Goal: Information Seeking & Learning: Check status

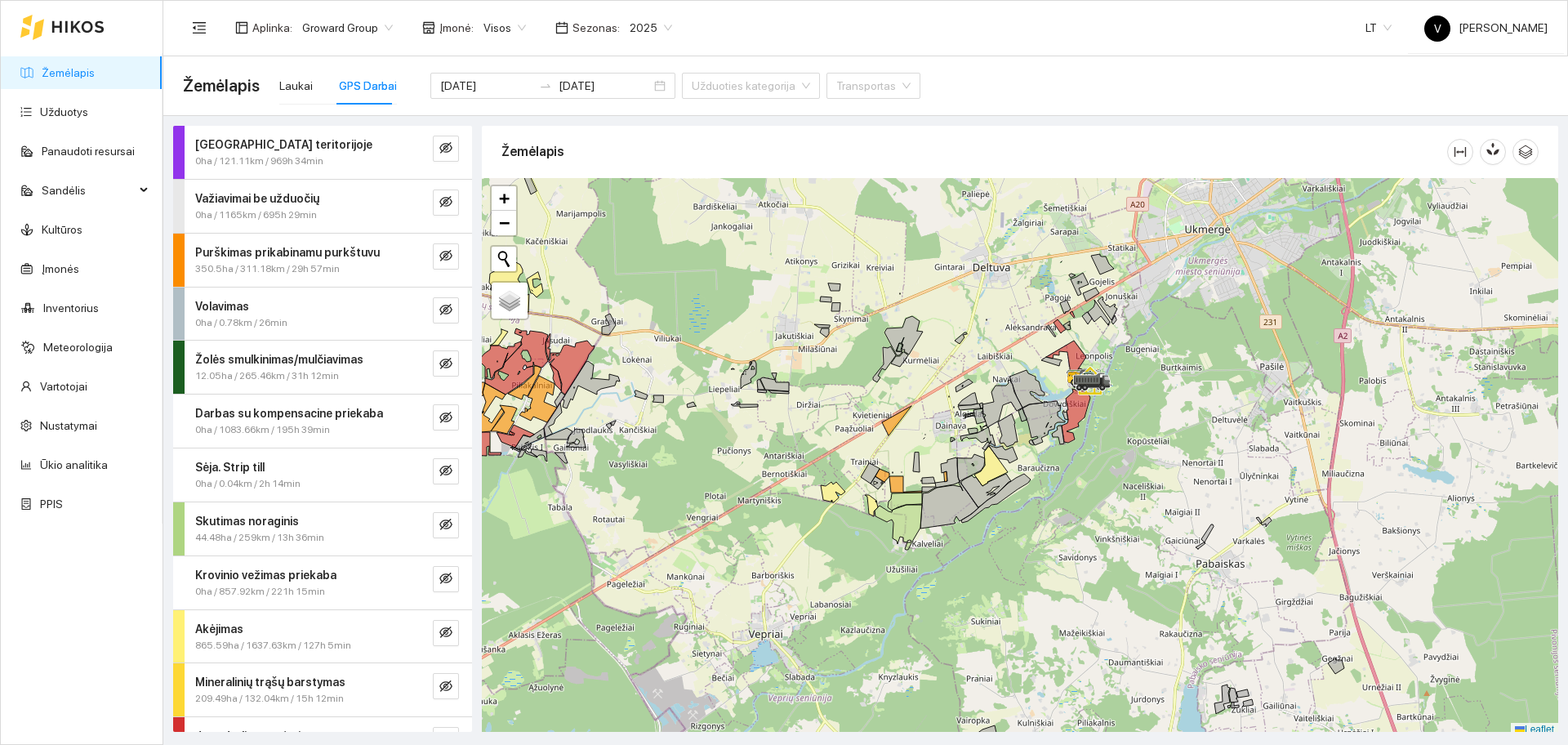
scroll to position [5, 0]
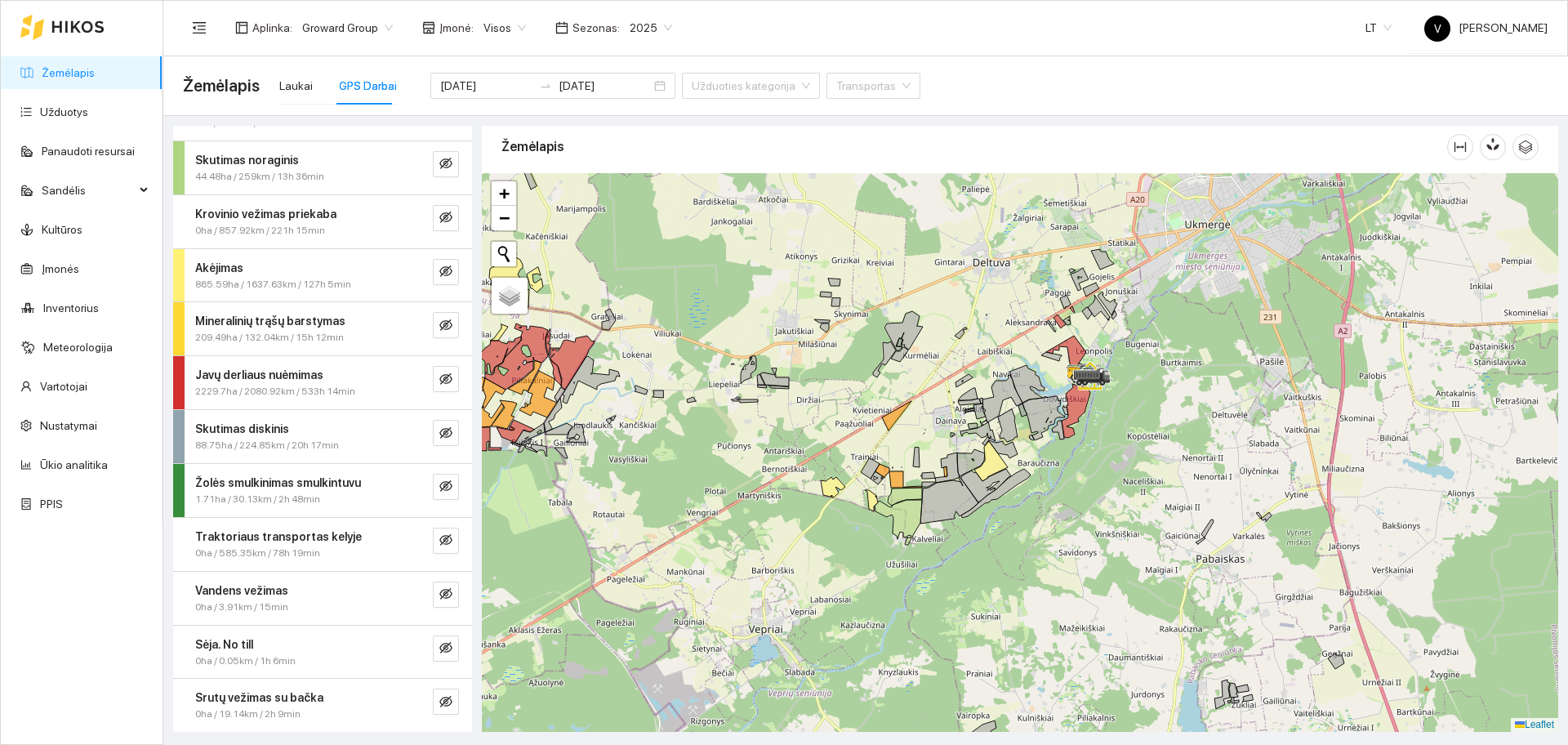
click at [358, 90] on div "GPS Darbai" at bounding box center [368, 86] width 58 height 18
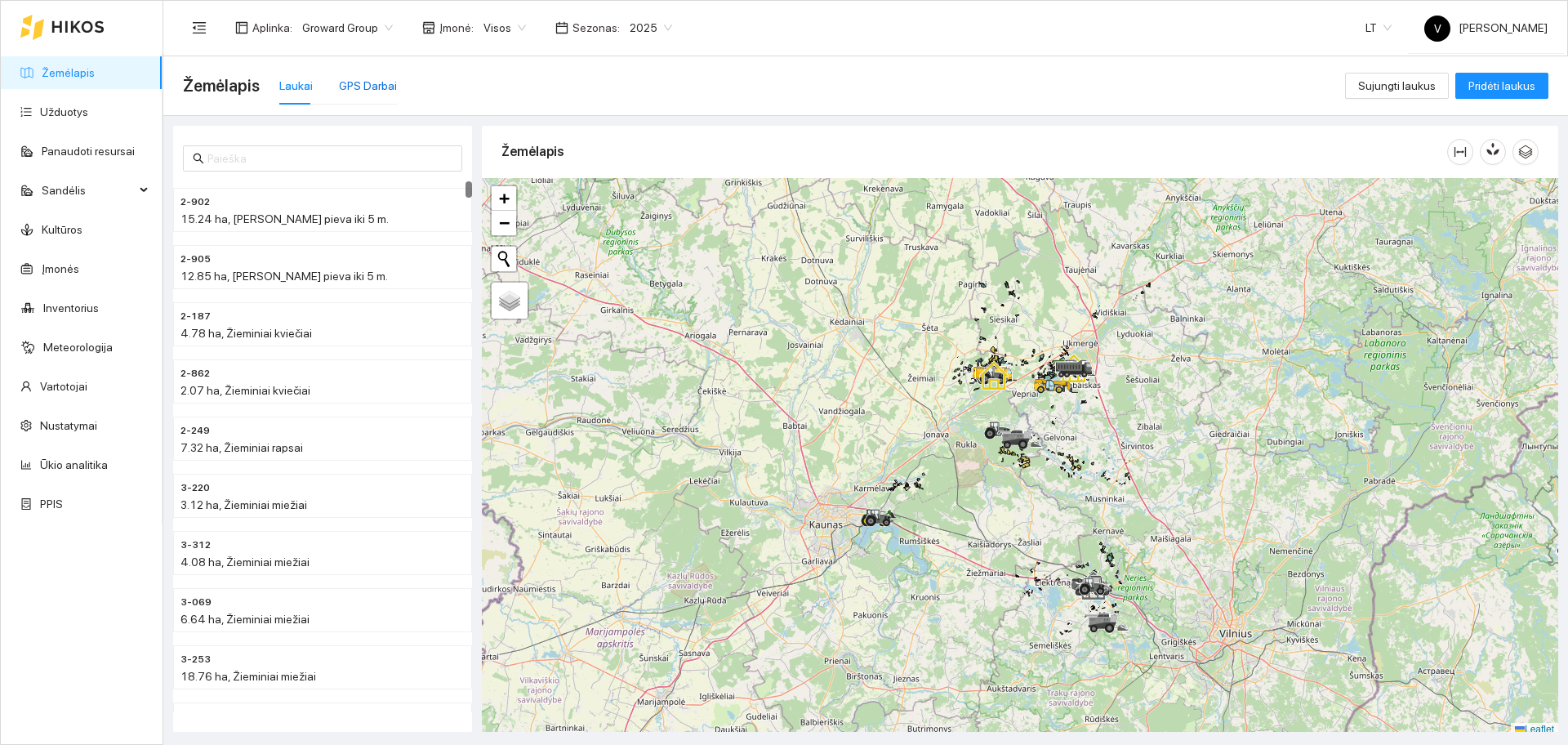
click at [358, 88] on div "GPS Darbai" at bounding box center [368, 86] width 58 height 18
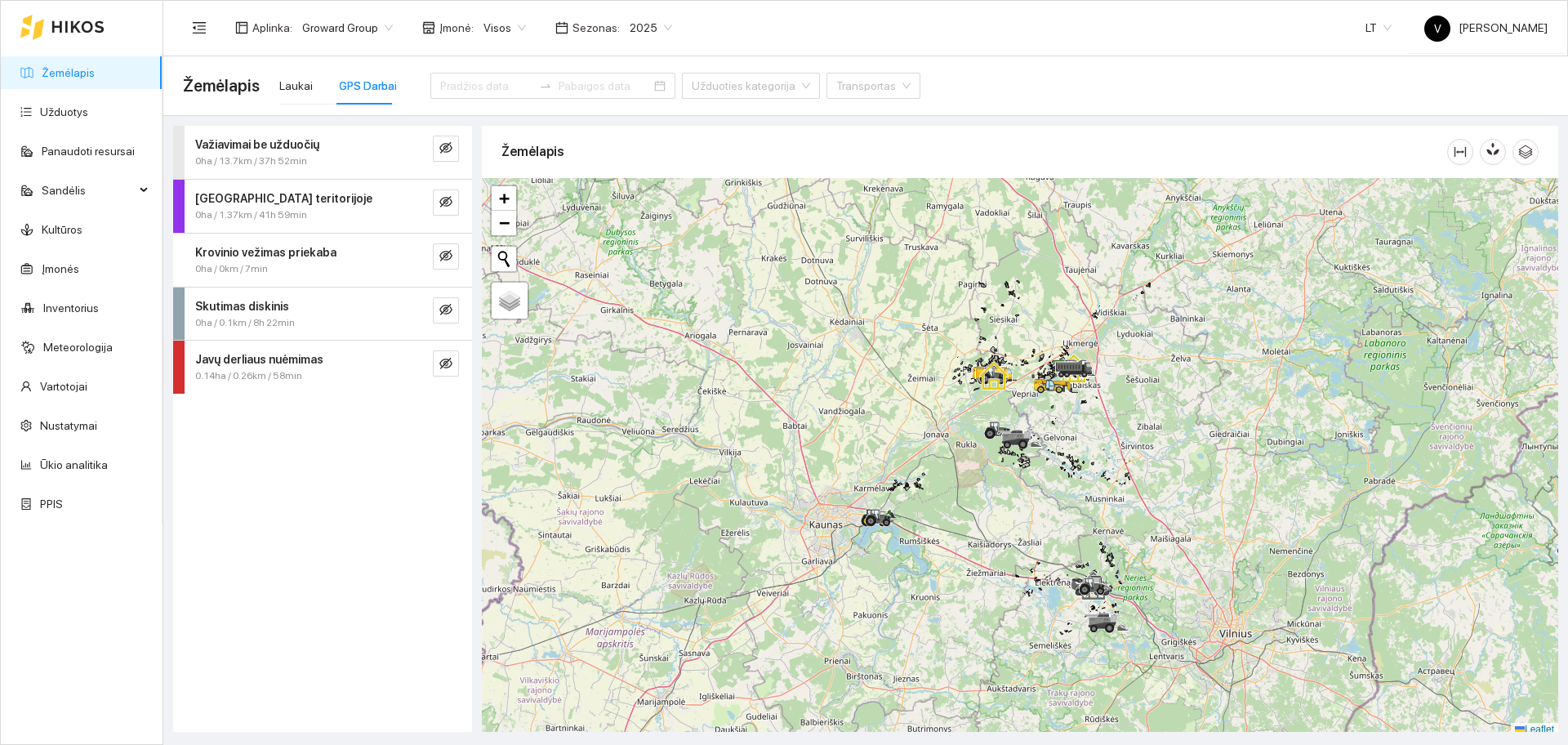
scroll to position [5, 0]
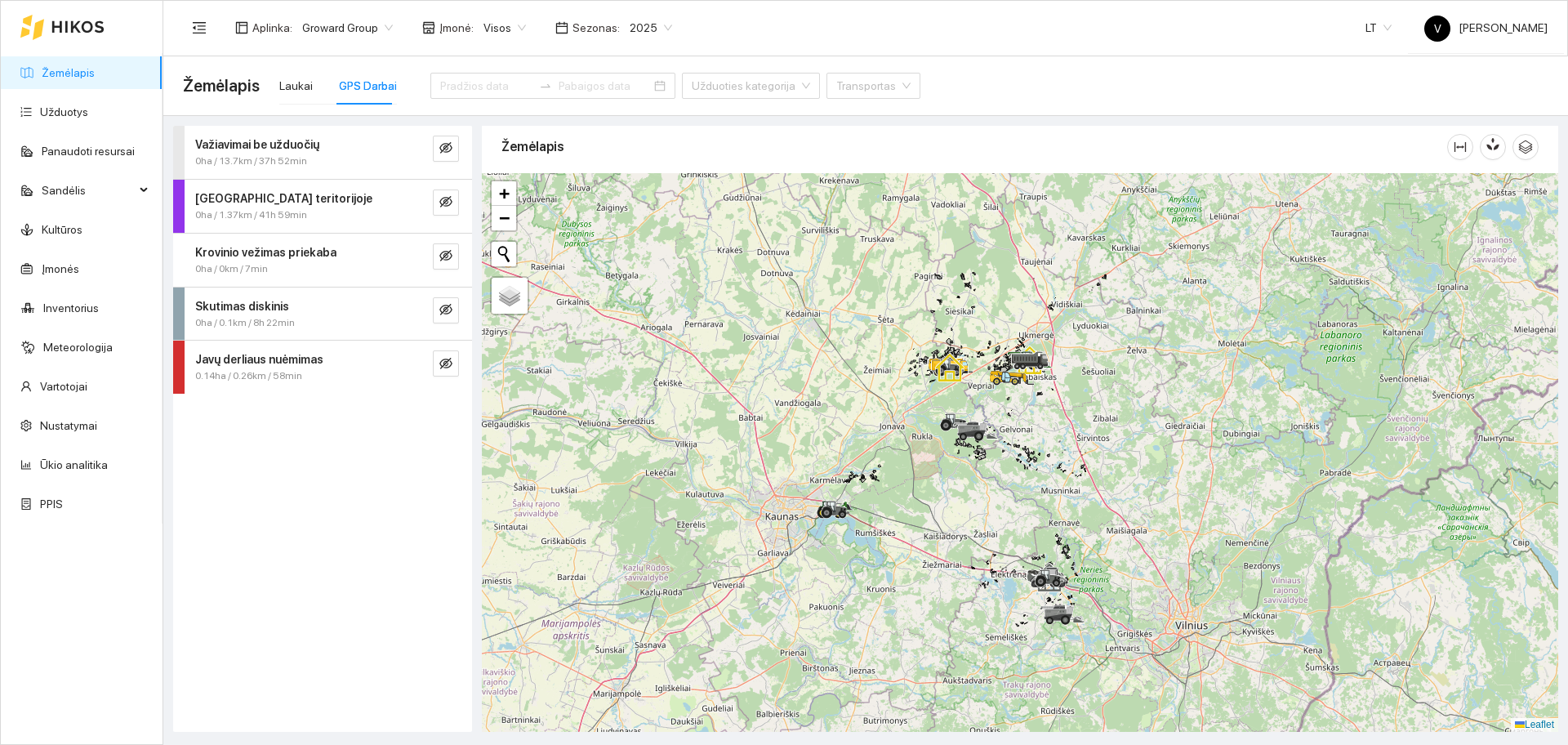
drag, startPoint x: 1135, startPoint y: 399, endPoint x: 1017, endPoint y: 397, distance: 118.0
click at [1035, 398] on div at bounding box center [1020, 452] width 1076 height 559
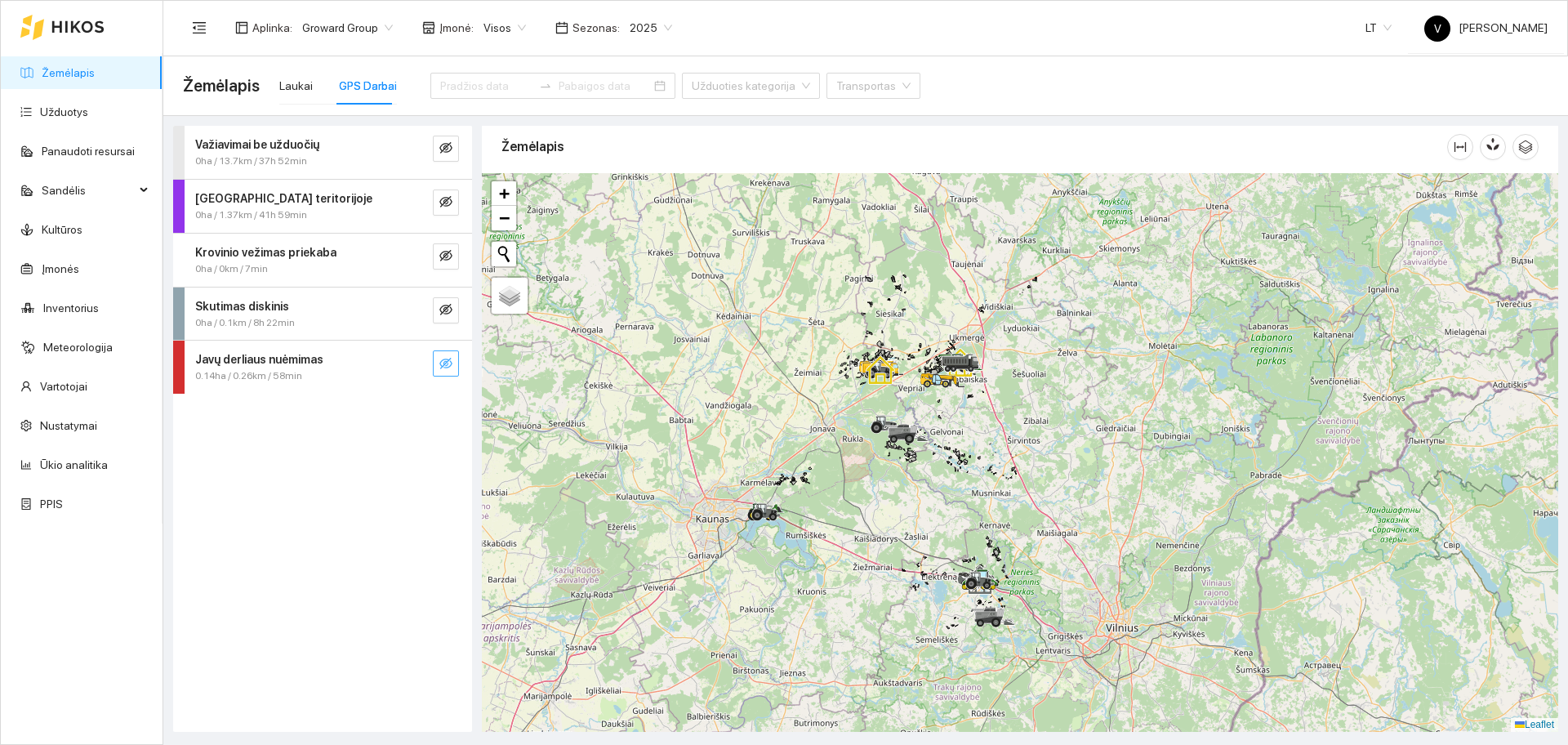
click at [446, 360] on icon "eye-invisible" at bounding box center [446, 363] width 13 height 13
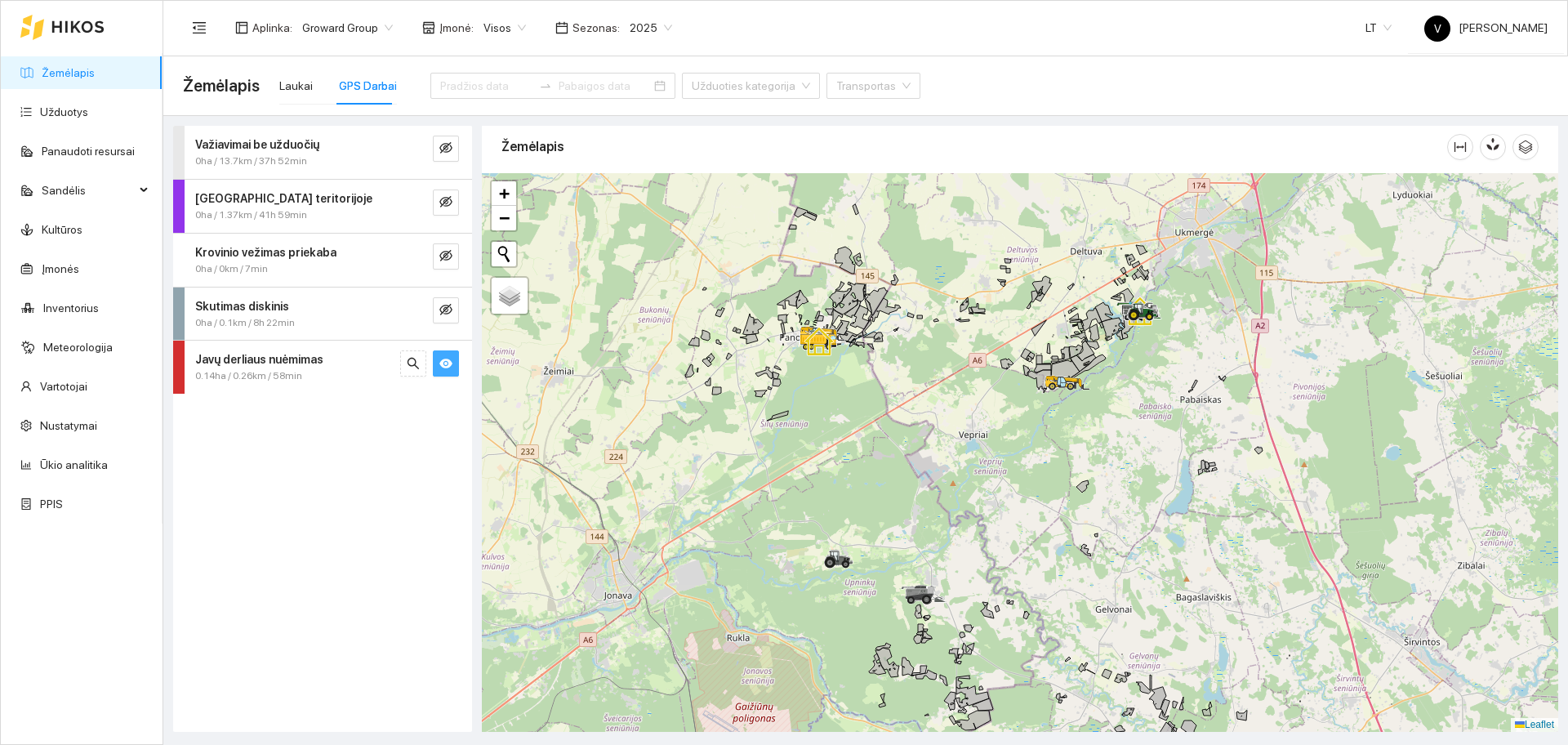
drag, startPoint x: 994, startPoint y: 603, endPoint x: 957, endPoint y: 392, distance: 214.2
click at [957, 395] on div at bounding box center [1020, 452] width 1076 height 559
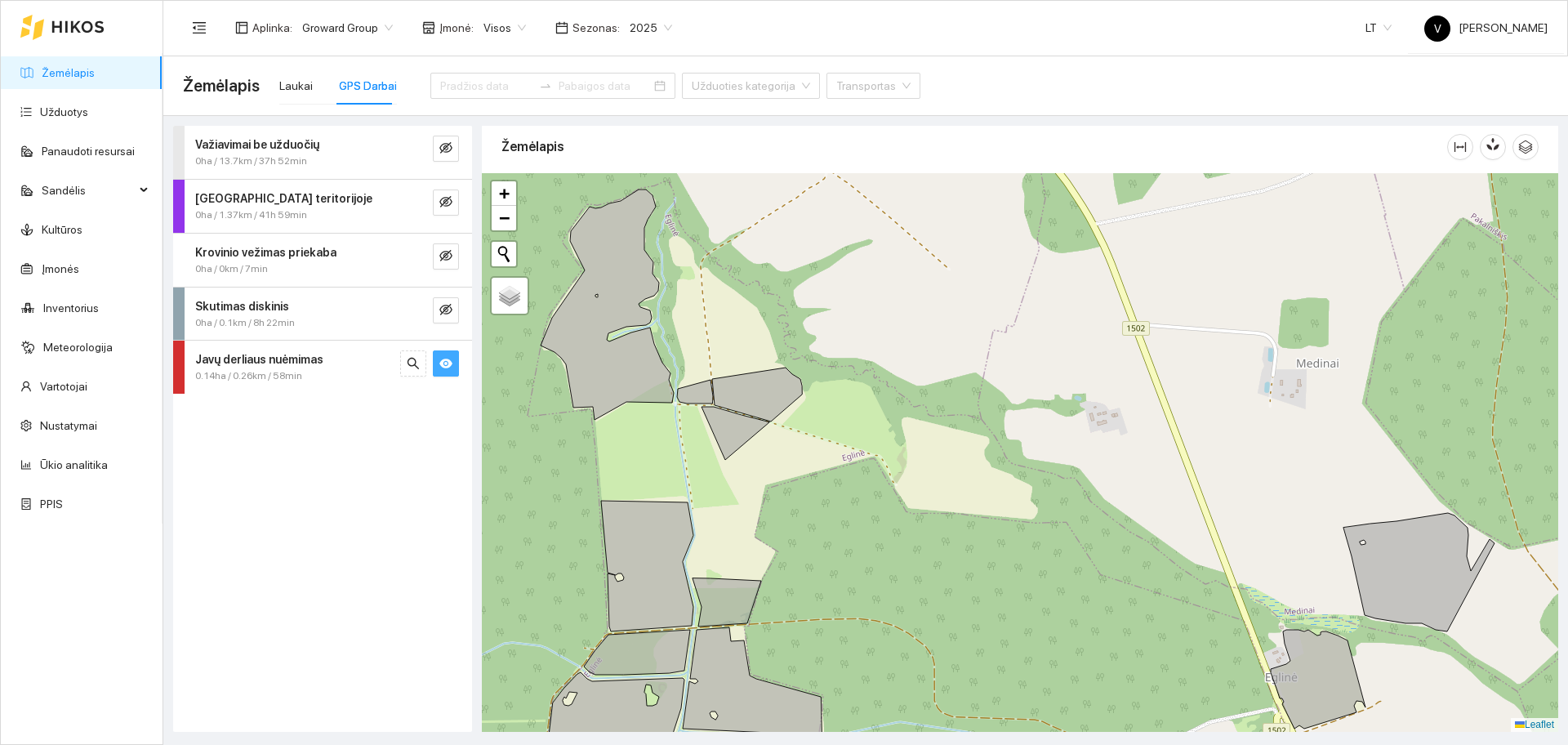
drag, startPoint x: 778, startPoint y: 254, endPoint x: 869, endPoint y: 519, distance: 280.2
click at [869, 519] on div at bounding box center [1020, 452] width 1076 height 559
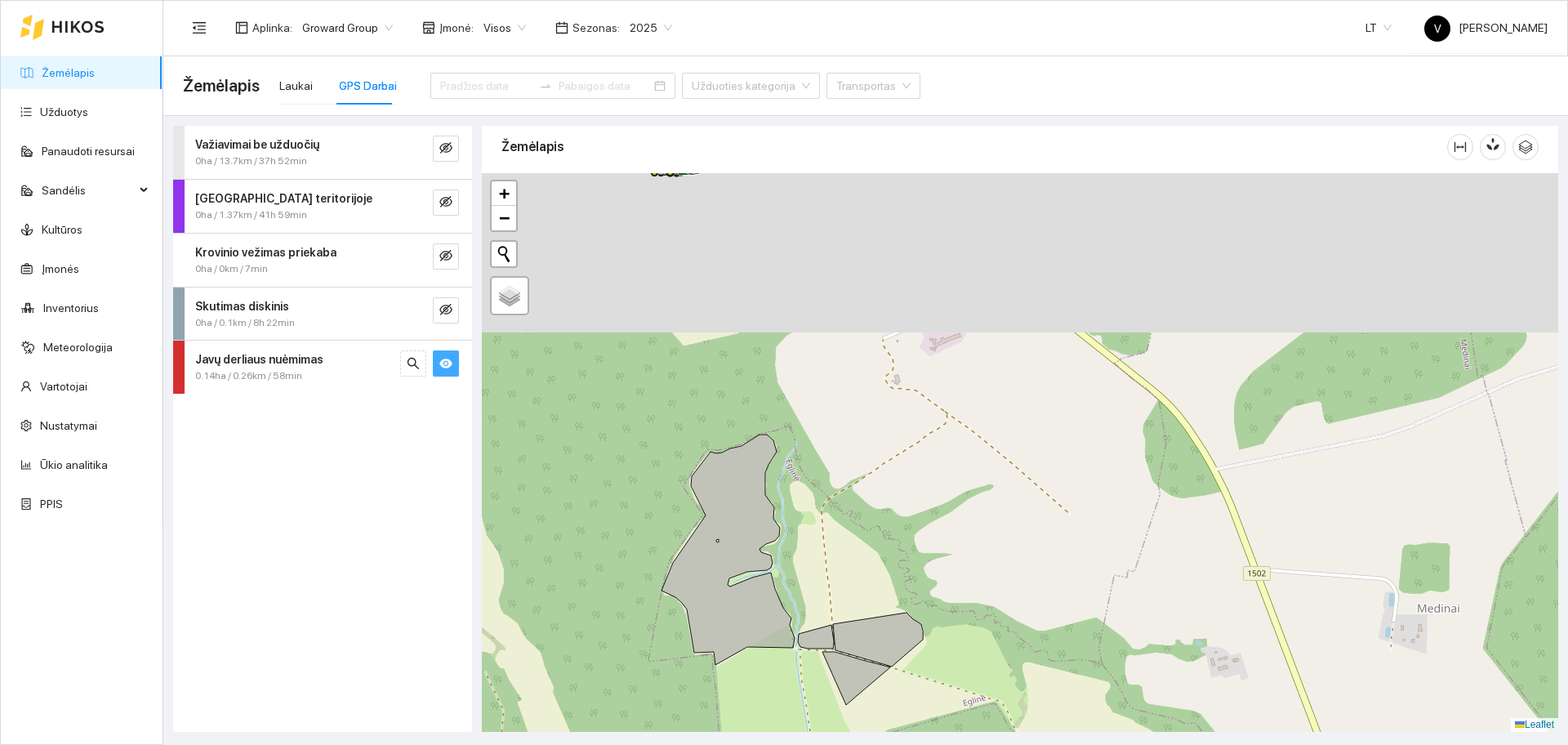
drag, startPoint x: 721, startPoint y: 292, endPoint x: 844, endPoint y: 558, distance: 293.1
click at [844, 558] on div at bounding box center [1020, 452] width 1076 height 559
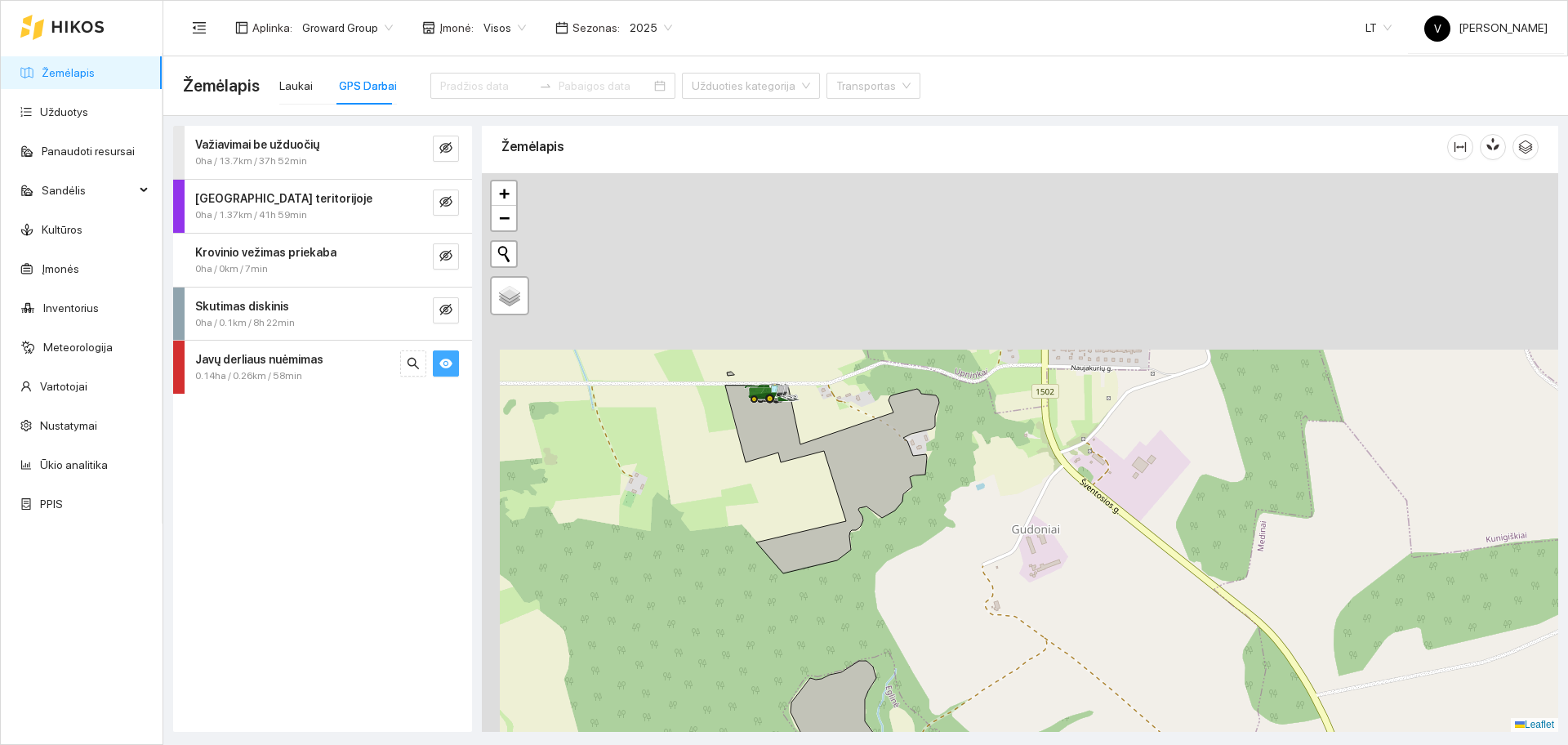
drag, startPoint x: 833, startPoint y: 478, endPoint x: 874, endPoint y: 544, distance: 77.7
click at [874, 544] on div at bounding box center [1020, 452] width 1076 height 559
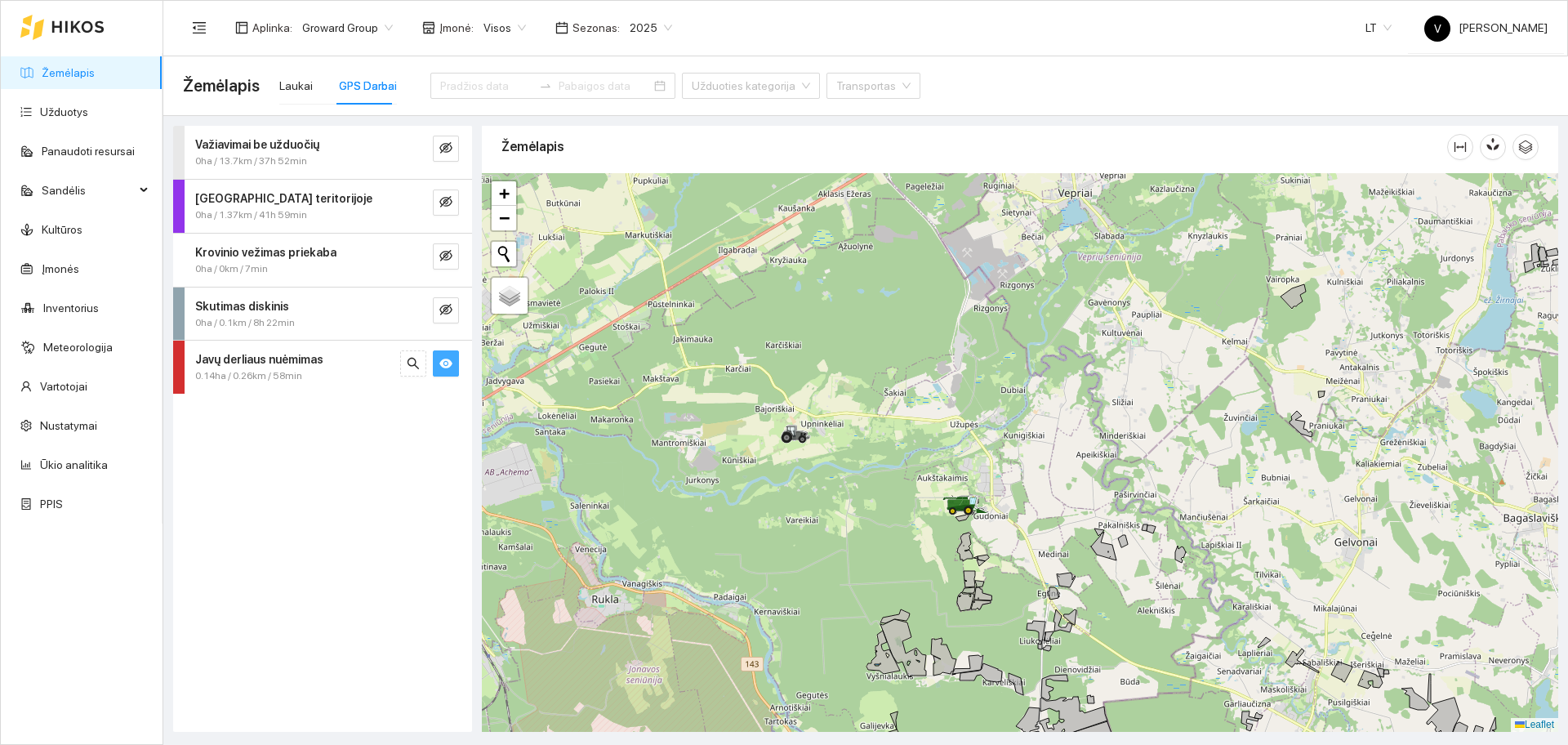
drag, startPoint x: 1124, startPoint y: 395, endPoint x: 1080, endPoint y: 491, distance: 105.6
click at [1080, 486] on div at bounding box center [1020, 452] width 1076 height 559
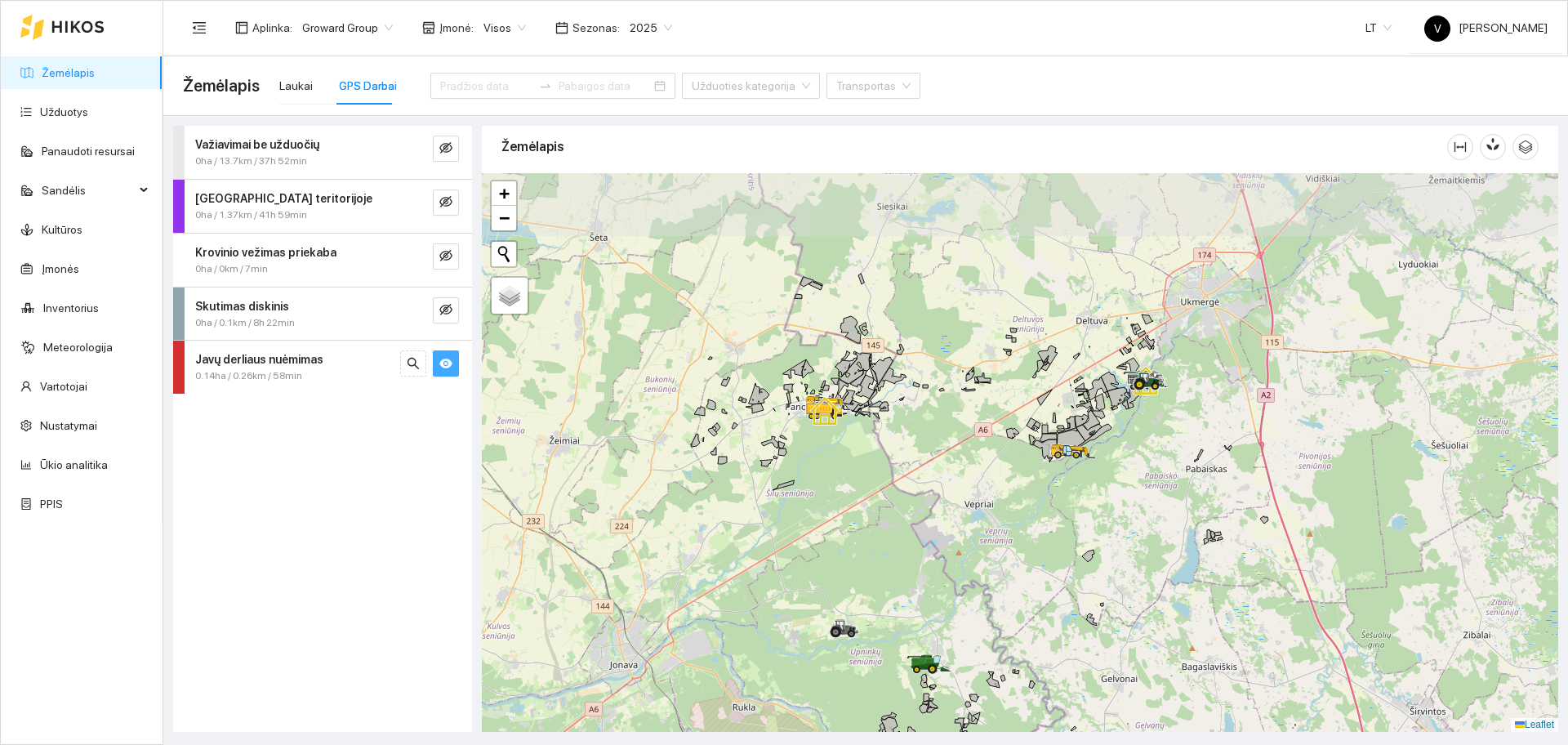
click at [1095, 450] on icon at bounding box center [1074, 451] width 46 height 16
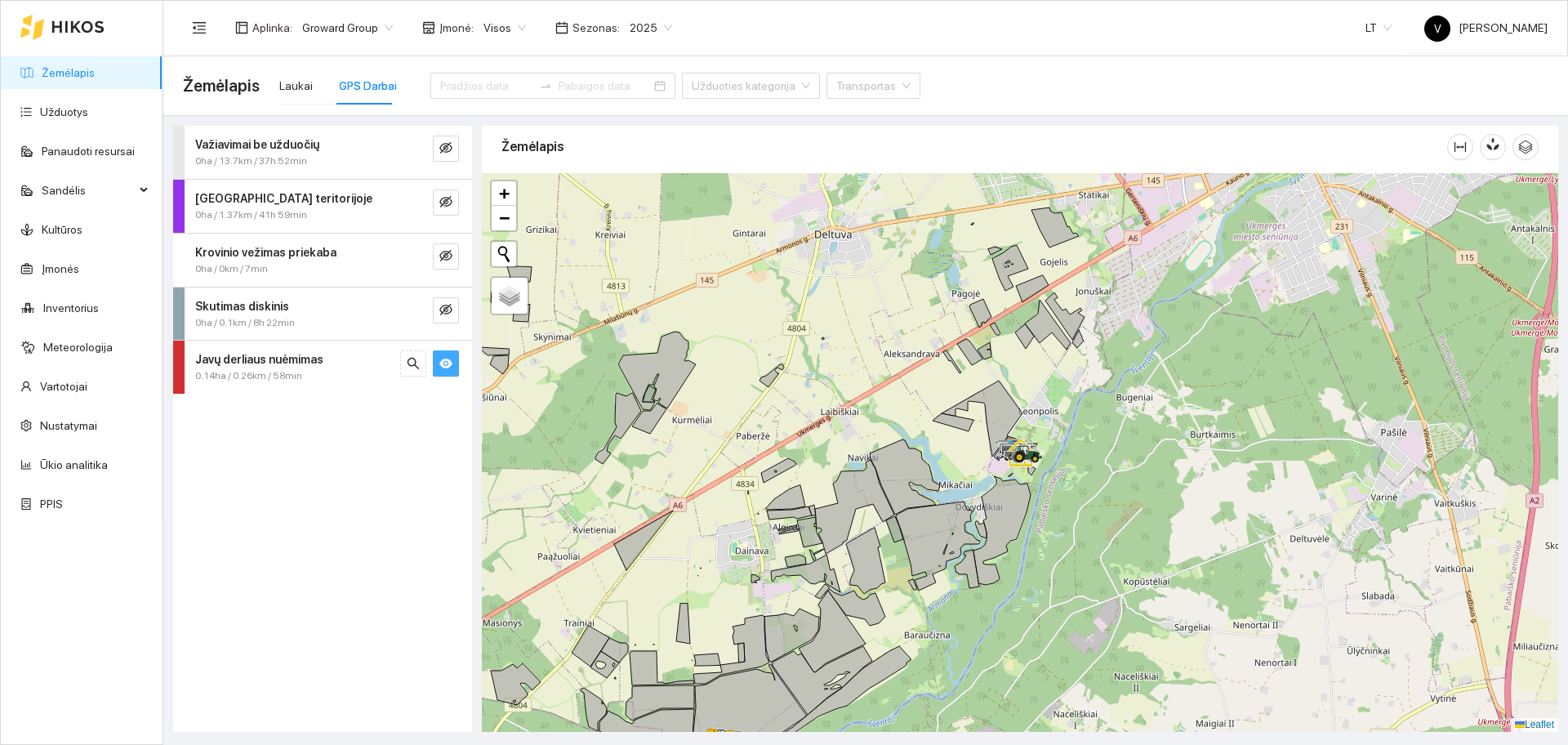
drag, startPoint x: 1023, startPoint y: 458, endPoint x: 1080, endPoint y: 411, distance: 73.9
click at [1029, 446] on icon at bounding box center [1024, 450] width 8 height 10
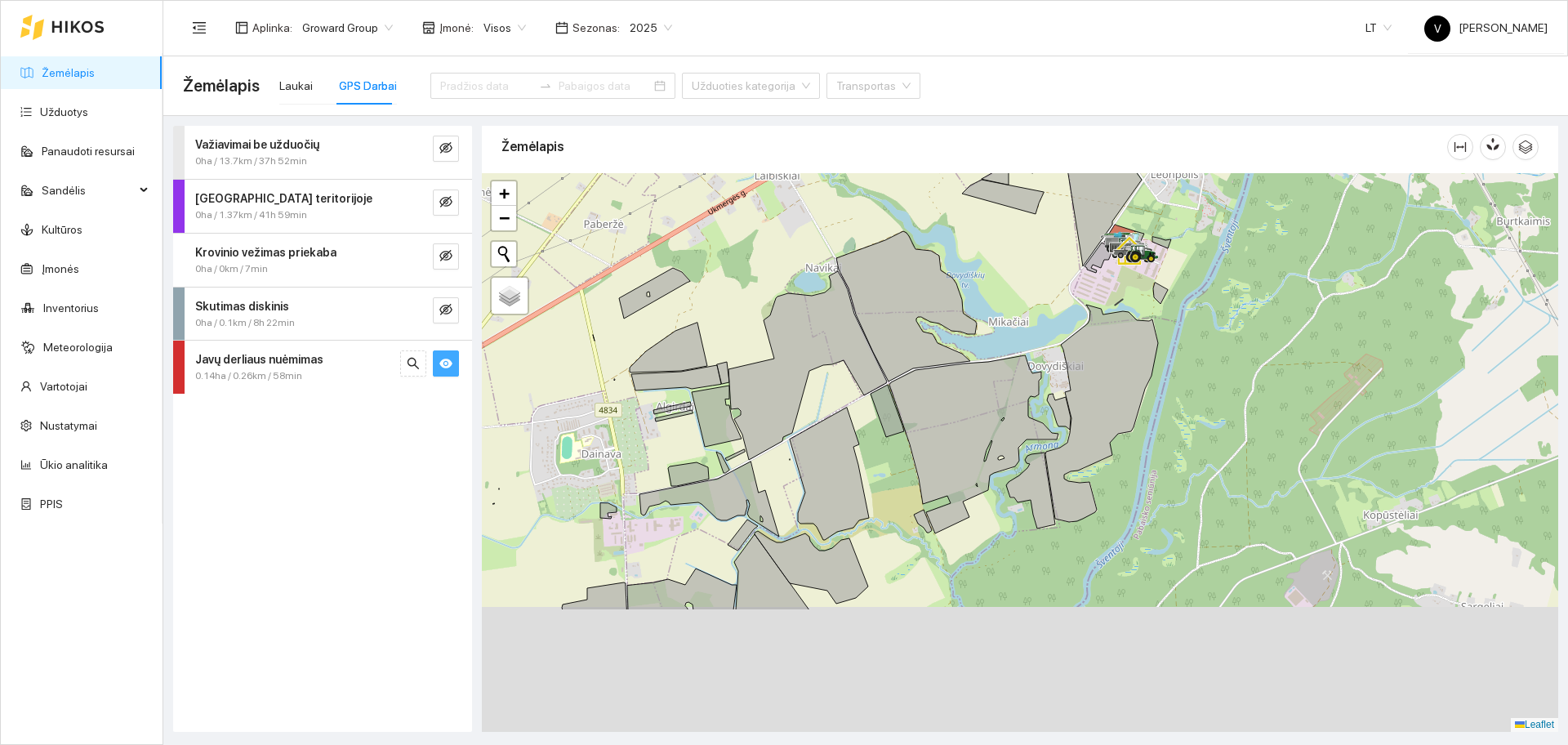
drag, startPoint x: 1033, startPoint y: 523, endPoint x: 1102, endPoint y: 340, distance: 195.6
click at [1113, 327] on icon at bounding box center [1102, 413] width 113 height 217
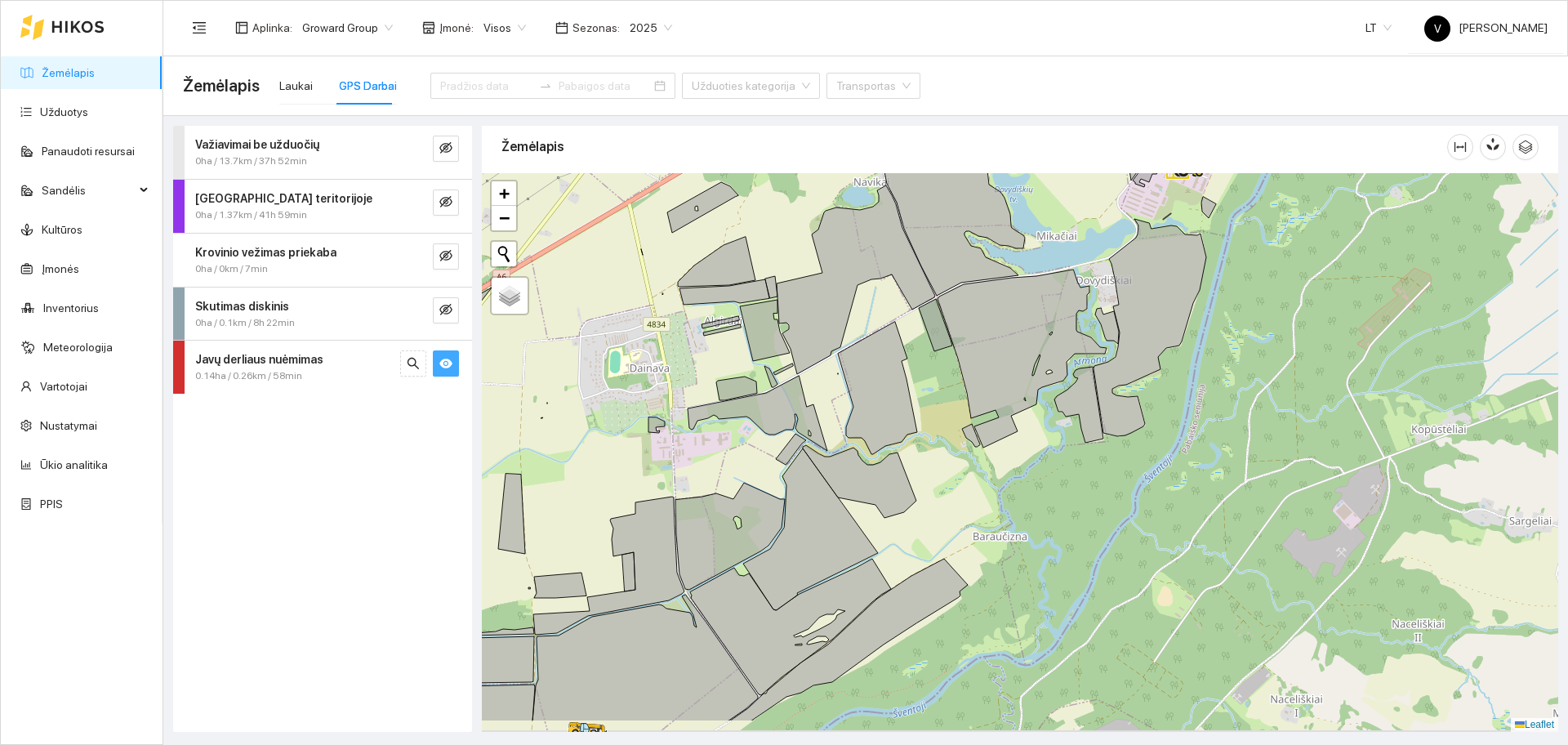
drag, startPoint x: 917, startPoint y: 536, endPoint x: 1036, endPoint y: 382, distance: 194.6
click at [1044, 364] on div at bounding box center [1020, 452] width 1076 height 559
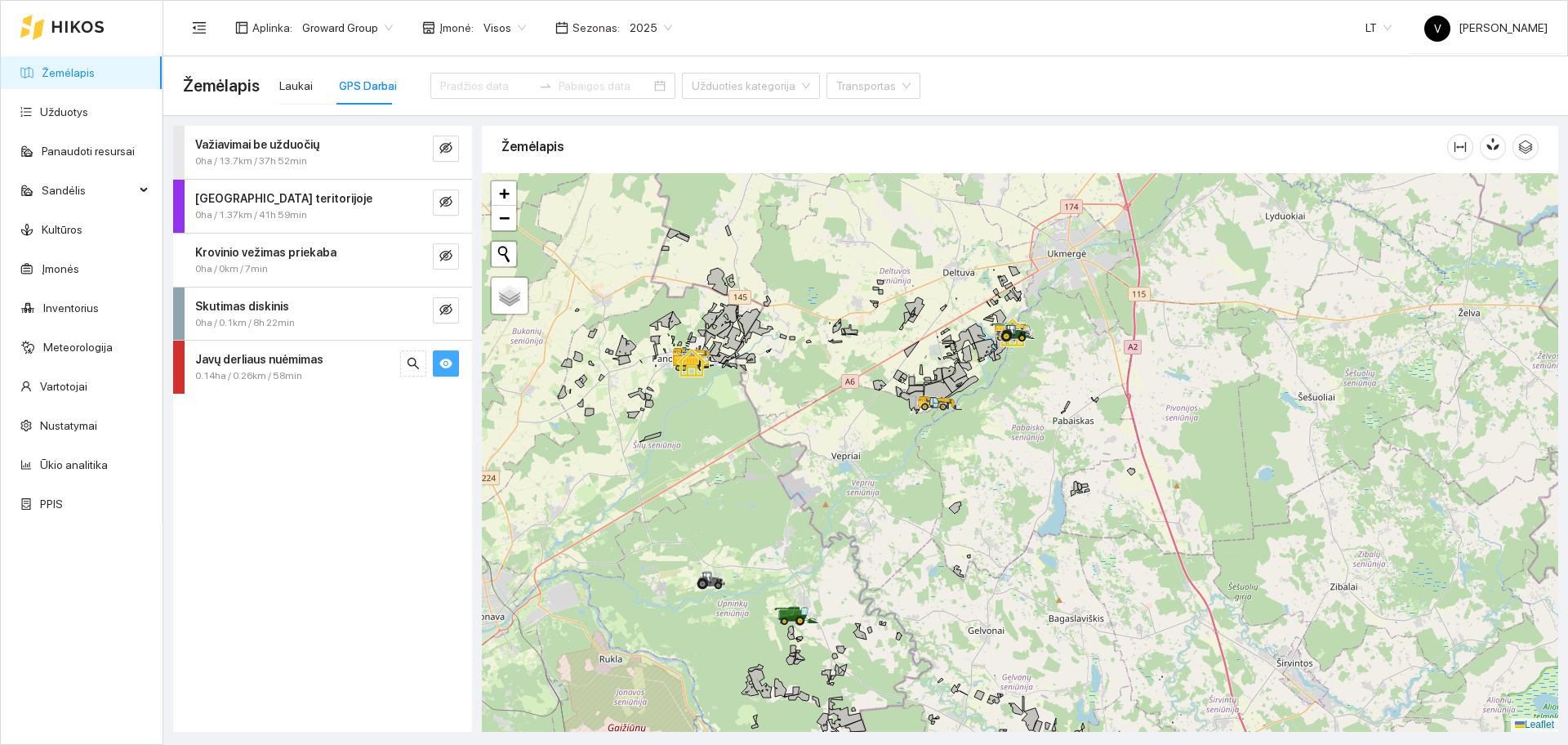
drag, startPoint x: 1067, startPoint y: 558, endPoint x: 955, endPoint y: 331, distance: 253.1
click at [957, 334] on div at bounding box center [1020, 452] width 1076 height 559
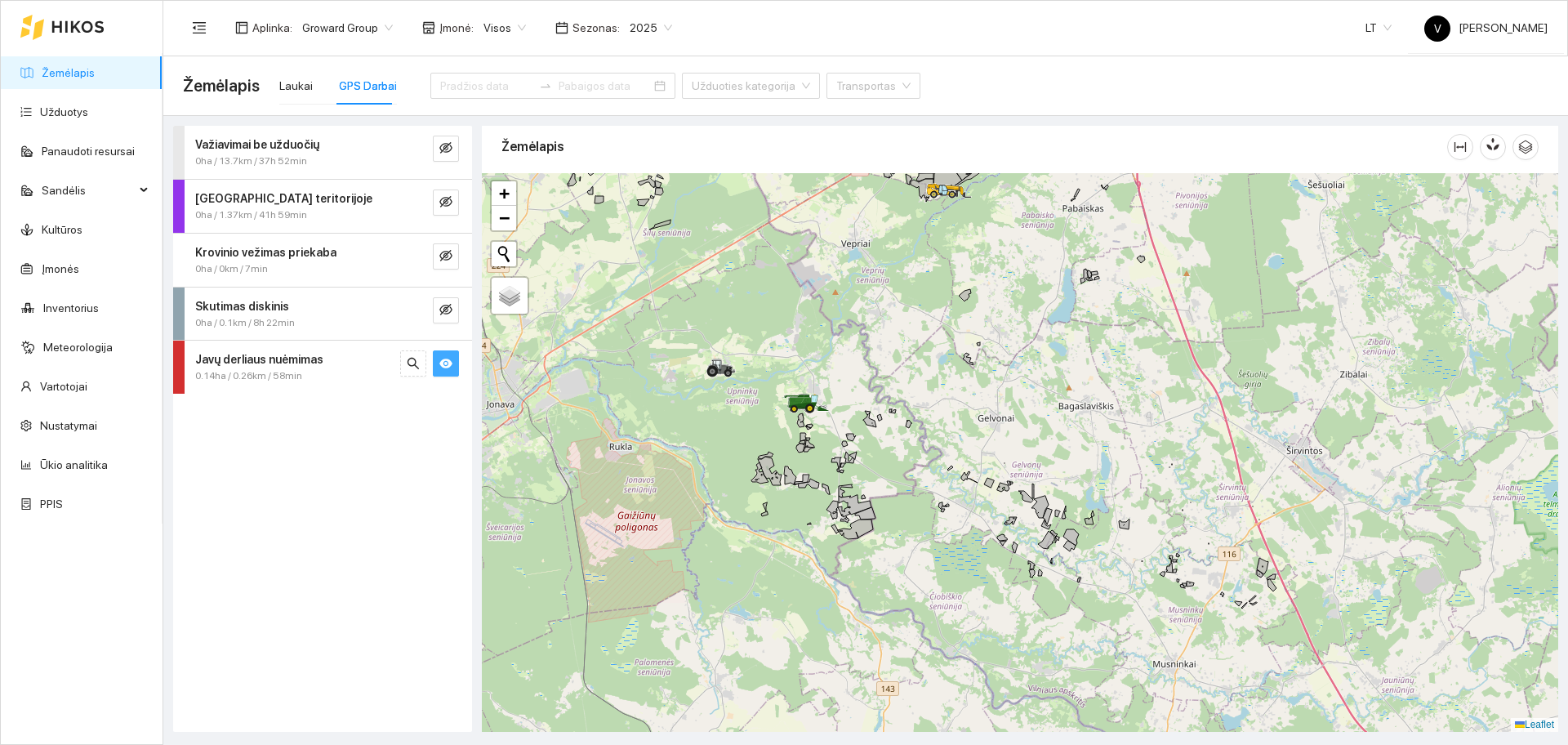
drag, startPoint x: 836, startPoint y: 336, endPoint x: 954, endPoint y: 350, distance: 118.8
click at [958, 350] on div at bounding box center [1020, 452] width 1076 height 559
drag, startPoint x: 293, startPoint y: 92, endPoint x: 833, endPoint y: 201, distance: 550.9
click at [292, 92] on div "Laukai" at bounding box center [296, 86] width 34 height 18
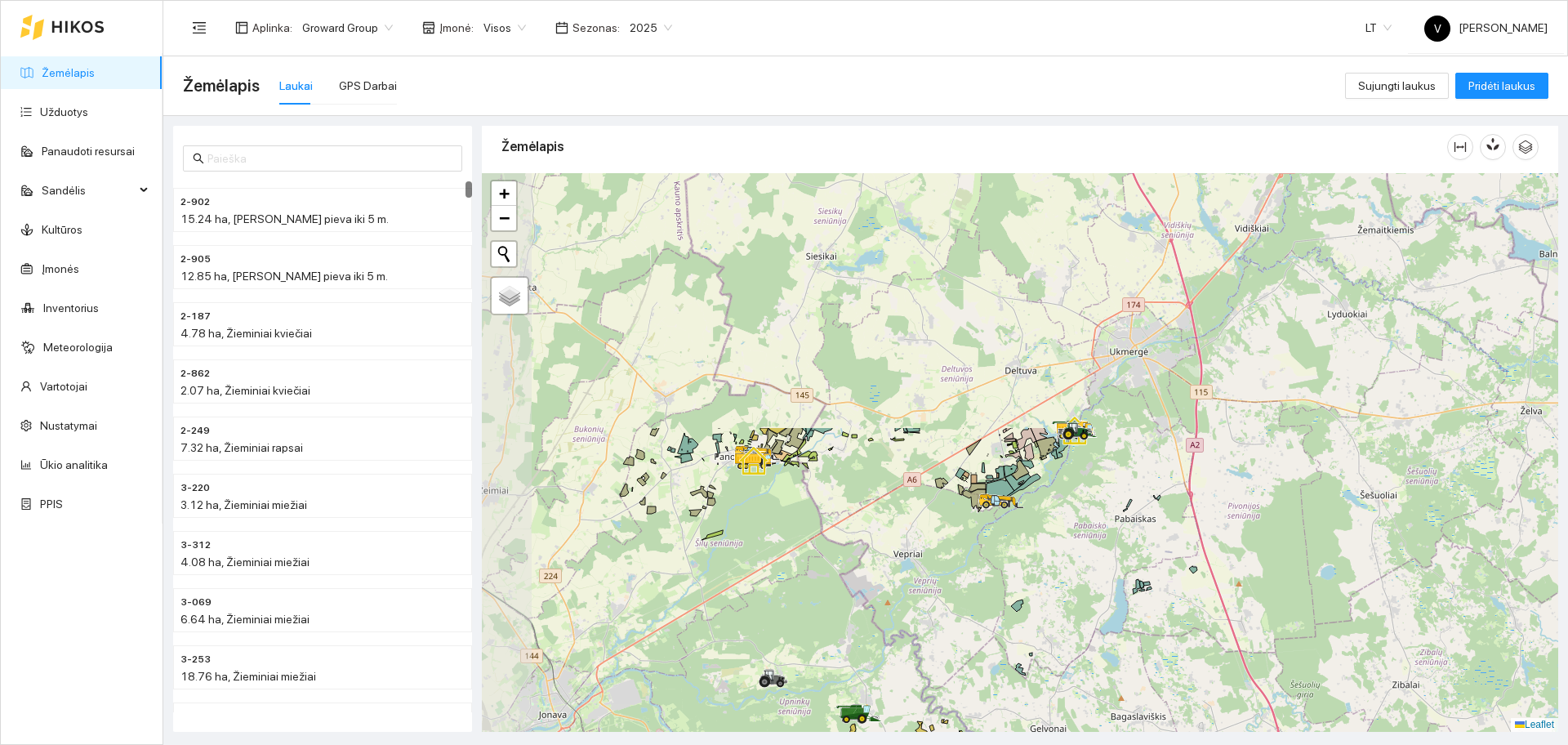
drag, startPoint x: 912, startPoint y: 255, endPoint x: 963, endPoint y: 564, distance: 313.2
click at [963, 564] on div at bounding box center [1020, 452] width 1076 height 559
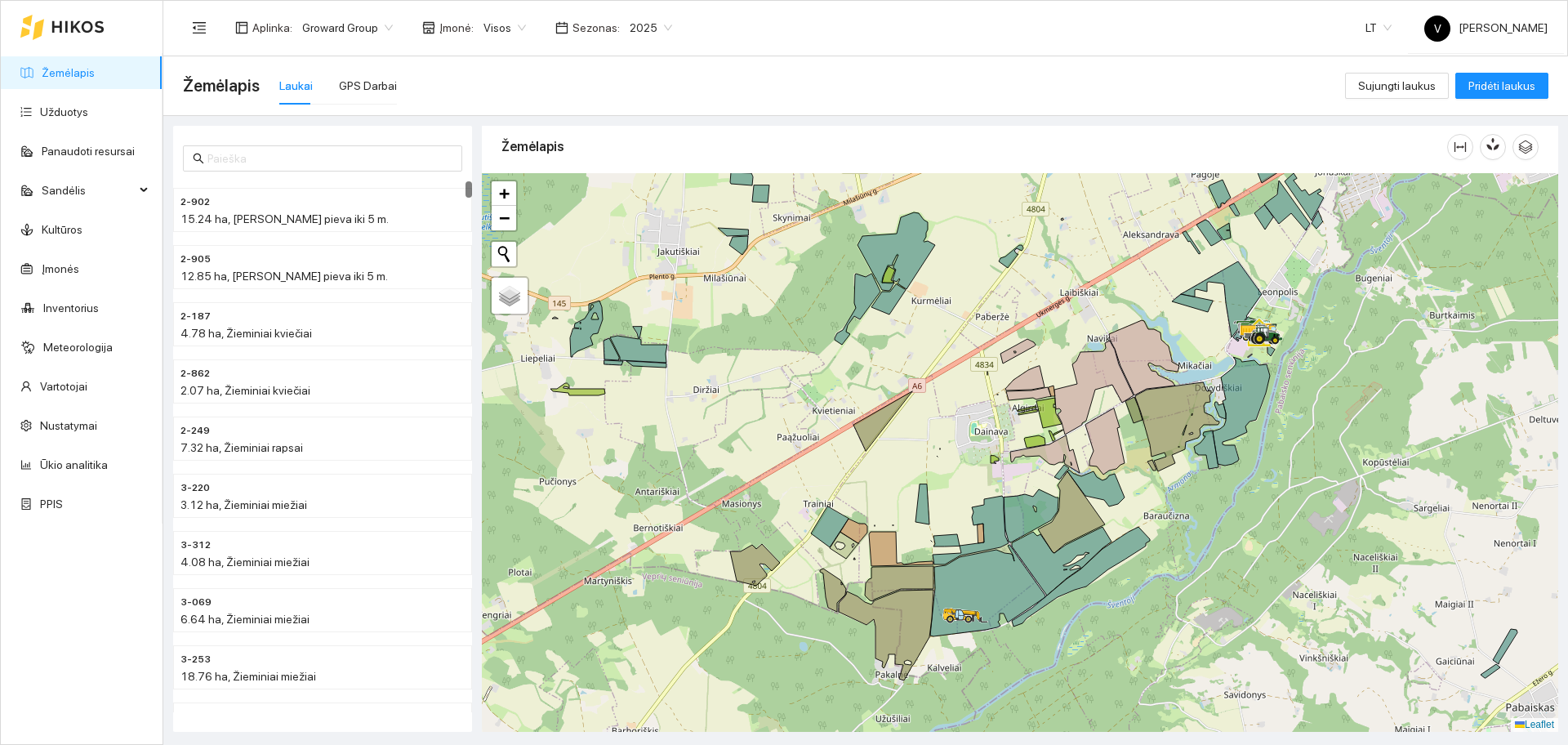
drag, startPoint x: 999, startPoint y: 497, endPoint x: 991, endPoint y: 445, distance: 52.6
click at [991, 445] on div at bounding box center [1020, 452] width 1076 height 559
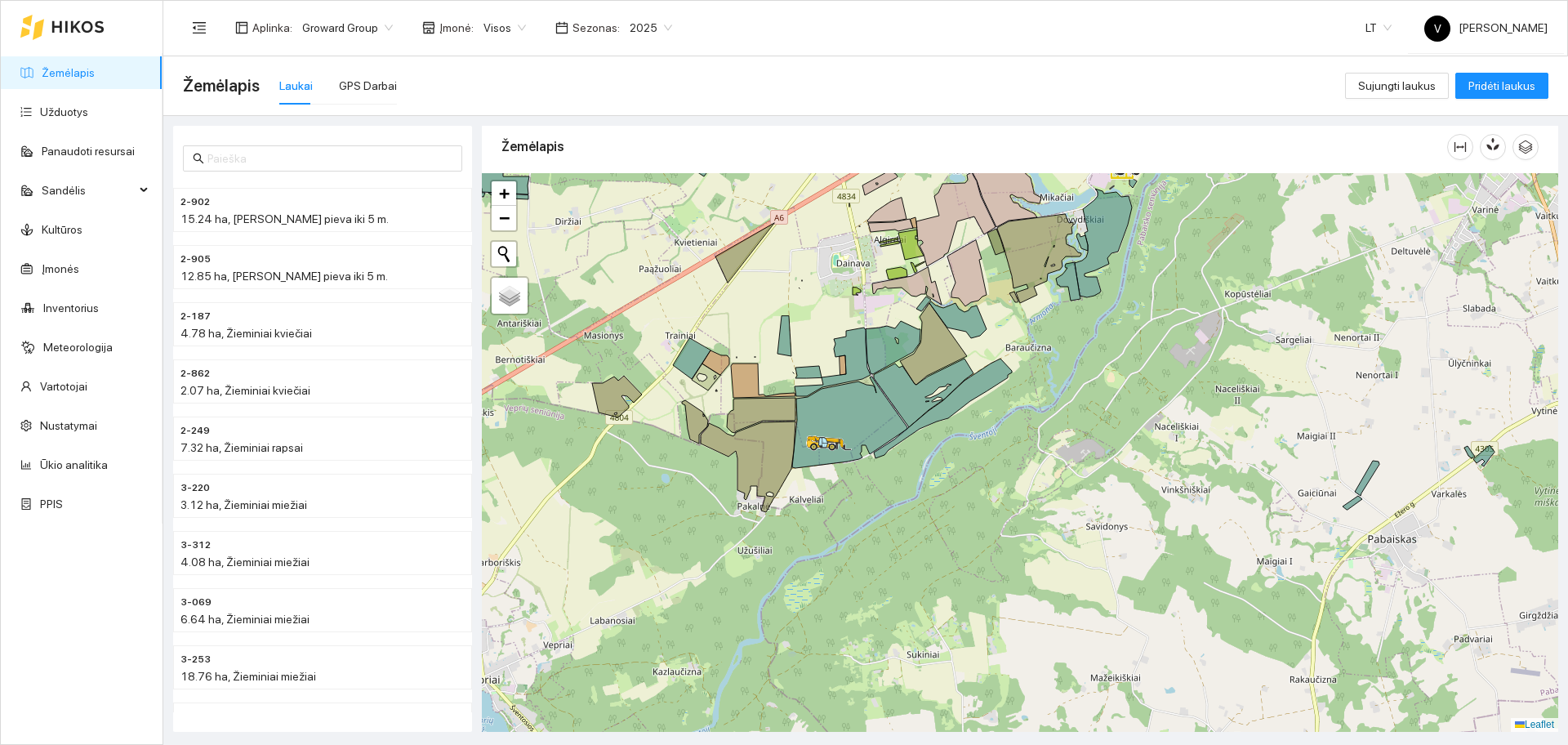
drag, startPoint x: 1061, startPoint y: 546, endPoint x: 923, endPoint y: 385, distance: 212.0
click at [923, 385] on icon at bounding box center [923, 393] width 100 height 69
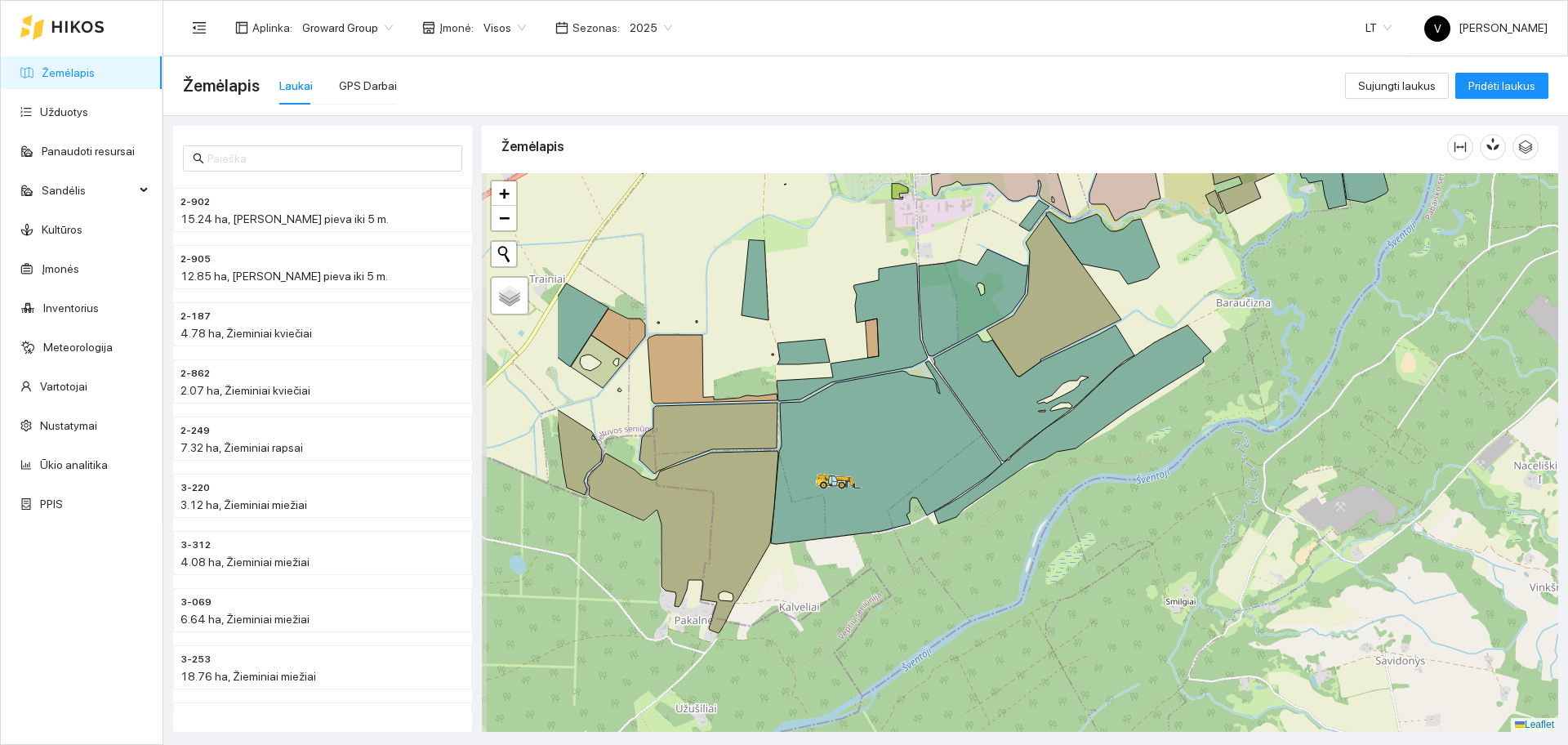
drag, startPoint x: 969, startPoint y: 371, endPoint x: 1153, endPoint y: 310, distance: 193.8
click at [1153, 310] on div at bounding box center [1020, 452] width 1076 height 559
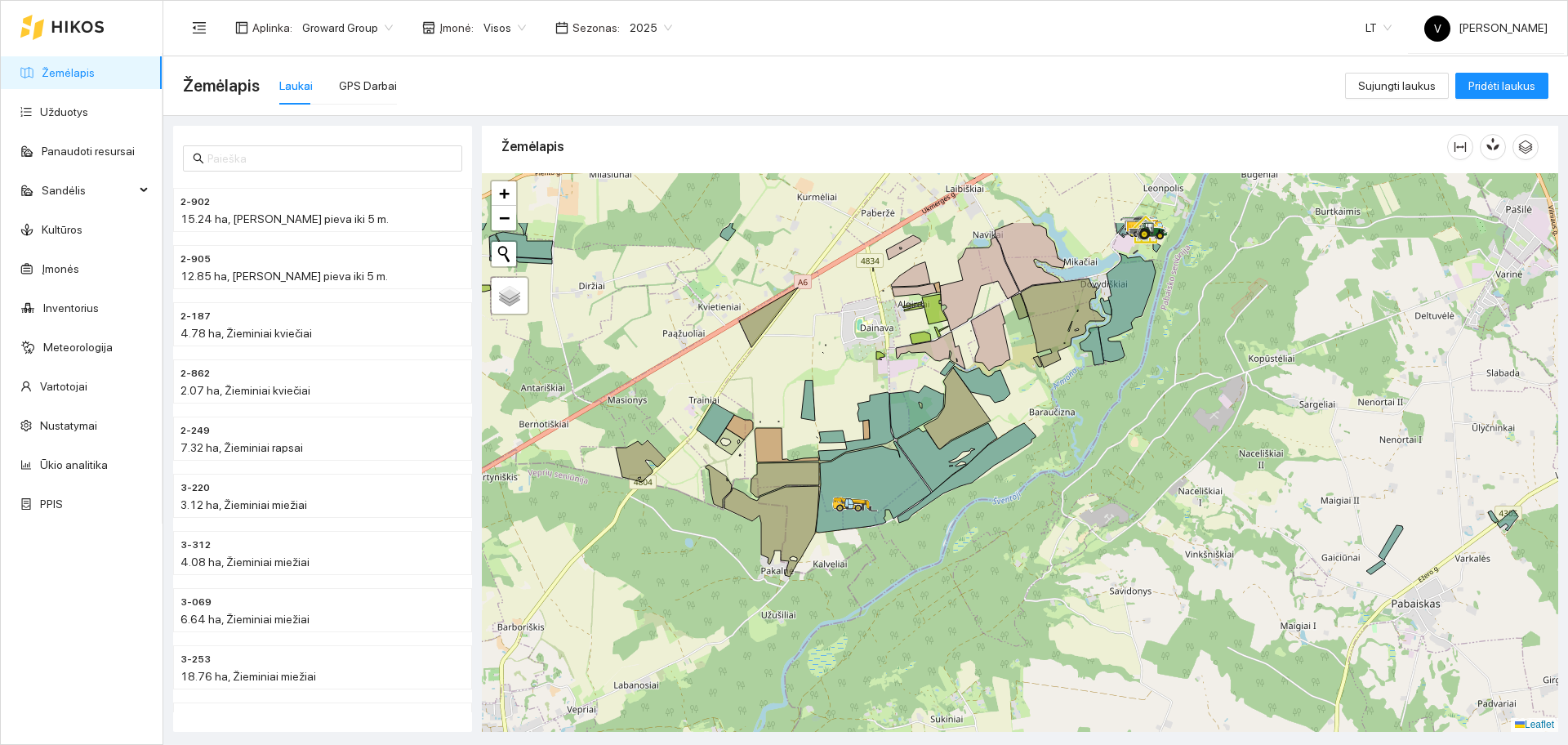
drag, startPoint x: 999, startPoint y: 415, endPoint x: 939, endPoint y: 432, distance: 62.4
click at [980, 478] on icon at bounding box center [967, 472] width 138 height 100
click at [620, 25] on div "2025" at bounding box center [651, 28] width 62 height 26
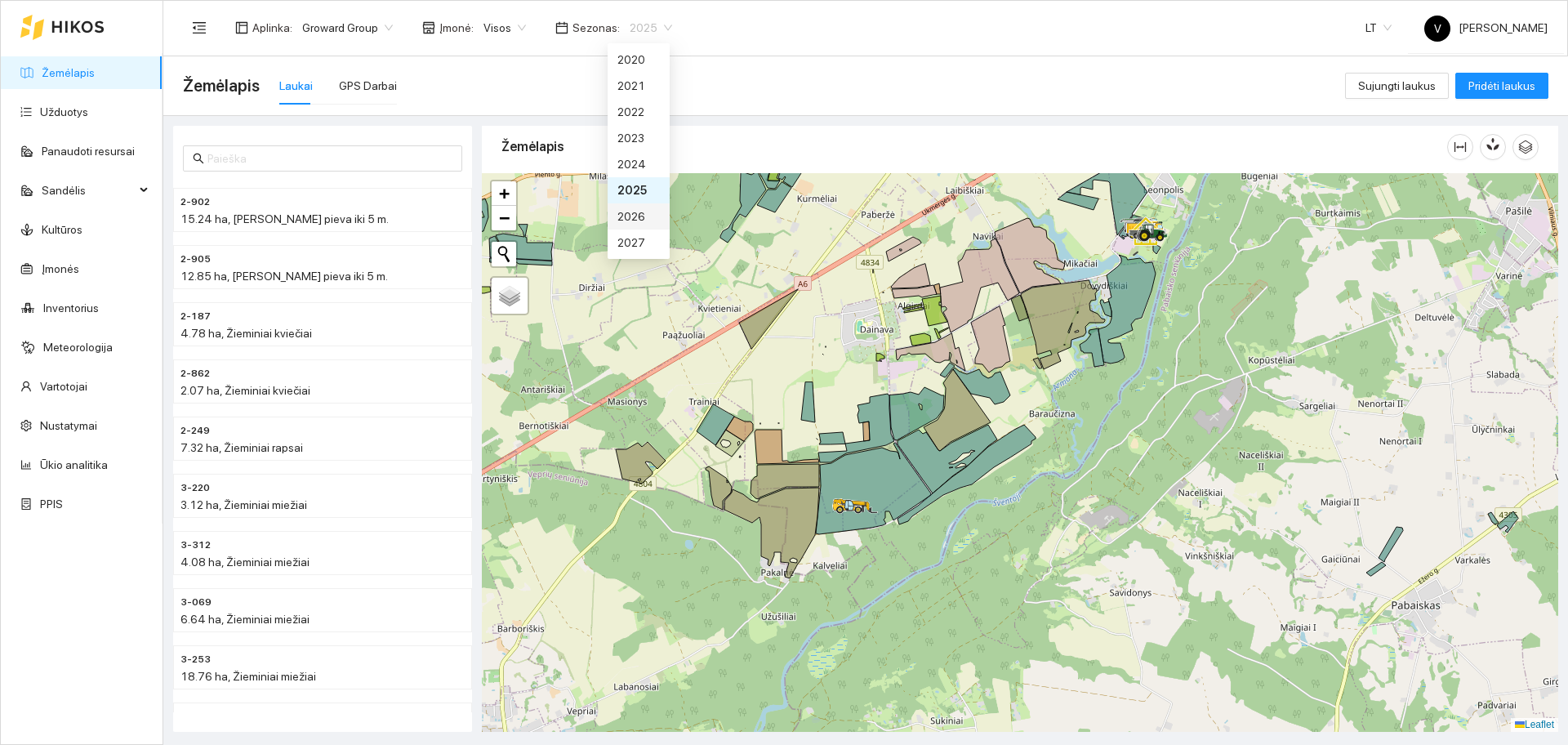
click at [643, 213] on div "2026" at bounding box center [638, 216] width 42 height 18
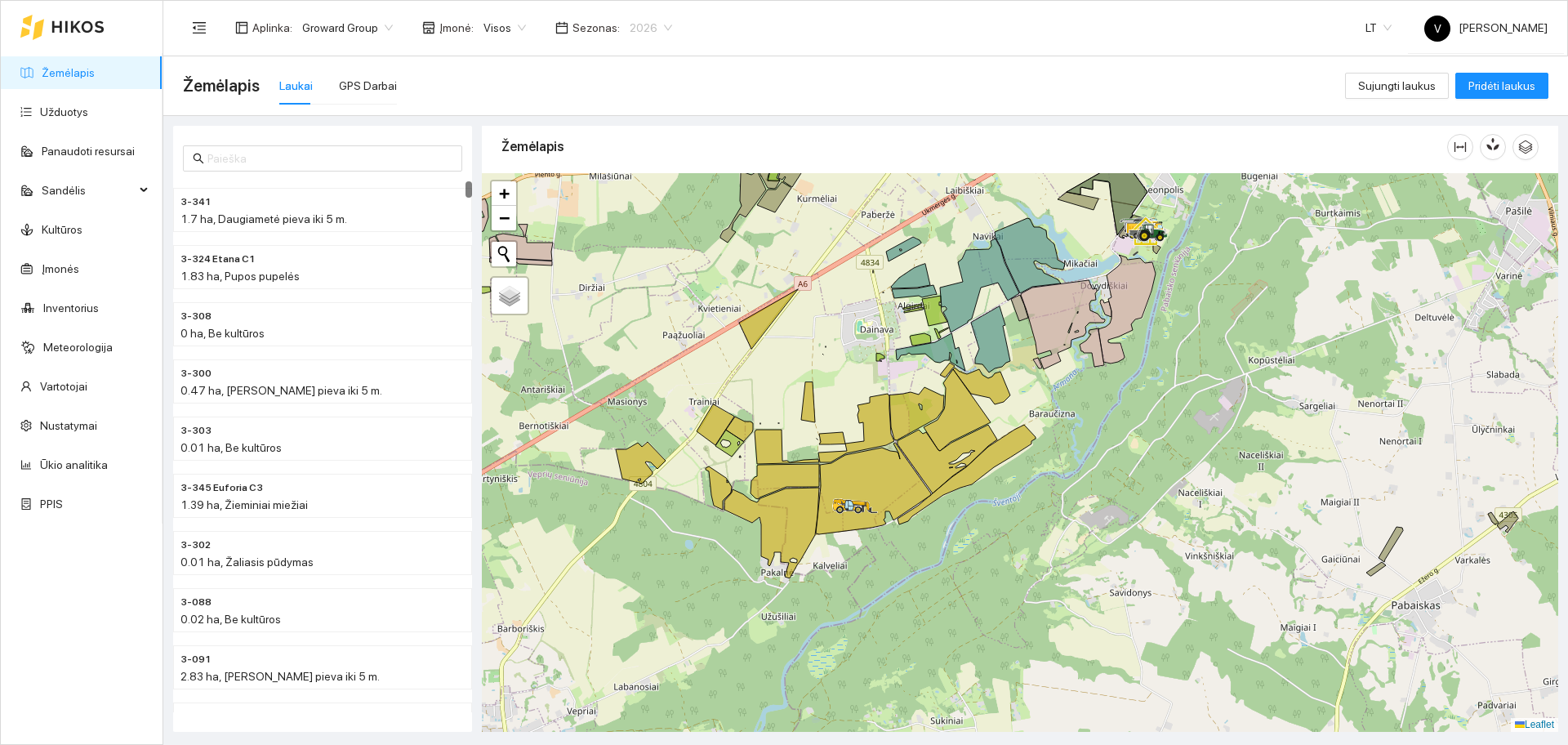
click at [653, 32] on span "2026" at bounding box center [651, 28] width 42 height 25
click at [633, 188] on div "2025" at bounding box center [638, 190] width 42 height 18
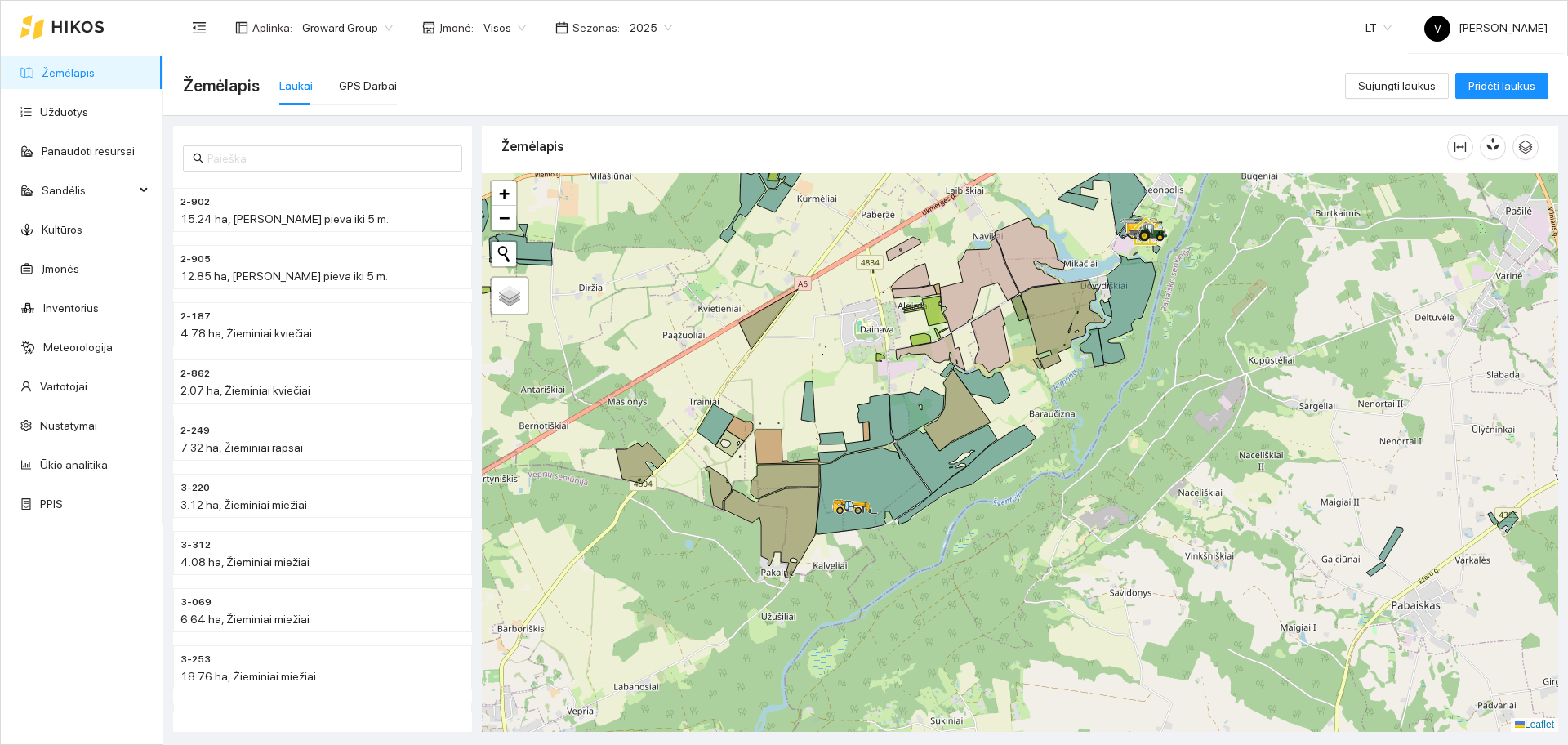
click at [618, 12] on div "Aplinka : Groward Group Įmonė : Visos Sezonas : 2025 2025" at bounding box center [432, 27] width 499 height 33
click at [629, 27] on span "2025" at bounding box center [651, 28] width 42 height 25
click at [632, 212] on div "2026" at bounding box center [638, 216] width 42 height 18
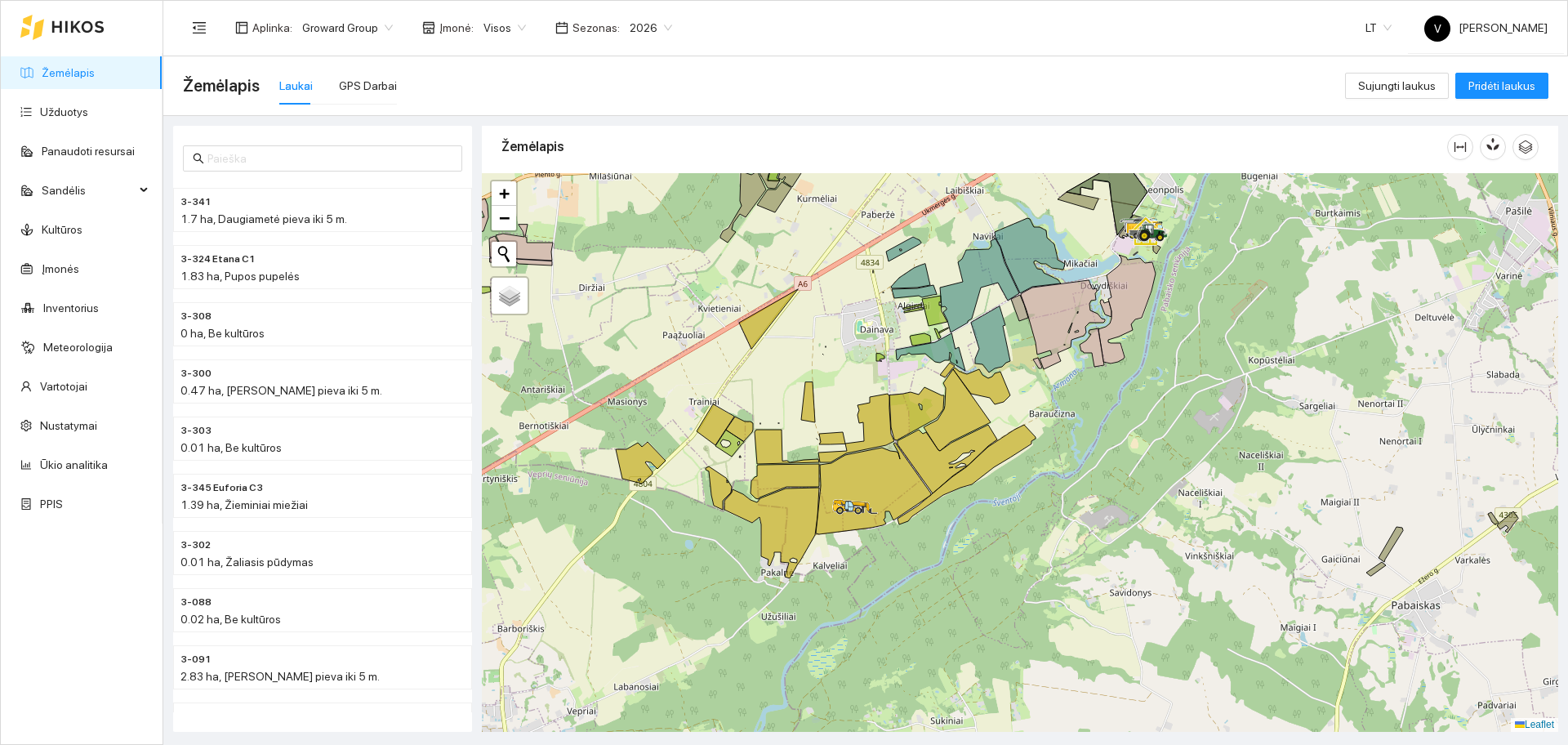
click at [629, 27] on span "2026" at bounding box center [651, 28] width 42 height 25
click at [638, 184] on div "2025" at bounding box center [638, 190] width 42 height 18
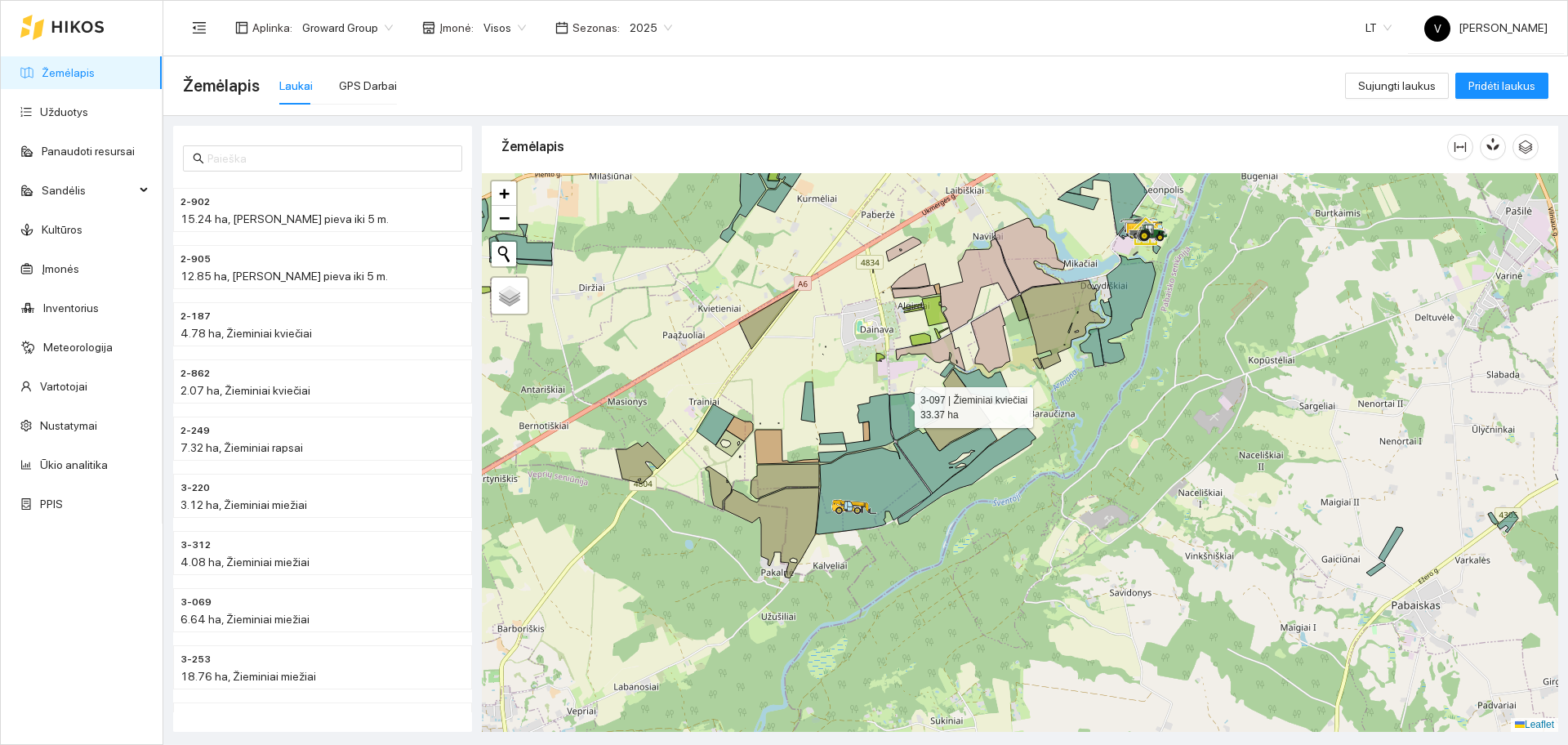
click at [896, 409] on icon at bounding box center [916, 413] width 55 height 53
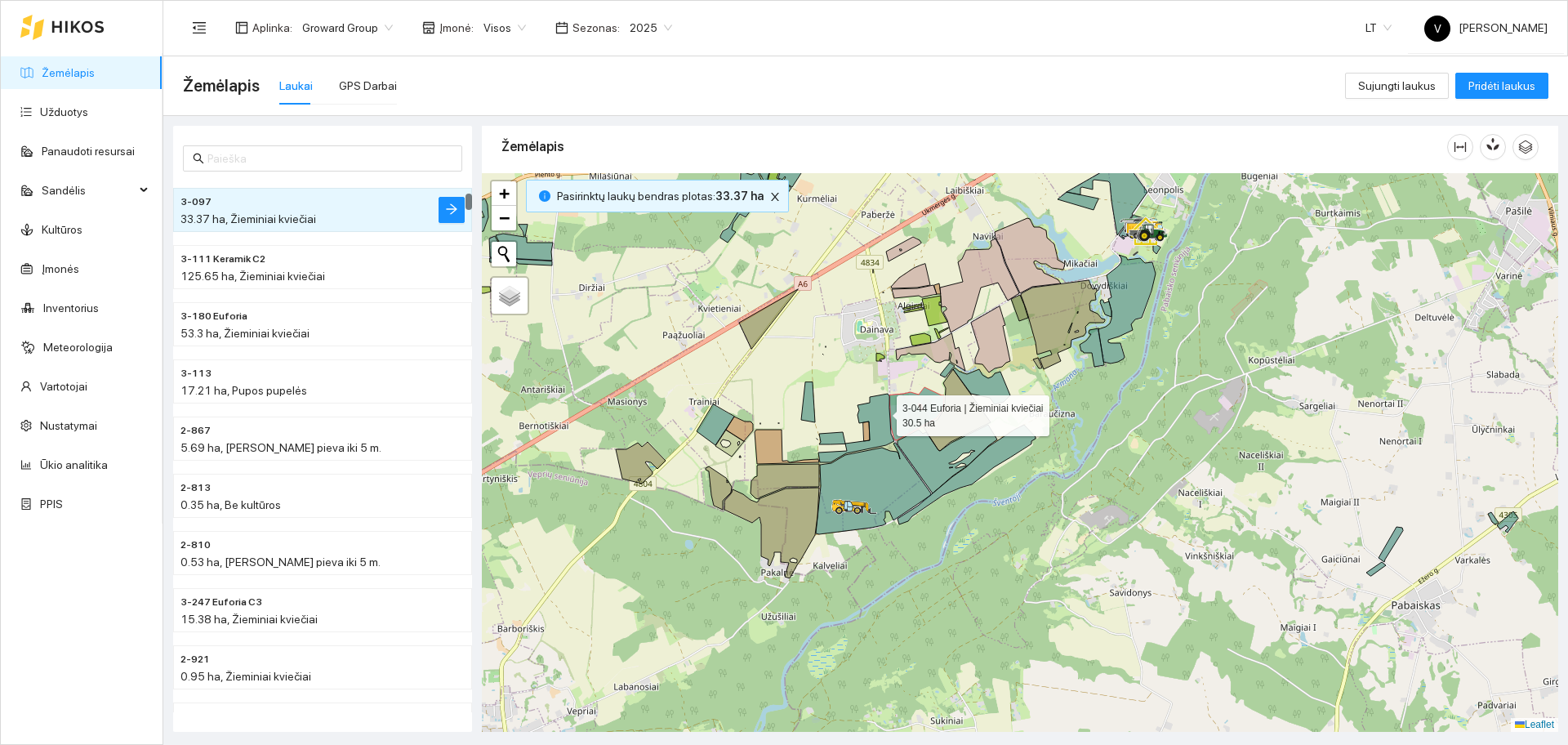
click at [878, 411] on icon at bounding box center [856, 428] width 76 height 69
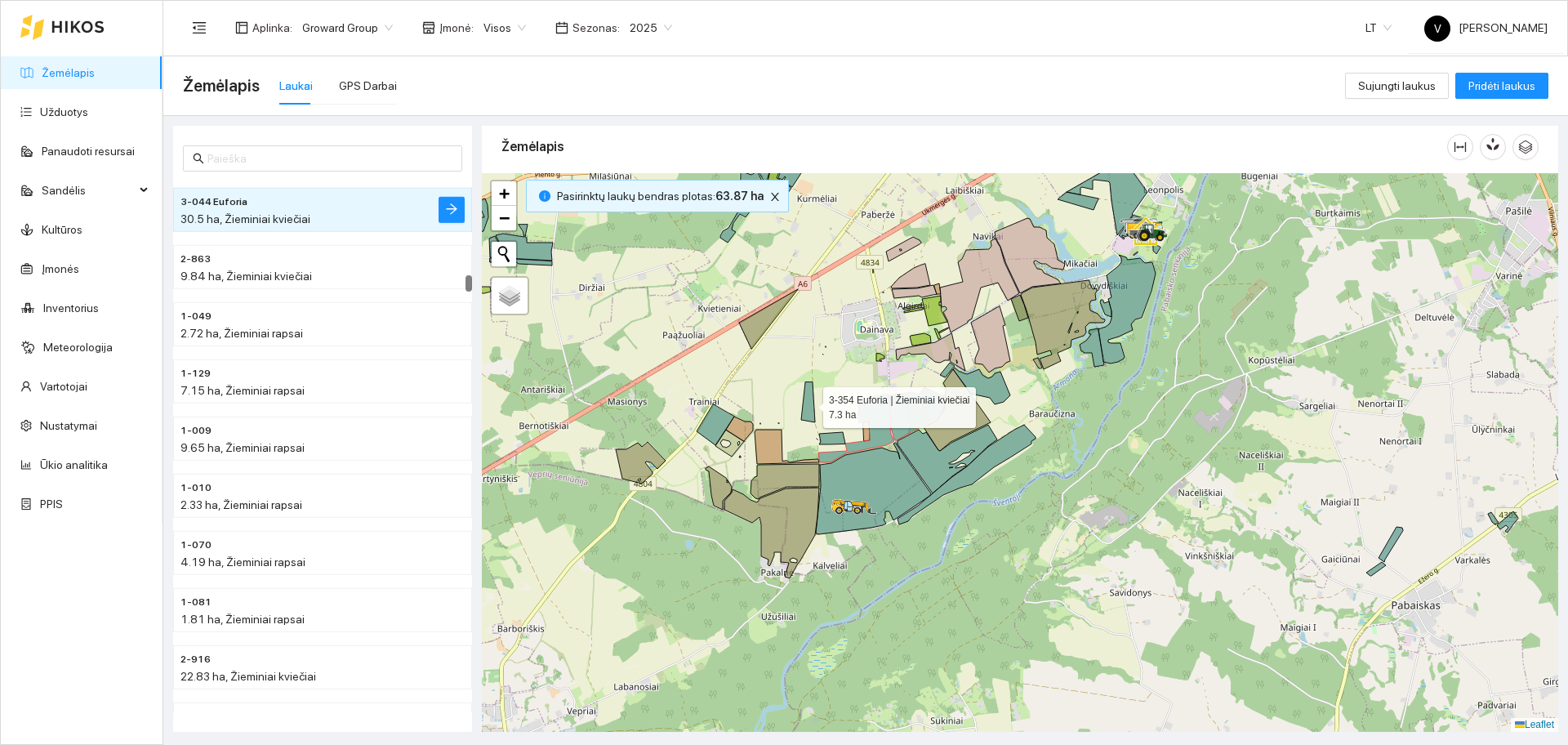
click at [806, 403] on icon at bounding box center [808, 402] width 14 height 40
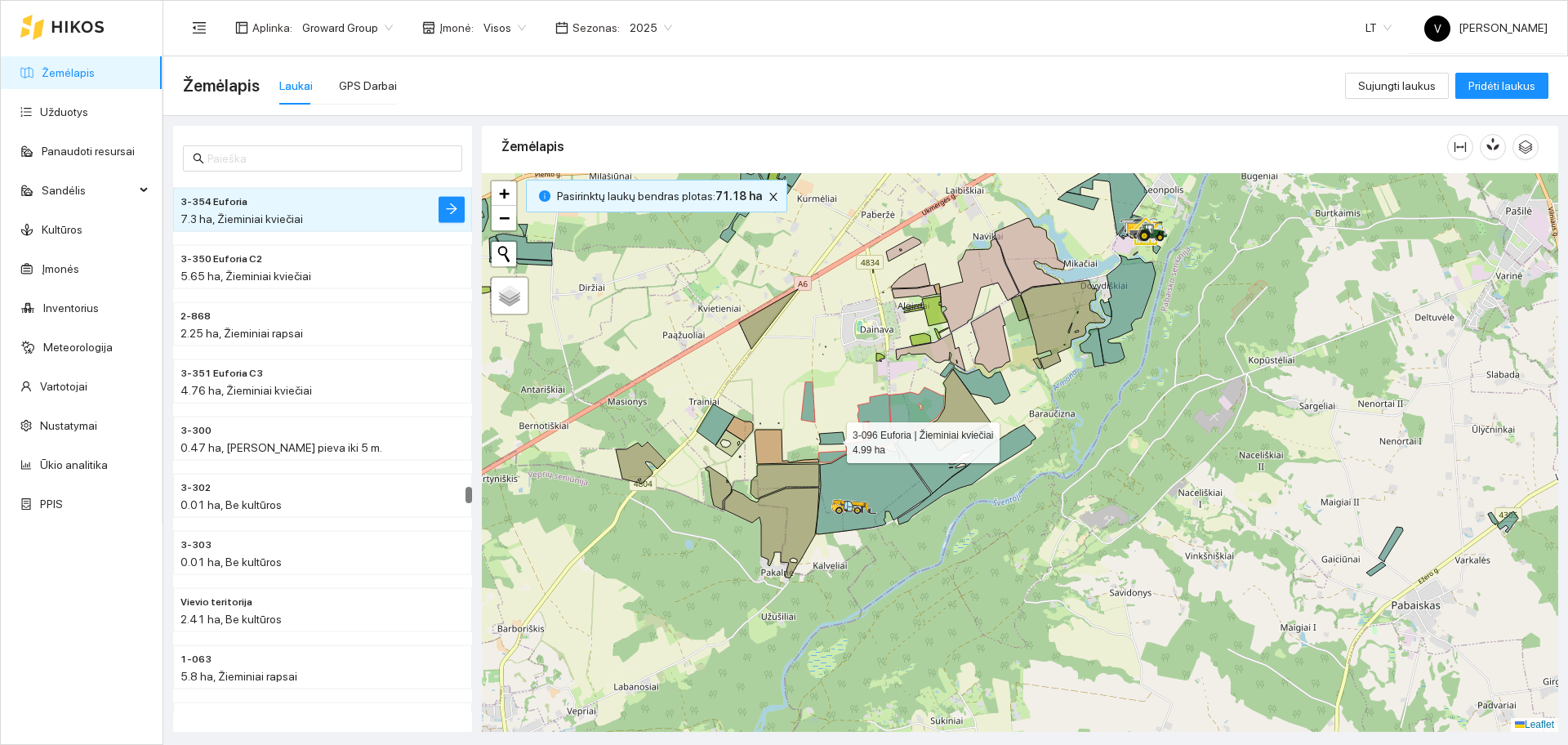
drag, startPoint x: 833, startPoint y: 439, endPoint x: 810, endPoint y: 439, distance: 23.0
click at [833, 439] on icon at bounding box center [833, 438] width 26 height 12
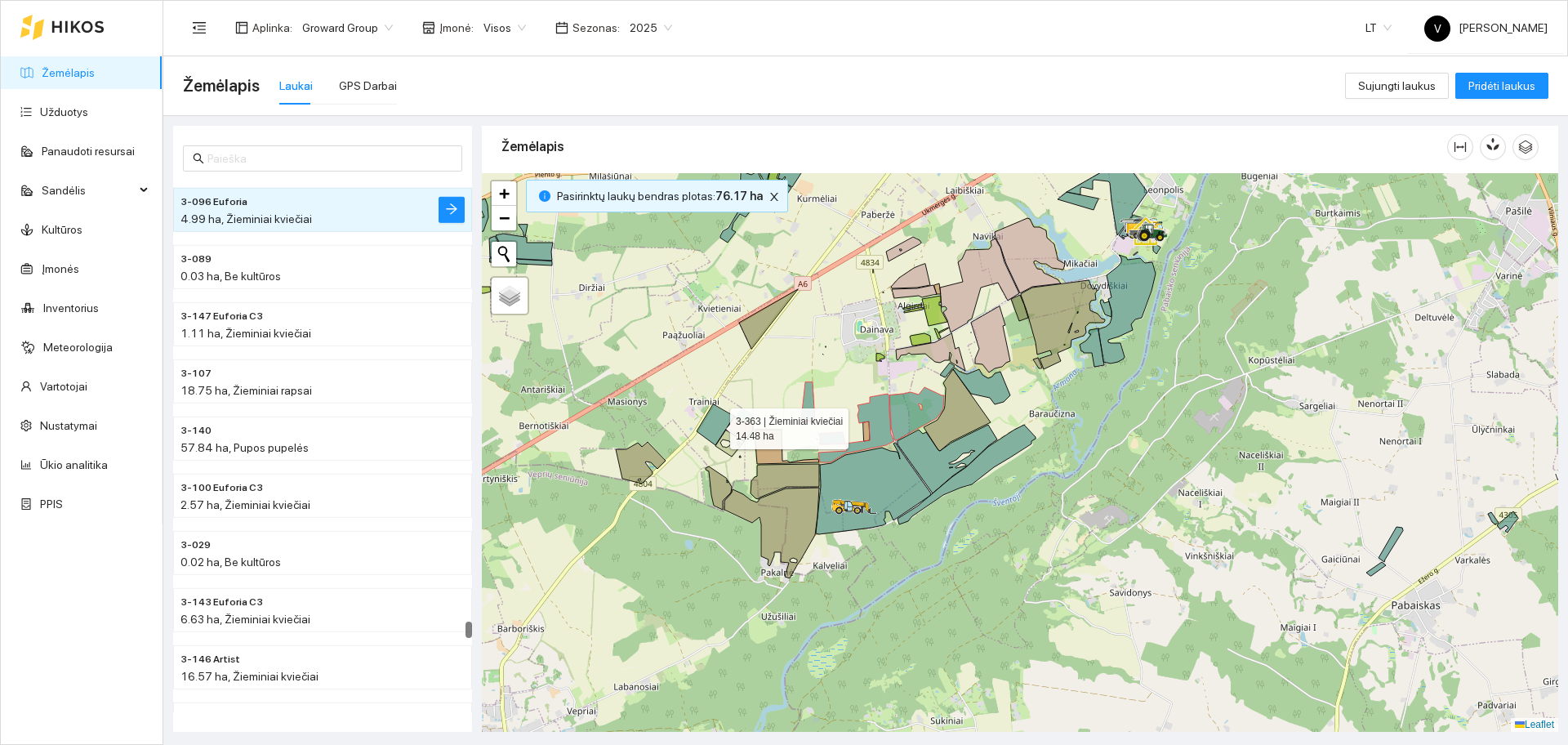
click at [703, 420] on icon at bounding box center [715, 425] width 38 height 41
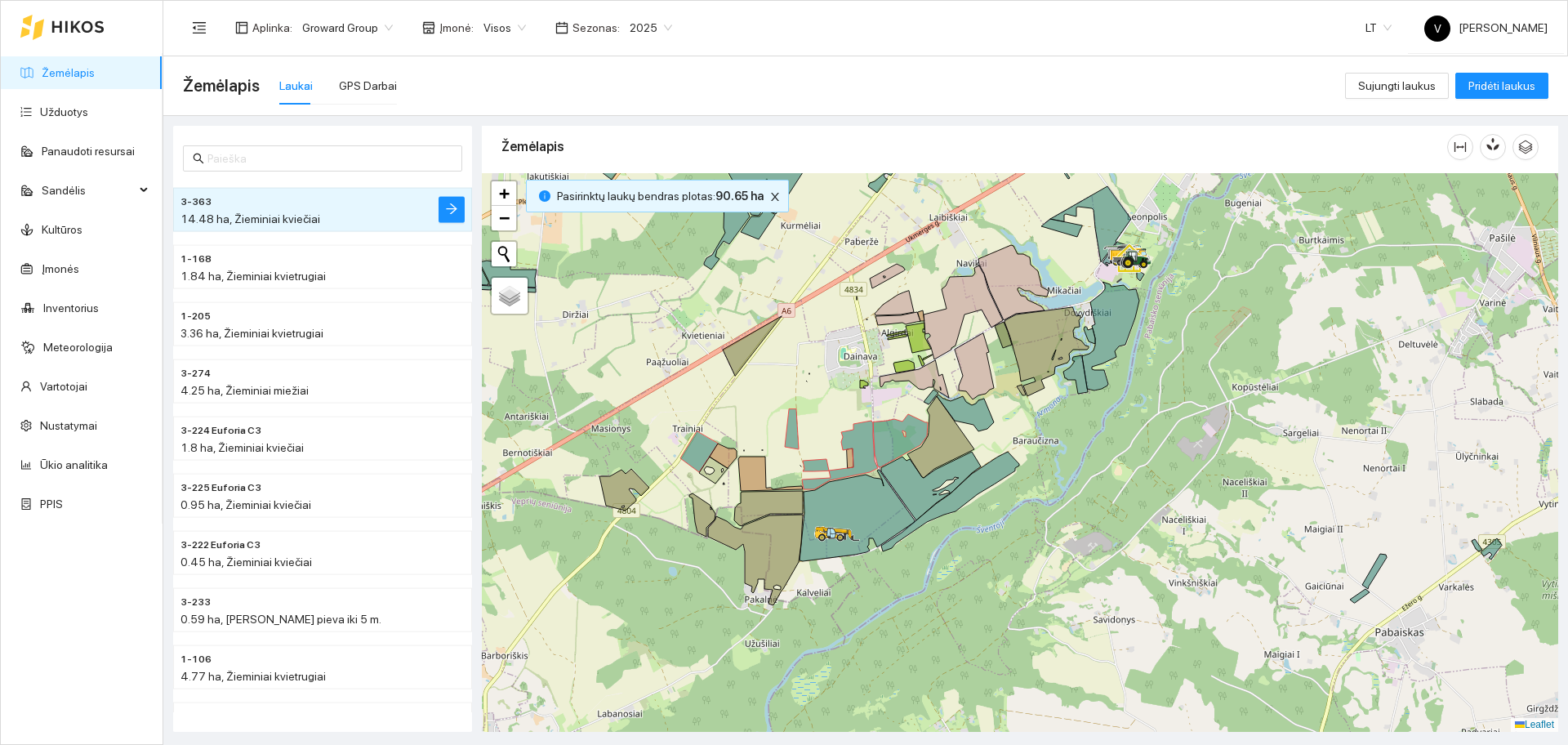
drag, startPoint x: 1213, startPoint y: 312, endPoint x: 1197, endPoint y: 340, distance: 32.2
click at [1197, 340] on div at bounding box center [1020, 452] width 1076 height 559
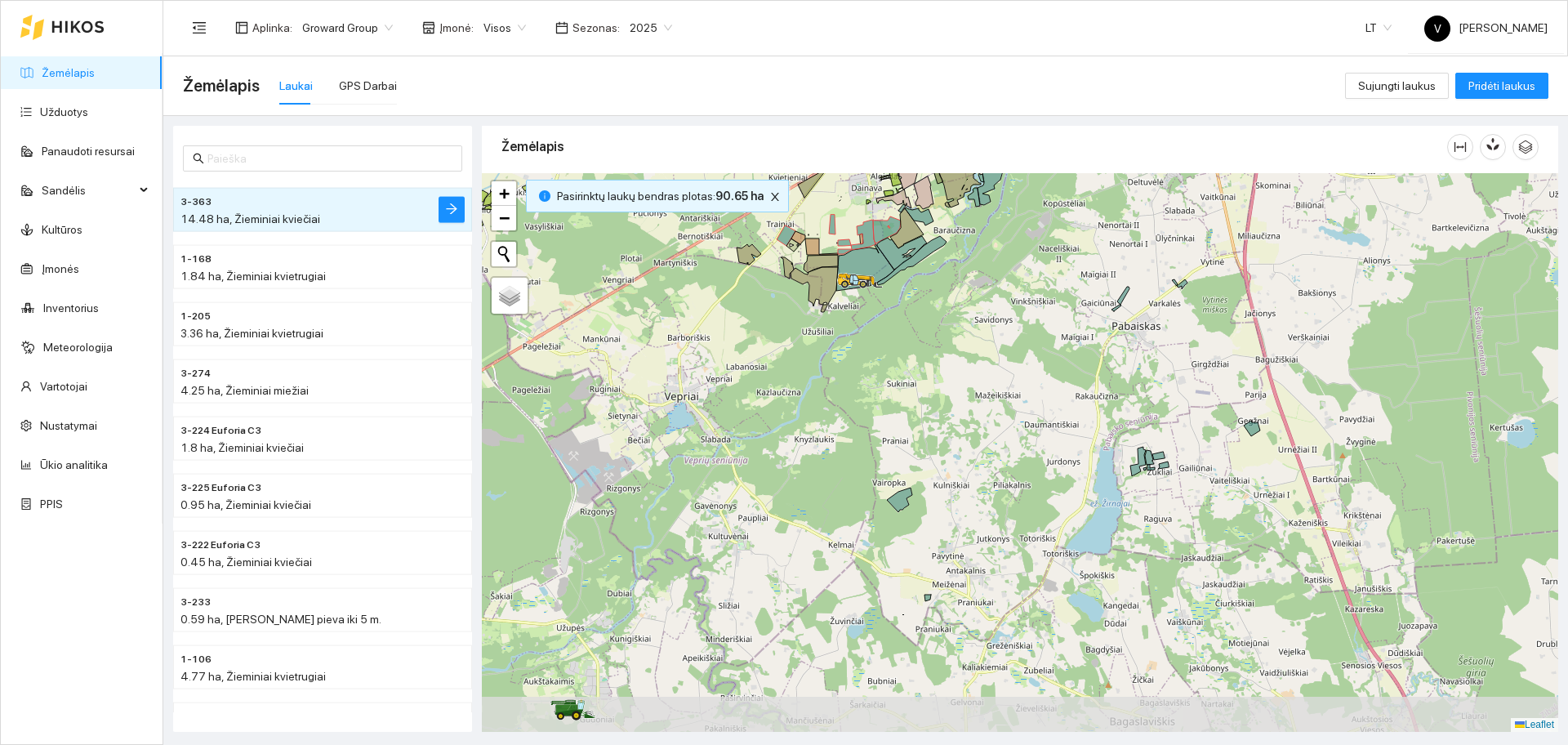
drag, startPoint x: 1194, startPoint y: 540, endPoint x: 1051, endPoint y: 402, distance: 198.7
click at [1059, 402] on div at bounding box center [1020, 452] width 1076 height 559
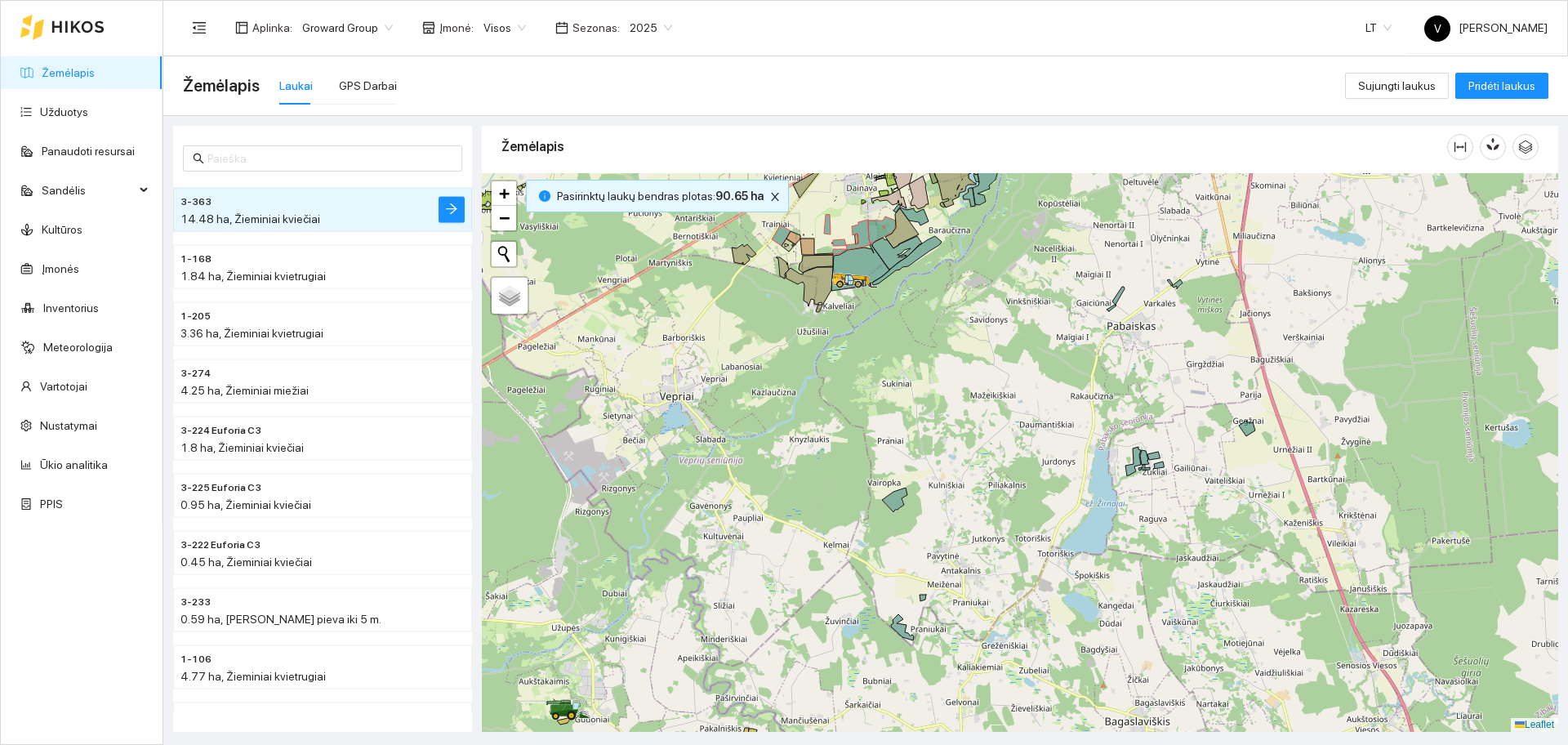
click at [620, 27] on div "2025" at bounding box center [651, 28] width 62 height 26
click at [633, 216] on div "2026" at bounding box center [638, 216] width 42 height 18
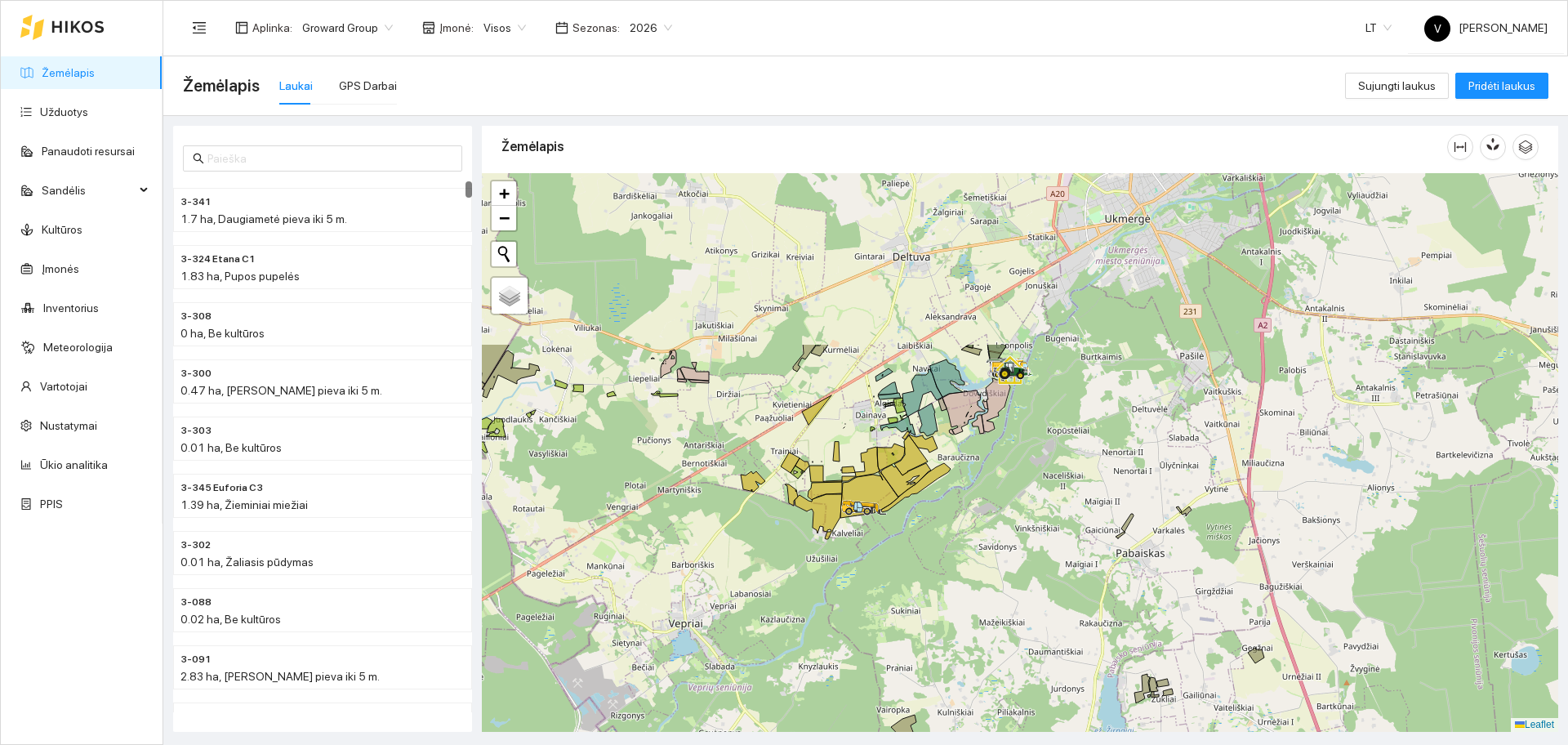
drag, startPoint x: 931, startPoint y: 285, endPoint x: 936, endPoint y: 515, distance: 230.1
click at [936, 515] on div at bounding box center [1020, 452] width 1076 height 559
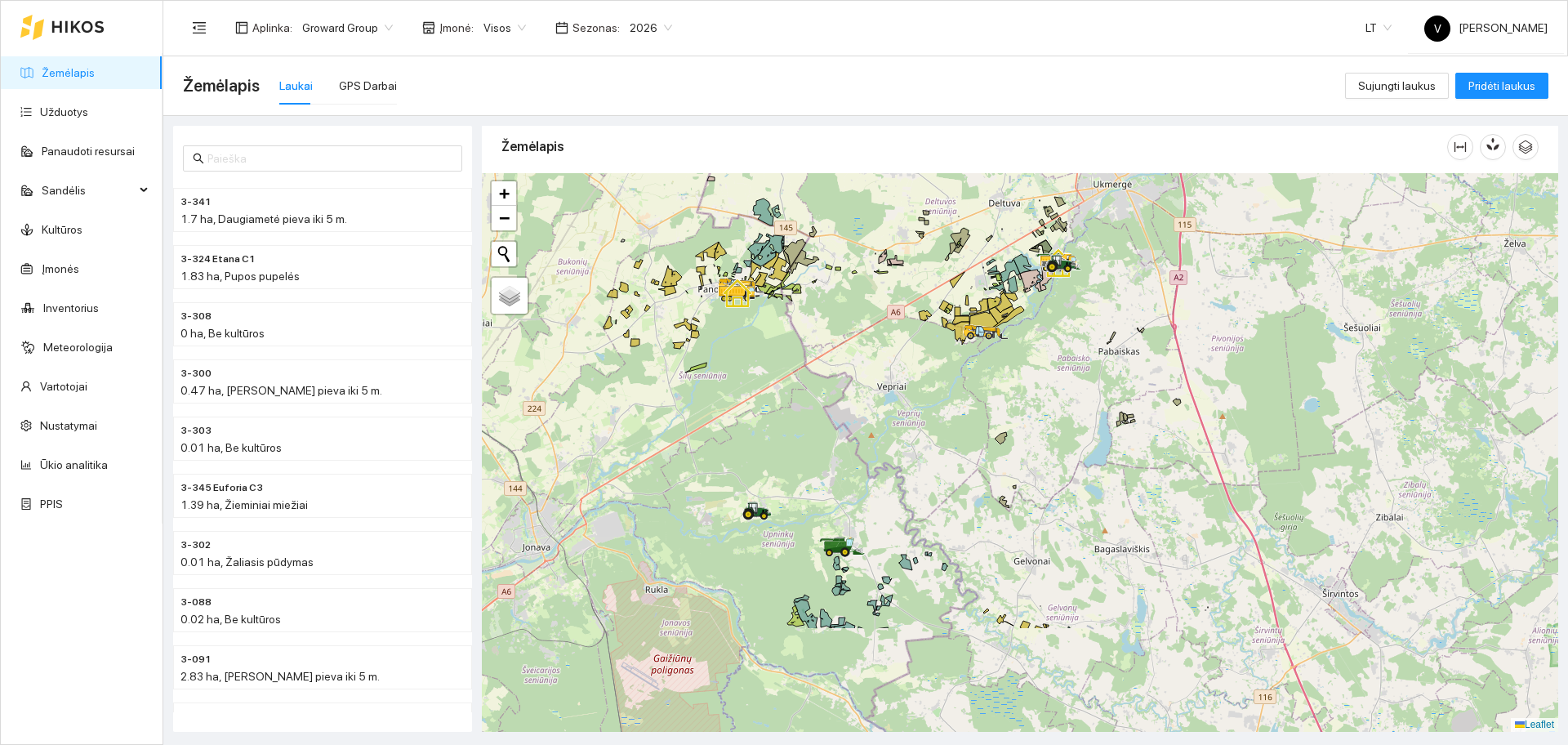
drag, startPoint x: 1110, startPoint y: 555, endPoint x: 1096, endPoint y: 389, distance: 166.6
click at [1097, 389] on div at bounding box center [1020, 452] width 1076 height 559
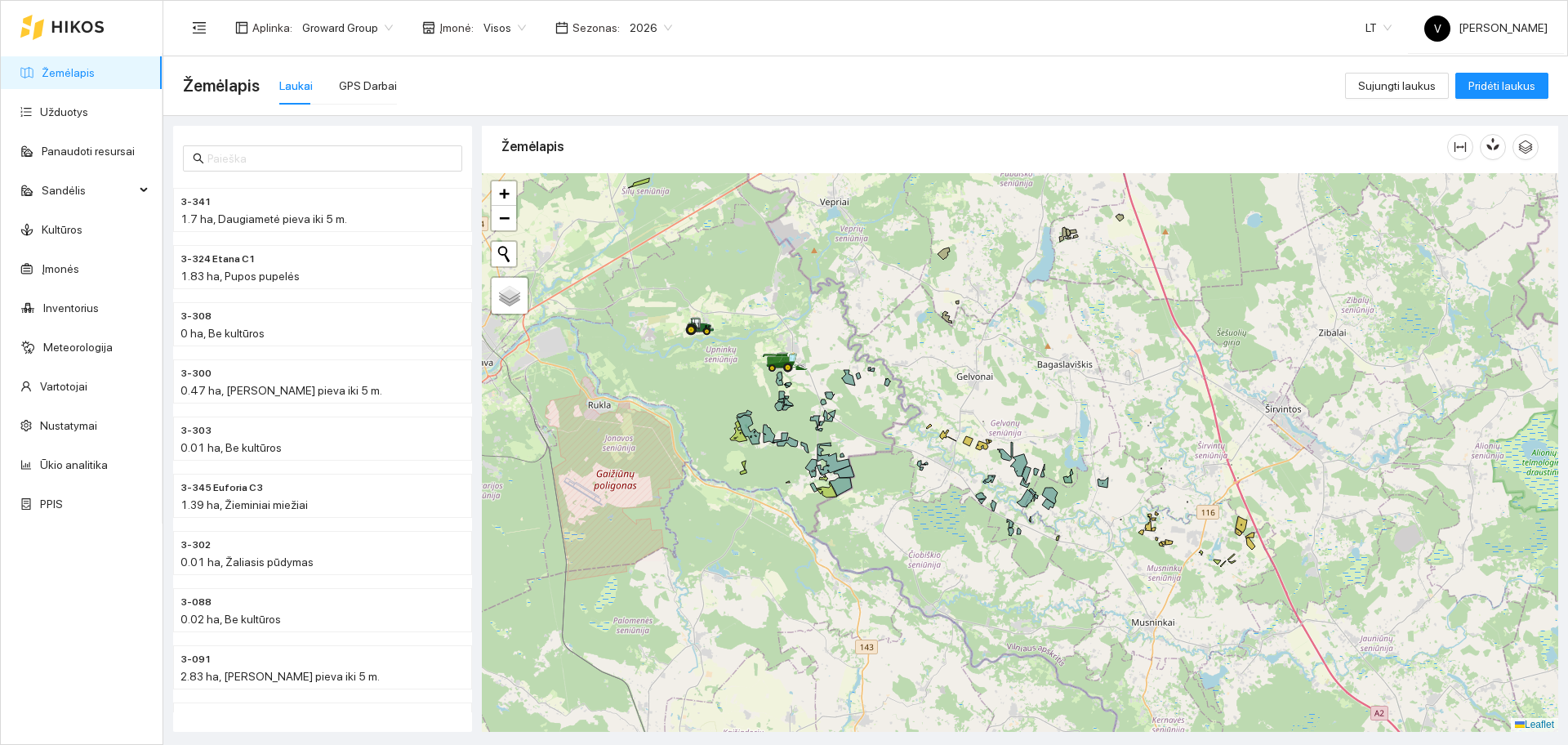
drag, startPoint x: 1083, startPoint y: 589, endPoint x: 1044, endPoint y: 434, distance: 159.8
click at [1044, 434] on div at bounding box center [1020, 452] width 1076 height 559
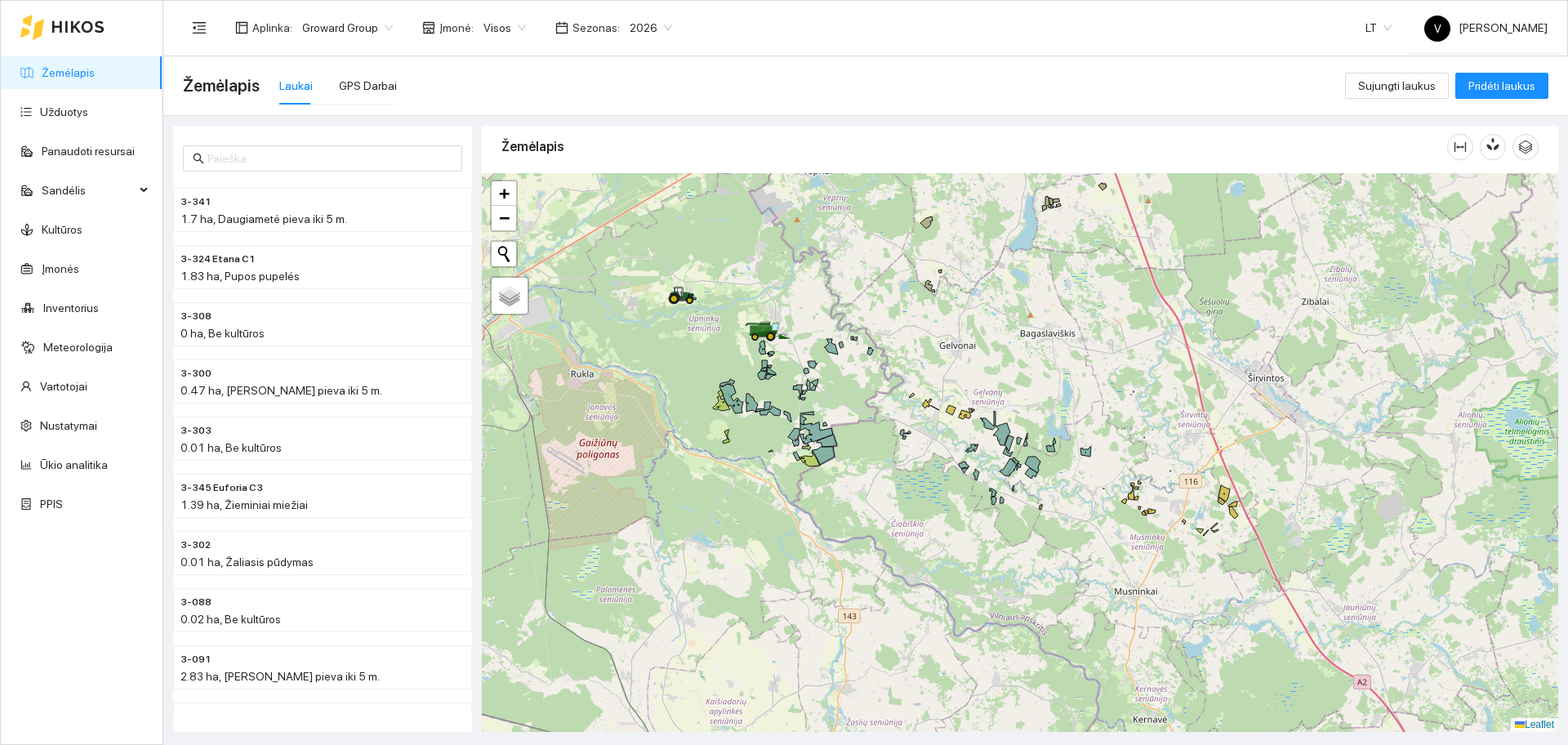
drag, startPoint x: 909, startPoint y: 296, endPoint x: 1053, endPoint y: 531, distance: 275.6
click at [1053, 529] on div at bounding box center [1020, 452] width 1076 height 559
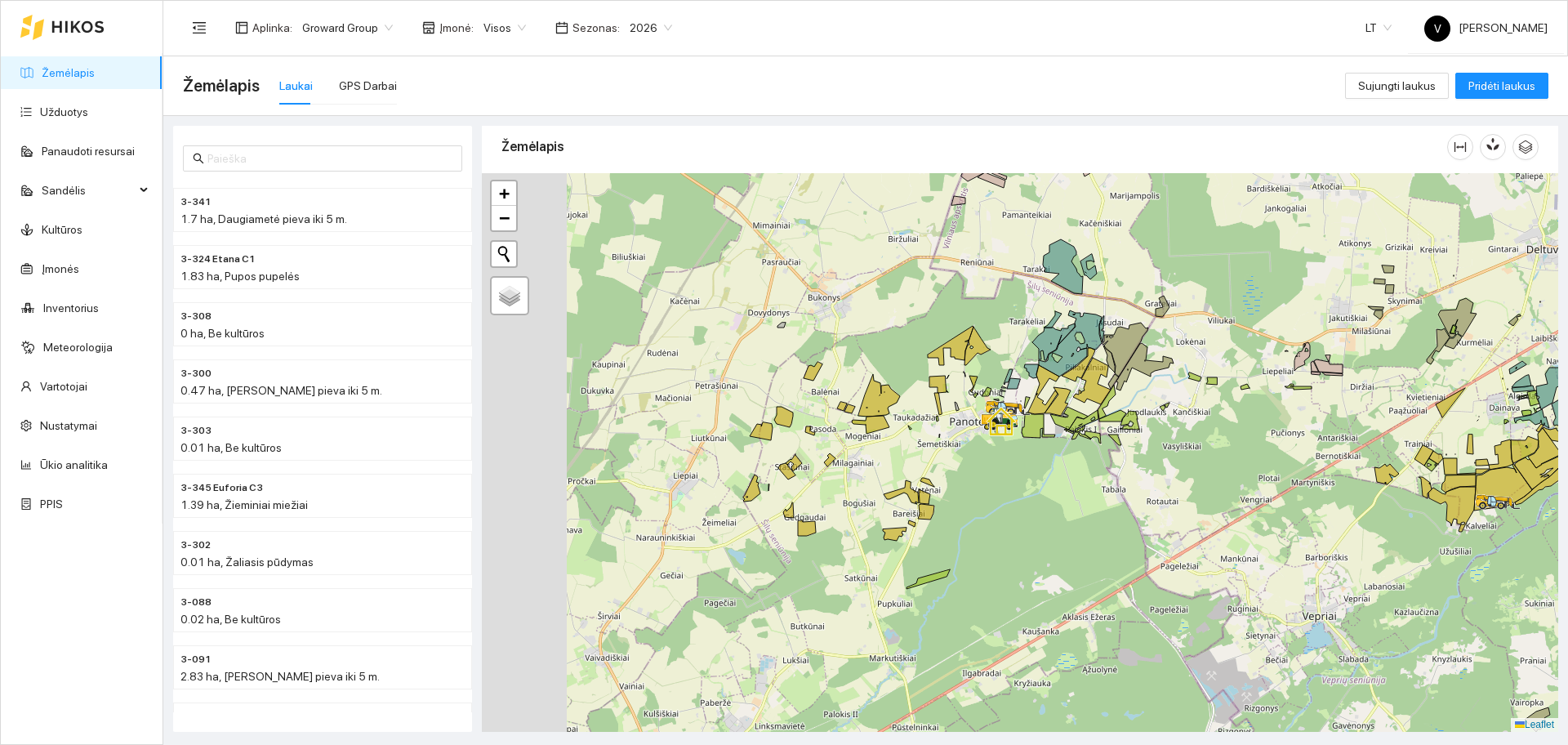
drag, startPoint x: 903, startPoint y: 399, endPoint x: 1060, endPoint y: 420, distance: 158.4
click at [1060, 416] on icon at bounding box center [1058, 401] width 26 height 28
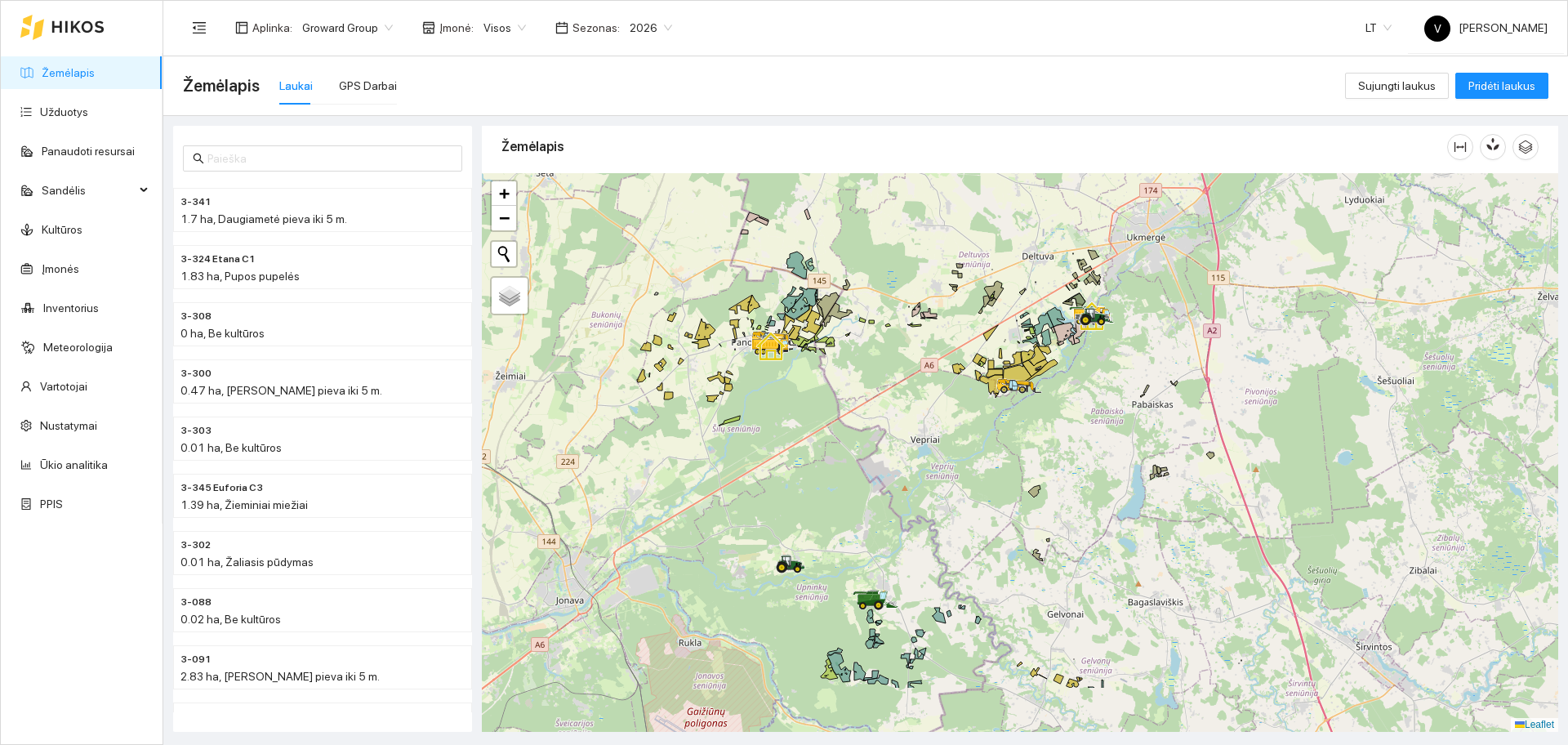
drag, startPoint x: 905, startPoint y: 542, endPoint x: 934, endPoint y: 462, distance: 85.1
click at [936, 462] on div at bounding box center [1020, 452] width 1076 height 559
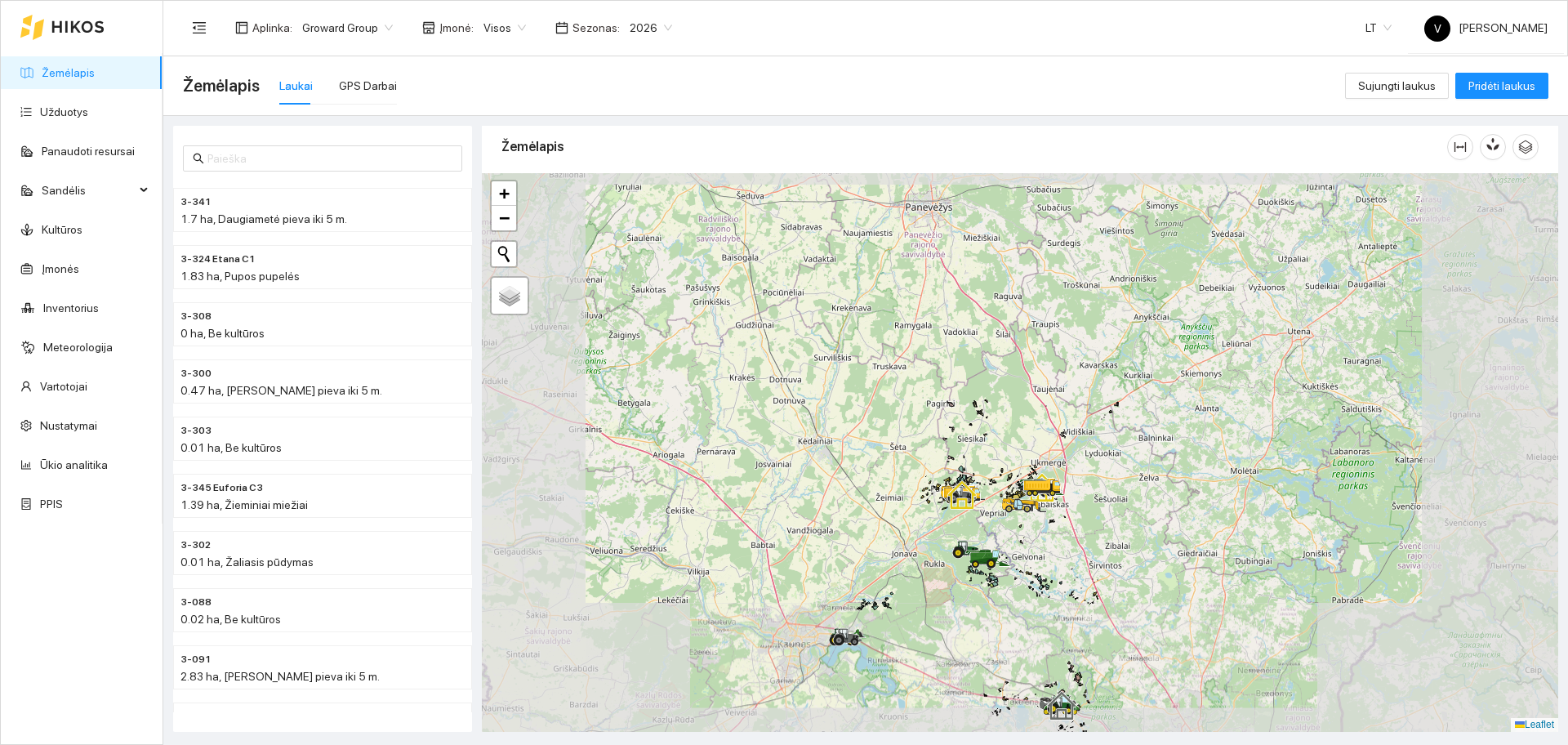
drag, startPoint x: 1125, startPoint y: 446, endPoint x: 1104, endPoint y: 326, distance: 121.8
click at [1104, 326] on div at bounding box center [1020, 452] width 1076 height 559
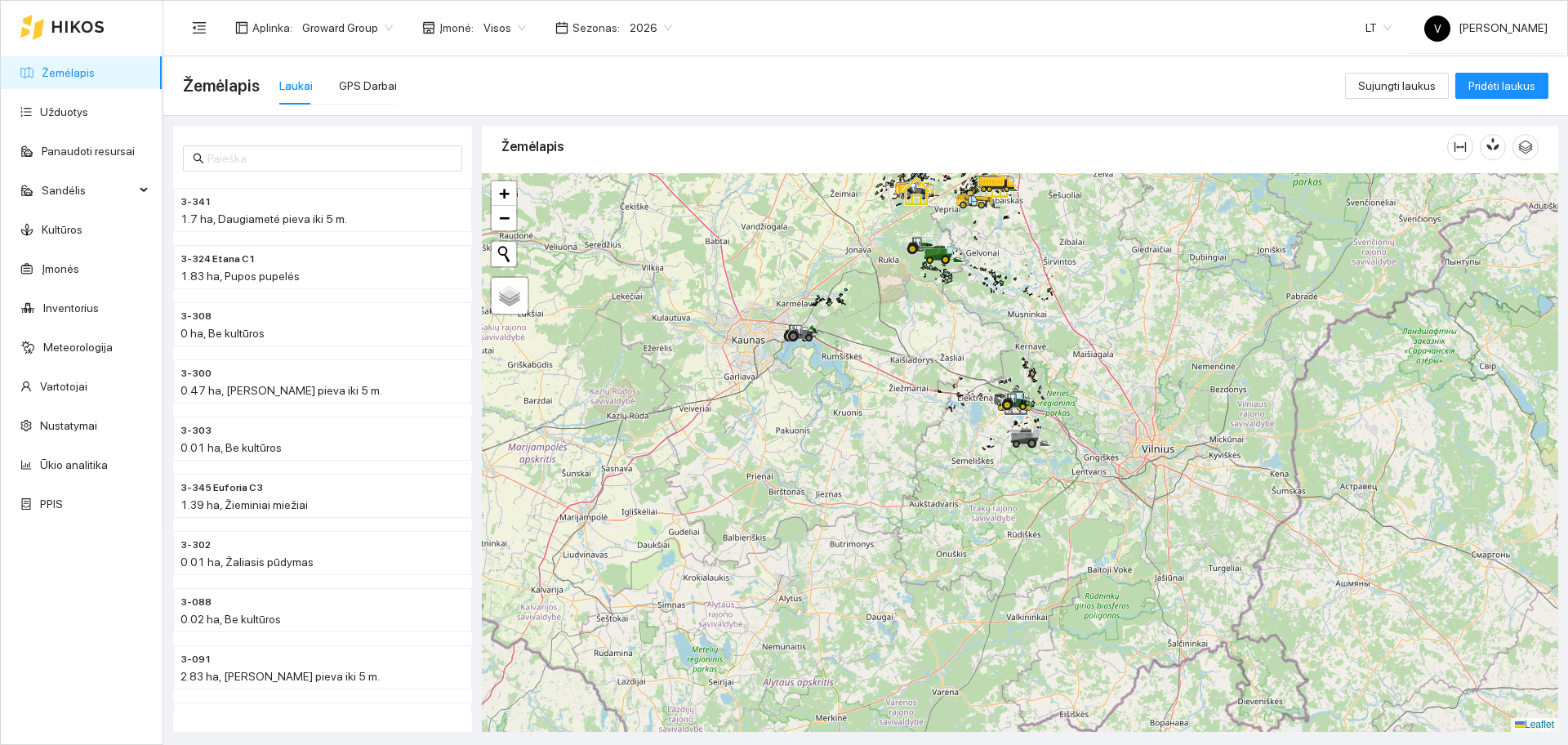
drag, startPoint x: 1035, startPoint y: 398, endPoint x: 981, endPoint y: 324, distance: 91.6
click at [986, 327] on div at bounding box center [1020, 452] width 1076 height 559
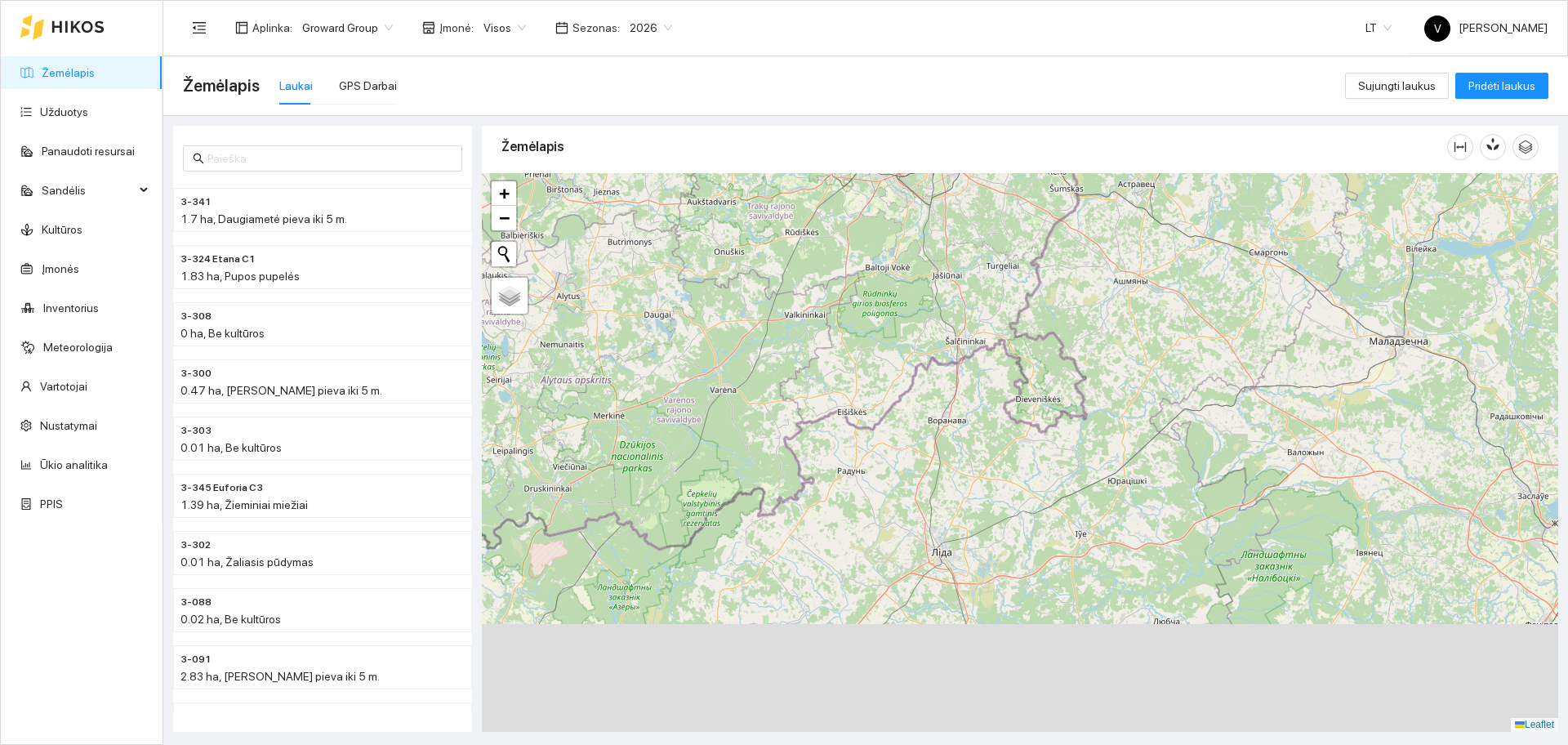
drag, startPoint x: 1126, startPoint y: 485, endPoint x: 976, endPoint y: 337, distance: 210.7
click at [976, 337] on div at bounding box center [1020, 452] width 1076 height 559
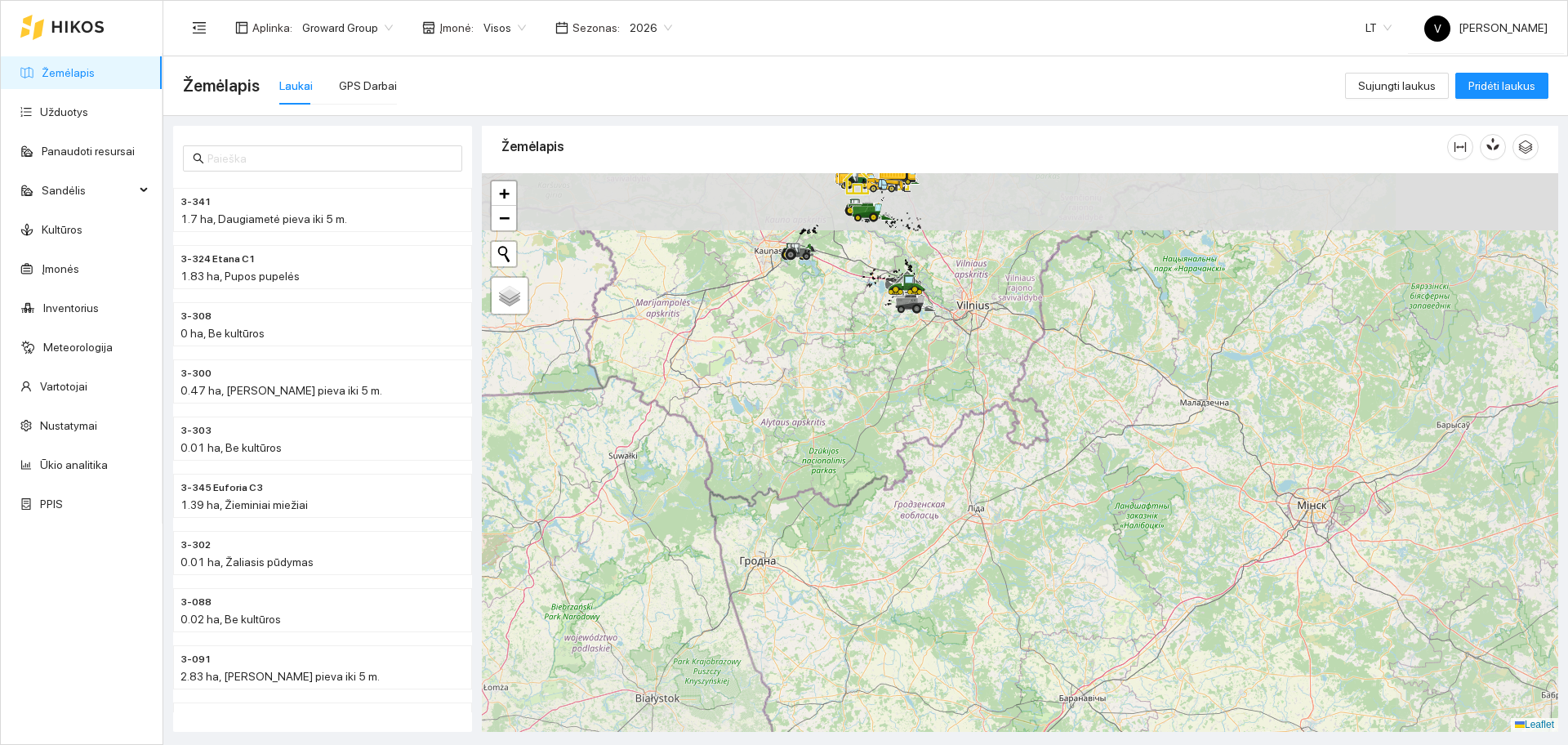
drag, startPoint x: 865, startPoint y: 375, endPoint x: 954, endPoint y: 505, distance: 157.5
click at [954, 505] on div at bounding box center [1020, 452] width 1076 height 559
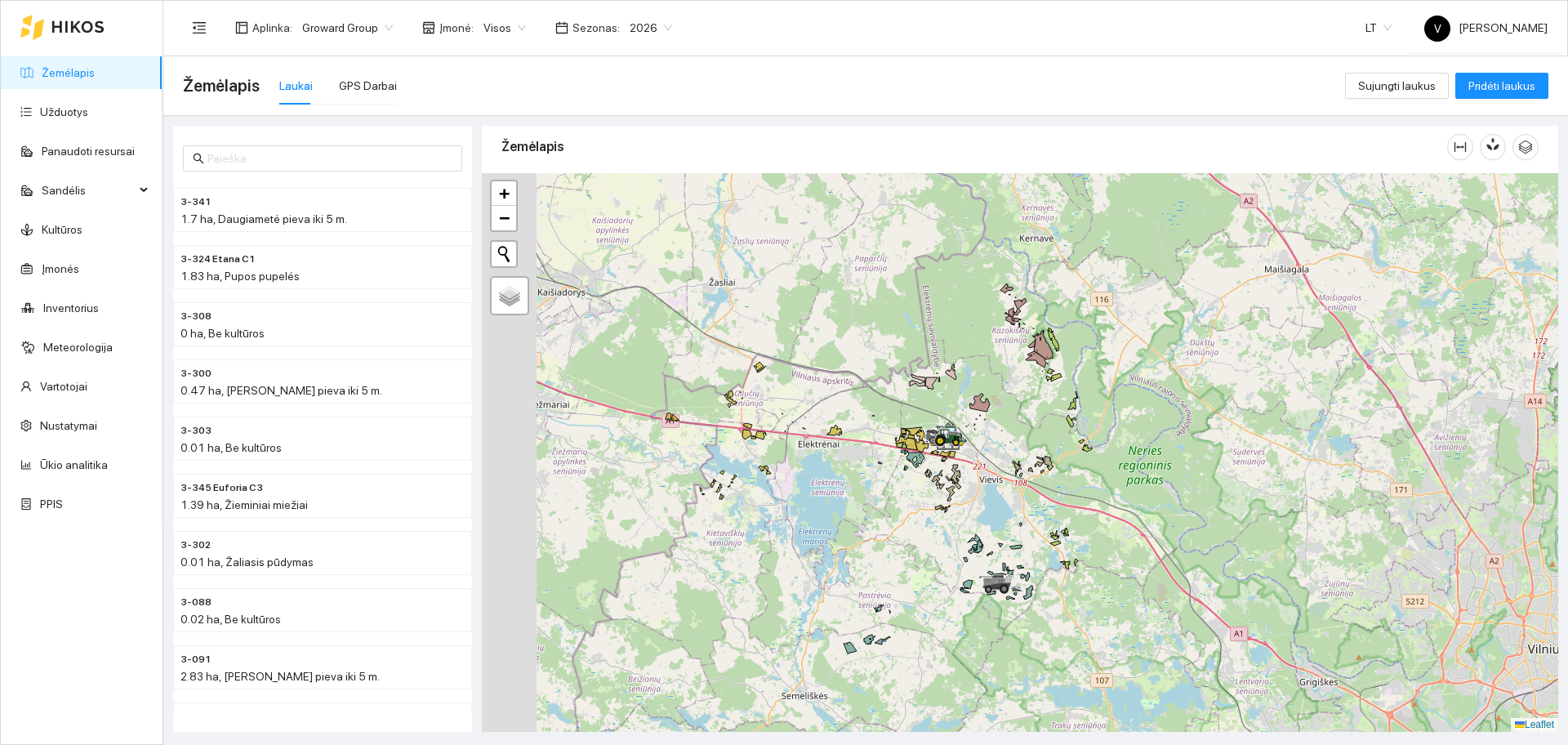
drag, startPoint x: 833, startPoint y: 411, endPoint x: 1022, endPoint y: 465, distance: 196.6
click at [1022, 465] on div at bounding box center [1020, 452] width 1076 height 559
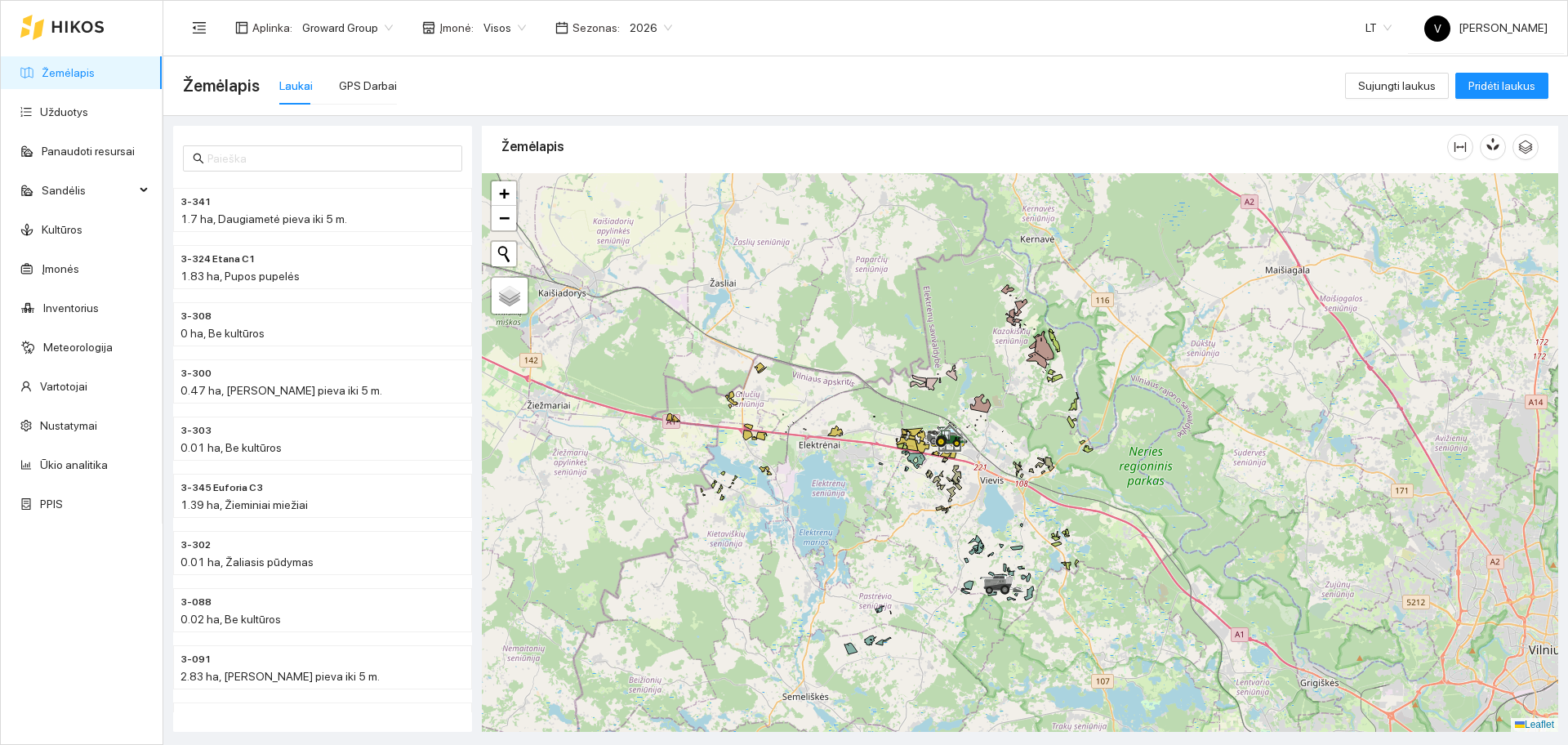
click at [1357, 312] on div at bounding box center [1020, 452] width 1076 height 559
click at [271, 149] on input "text" at bounding box center [329, 158] width 245 height 18
type input "3-031"
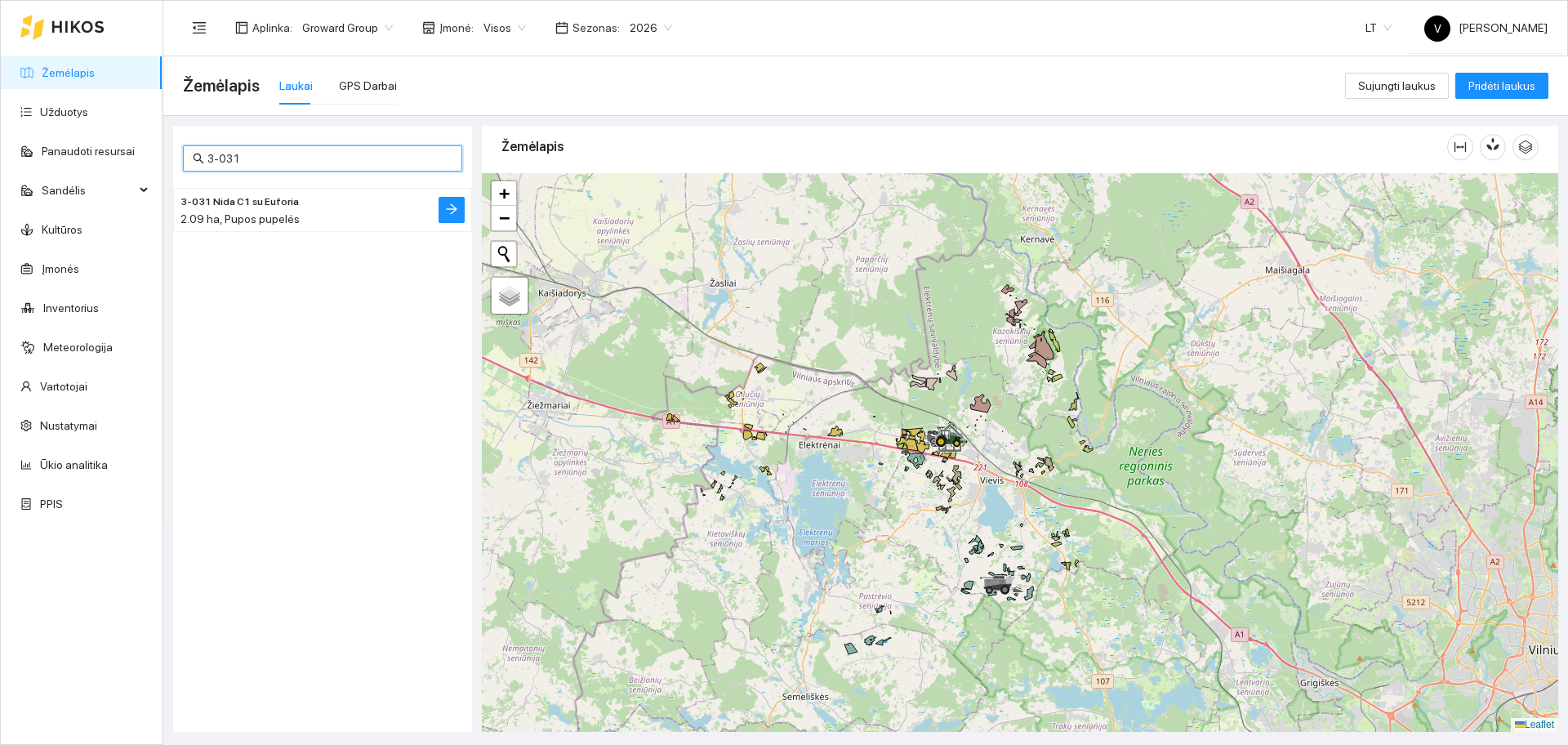
click at [303, 221] on div "2.09 ha, Pupos pupelės" at bounding box center [290, 219] width 219 height 18
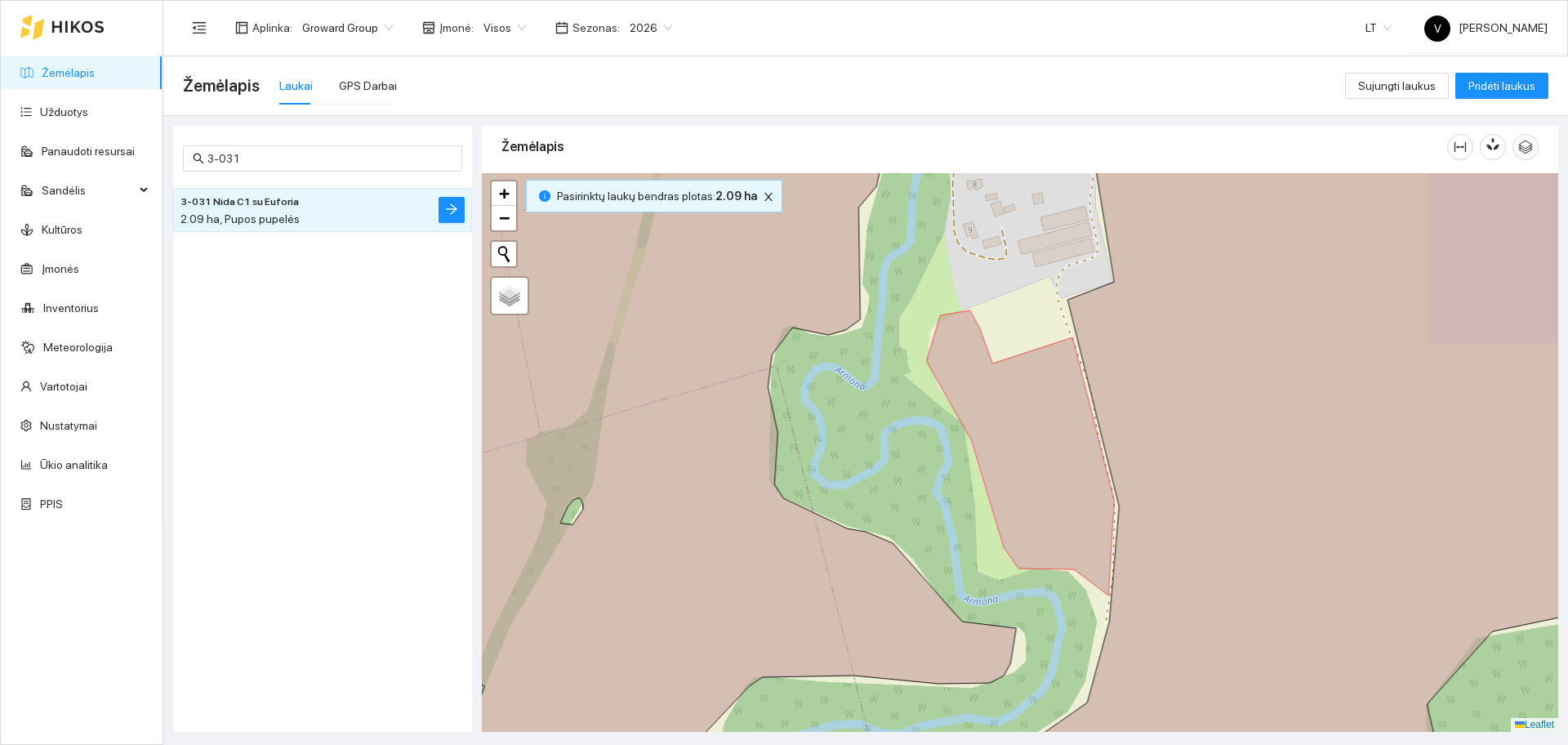
click at [641, 16] on span "2026" at bounding box center [651, 28] width 42 height 25
click at [644, 191] on div "2025" at bounding box center [638, 190] width 42 height 18
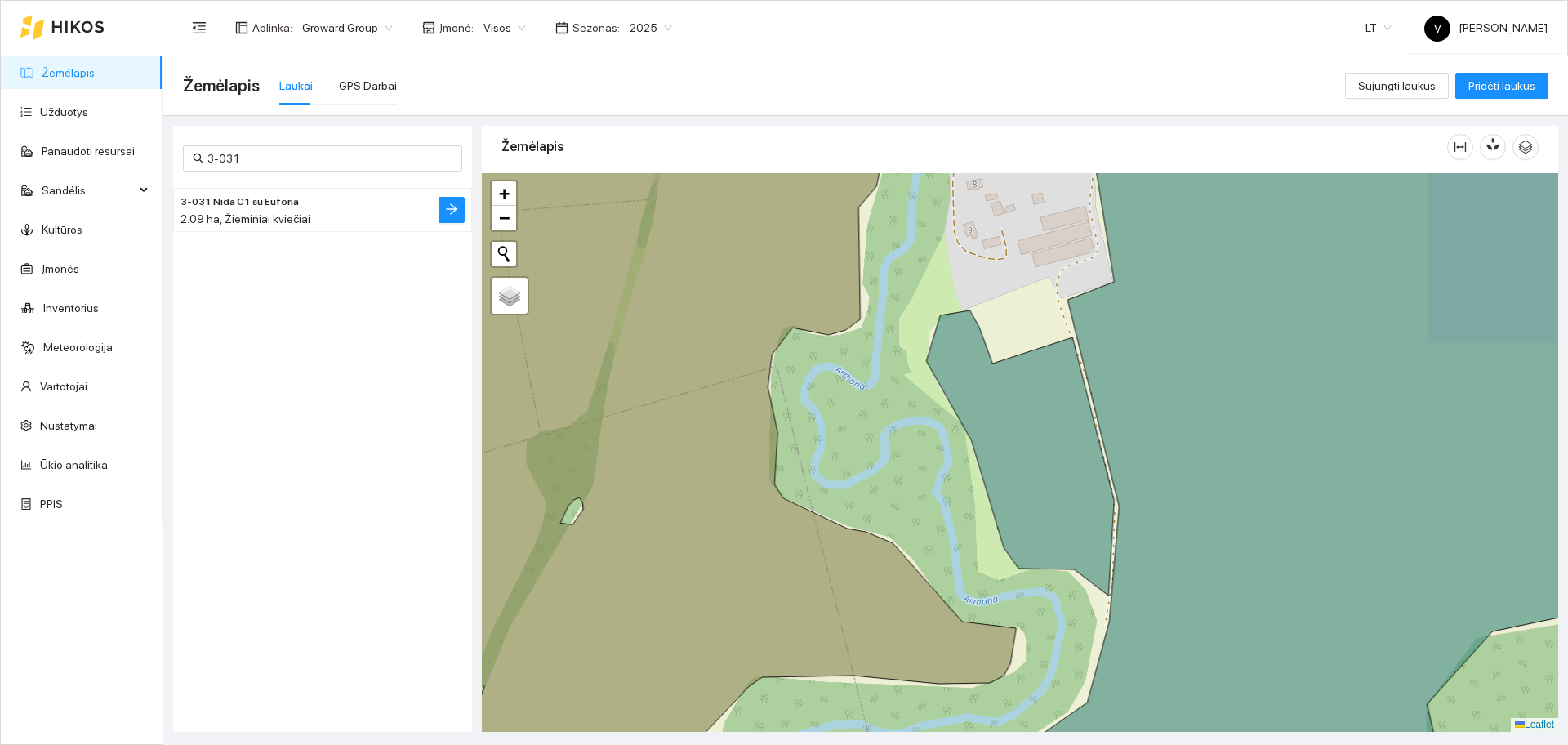
click at [255, 206] on span "3-031 Nida C1 su Euforia" at bounding box center [239, 202] width 118 height 16
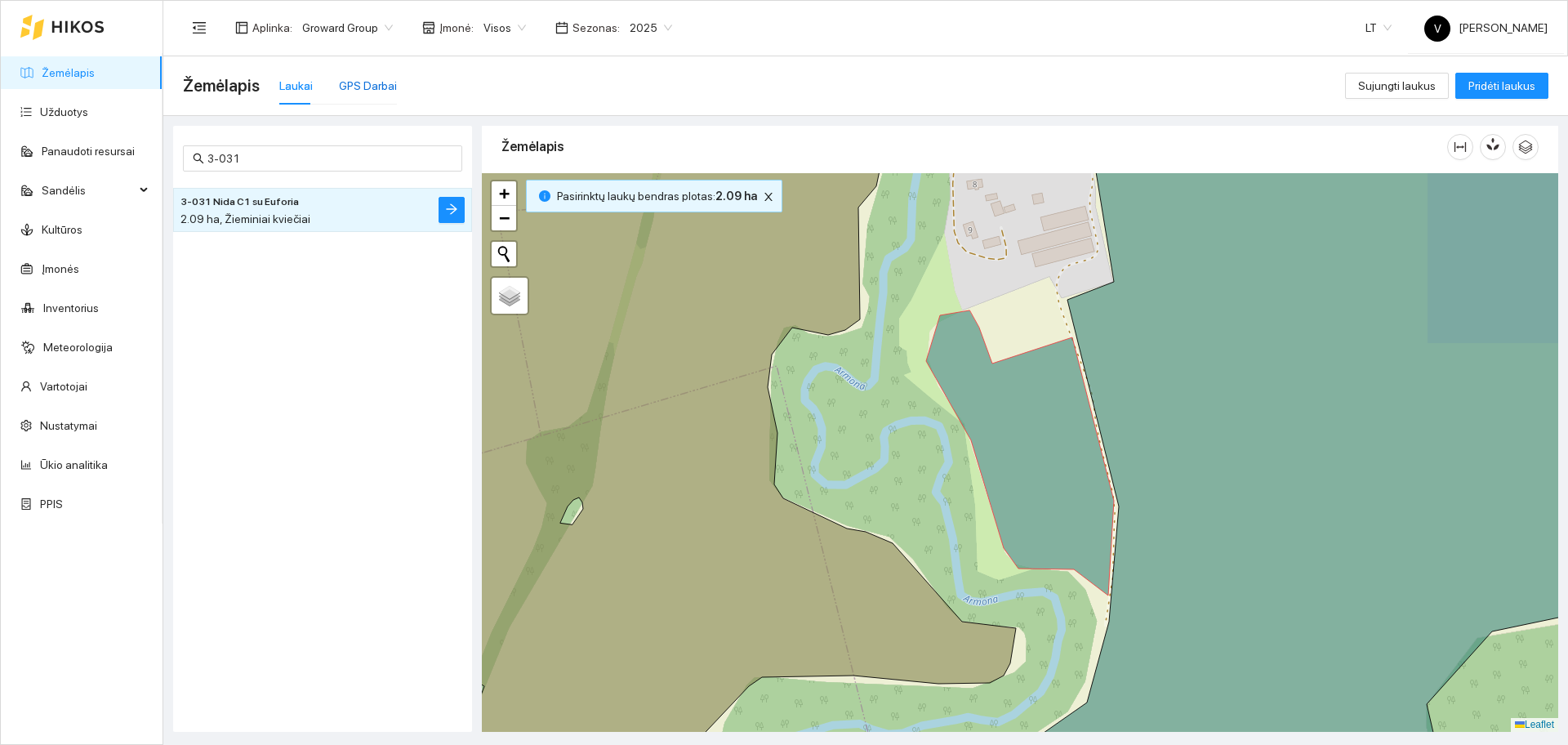
click at [368, 85] on div "GPS Darbai" at bounding box center [368, 86] width 58 height 18
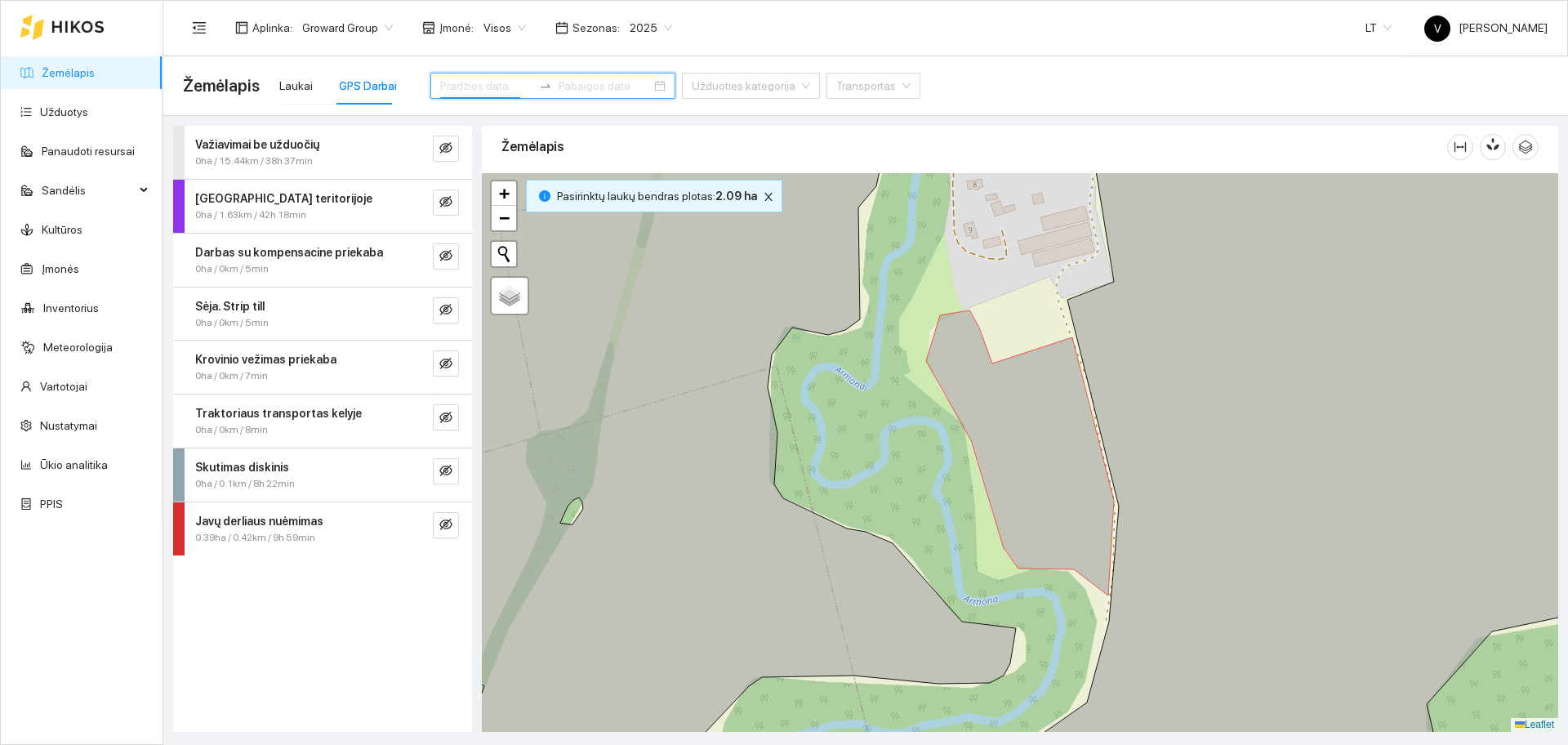
click at [456, 87] on input at bounding box center [486, 86] width 93 height 18
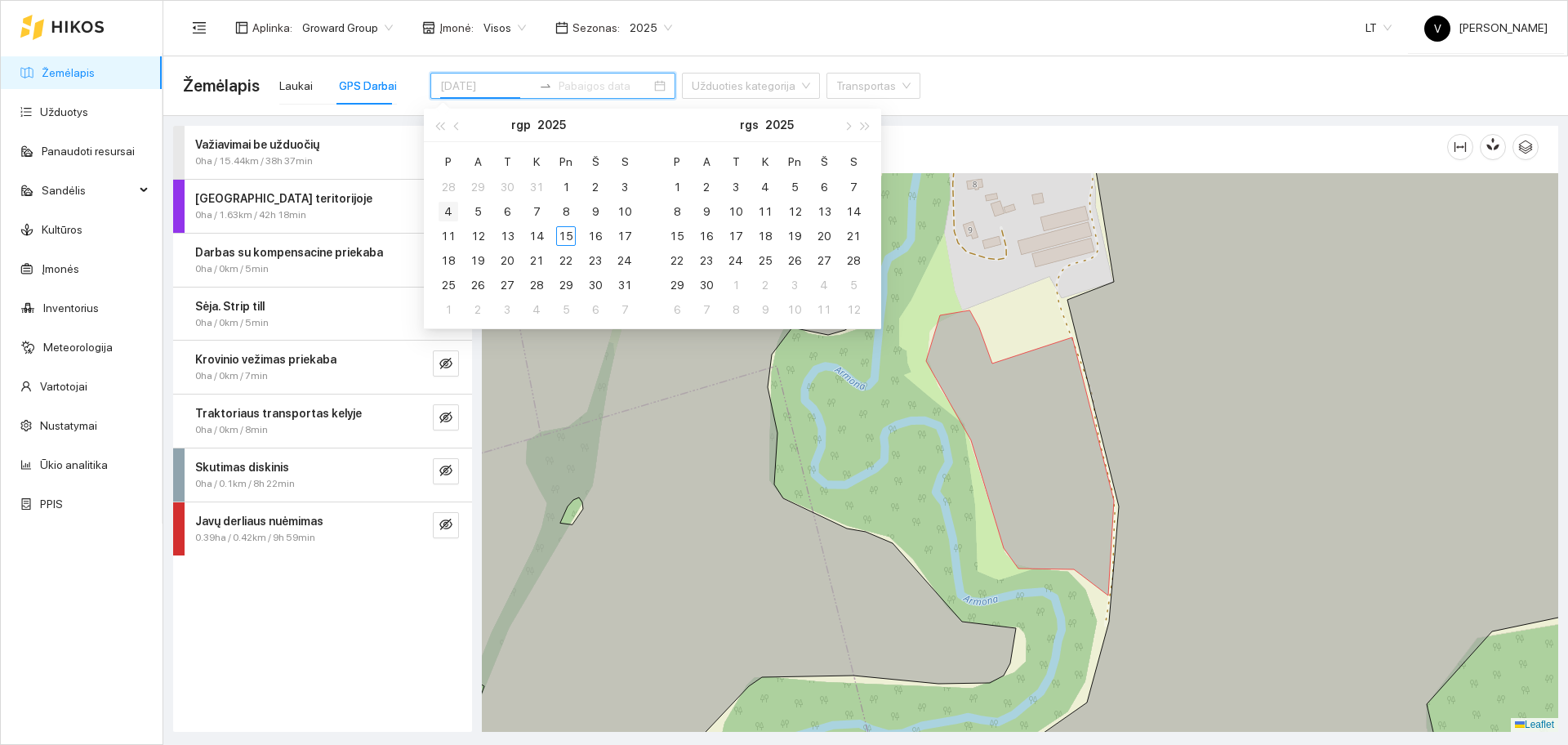
type input "2025-08-04"
click at [452, 213] on div "4" at bounding box center [449, 211] width 19 height 19
type input "2025-08-10"
drag, startPoint x: 622, startPoint y: 212, endPoint x: 613, endPoint y: 214, distance: 9.2
click at [623, 212] on div "10" at bounding box center [624, 211] width 19 height 19
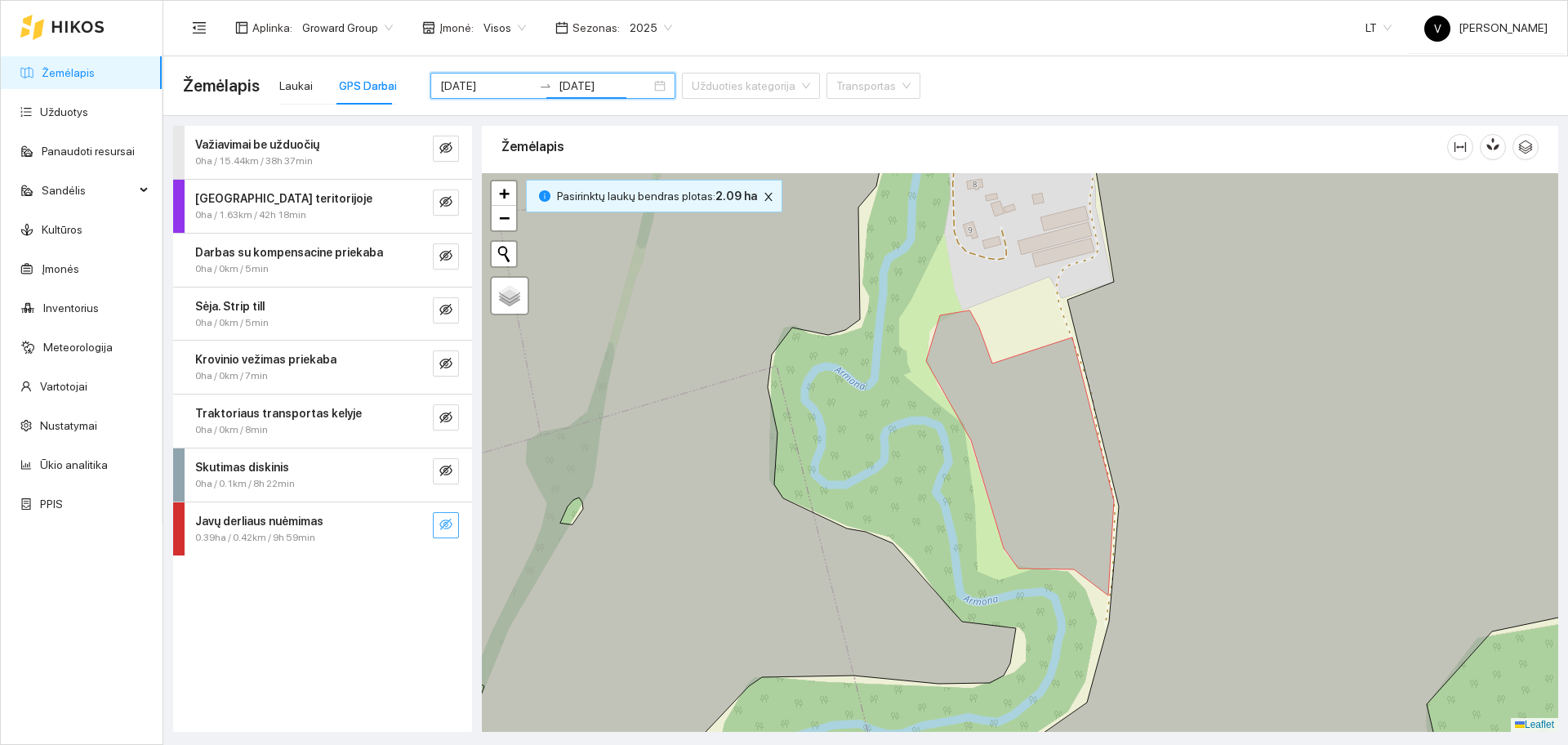
click at [445, 523] on icon "eye-invisible" at bounding box center [446, 523] width 13 height 11
click at [765, 194] on icon "close" at bounding box center [768, 196] width 8 height 8
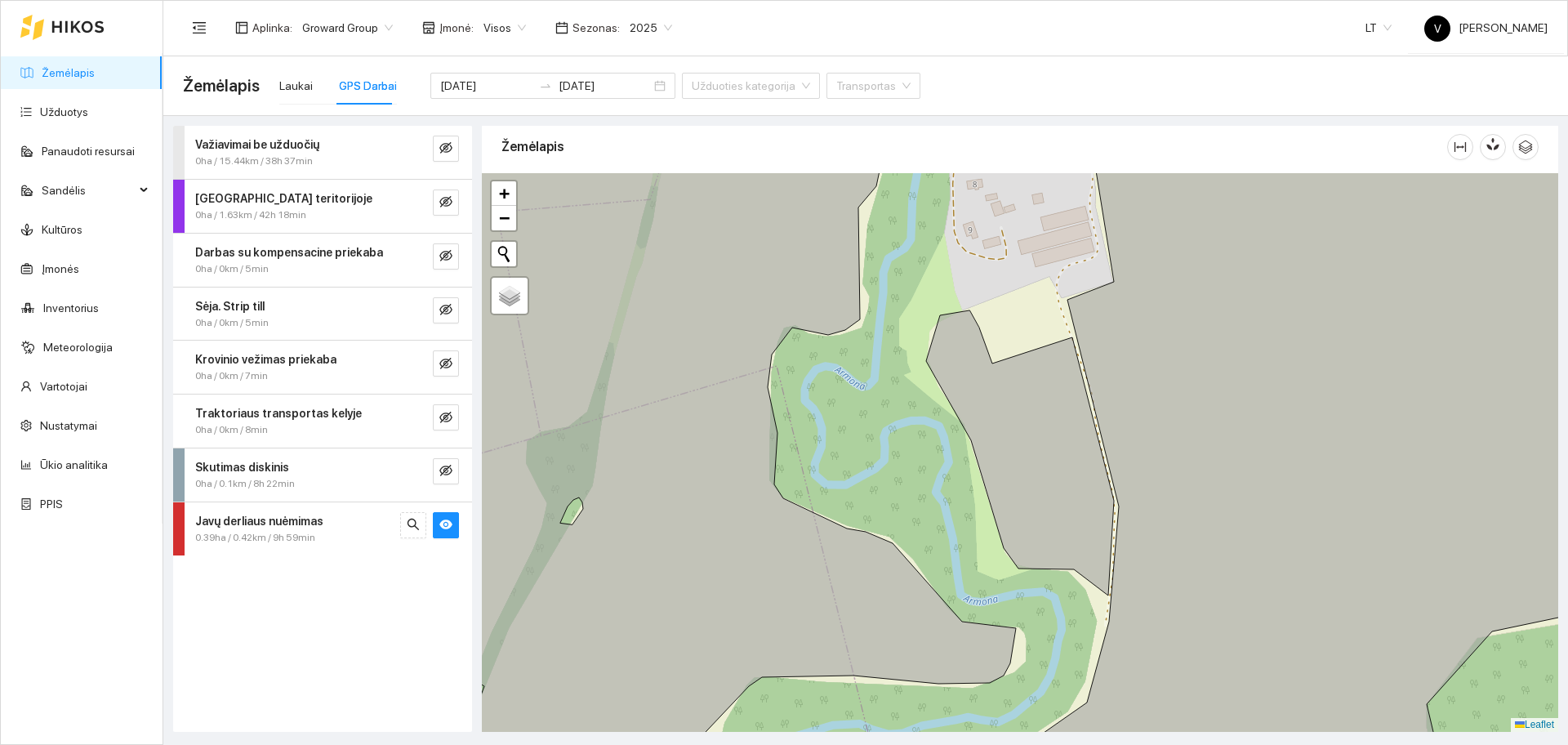
click at [415, 621] on div "Važiavimai be užduočių 0ha / 15.44km / 38h 37min Darbas teritorijoje 0ha / 1.63…" at bounding box center [322, 428] width 299 height 606
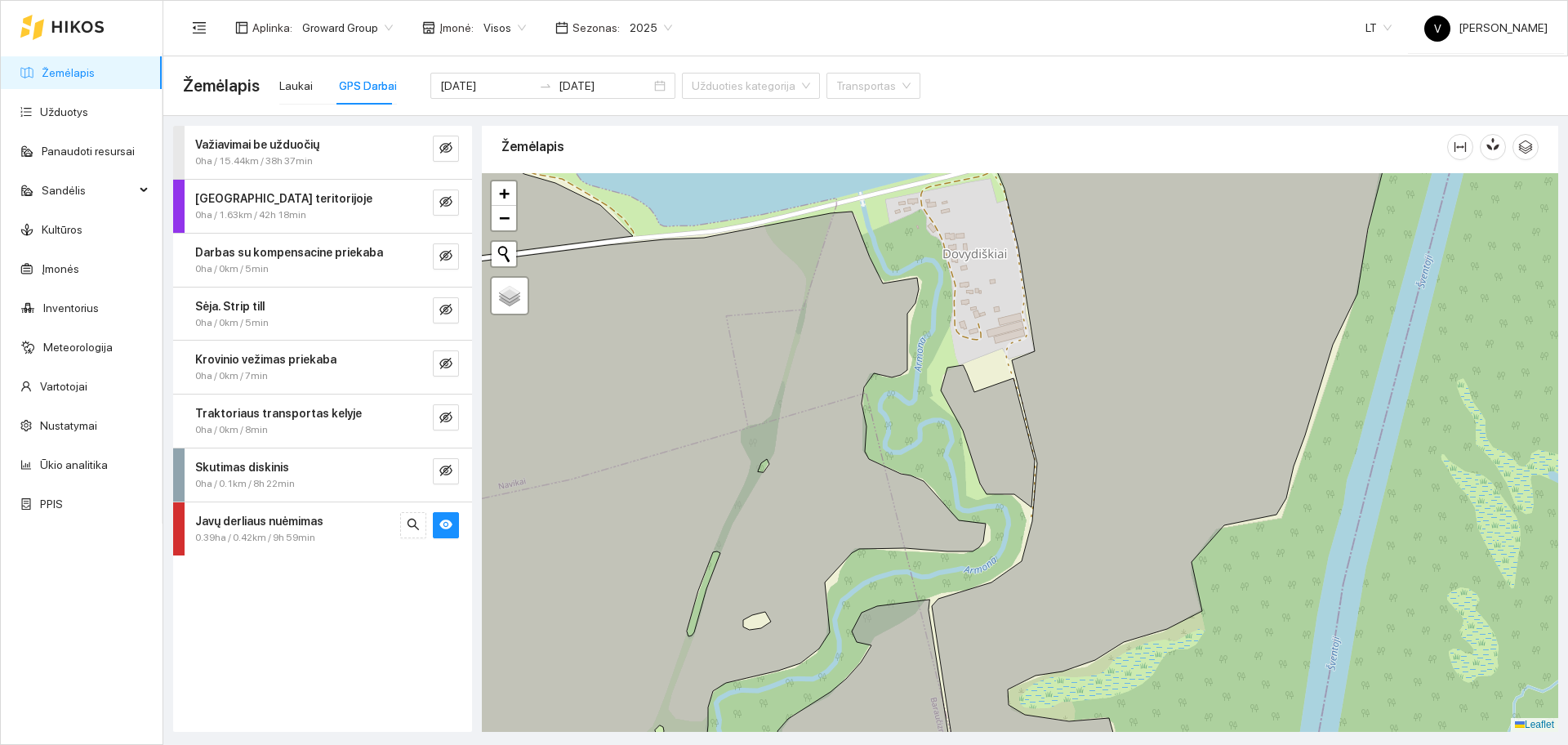
click at [406, 598] on div "Važiavimai be užduočių 0ha / 15.44km / 38h 37min Darbas teritorijoje 0ha / 1.63…" at bounding box center [322, 428] width 299 height 606
click at [452, 529] on button "button" at bounding box center [446, 525] width 26 height 26
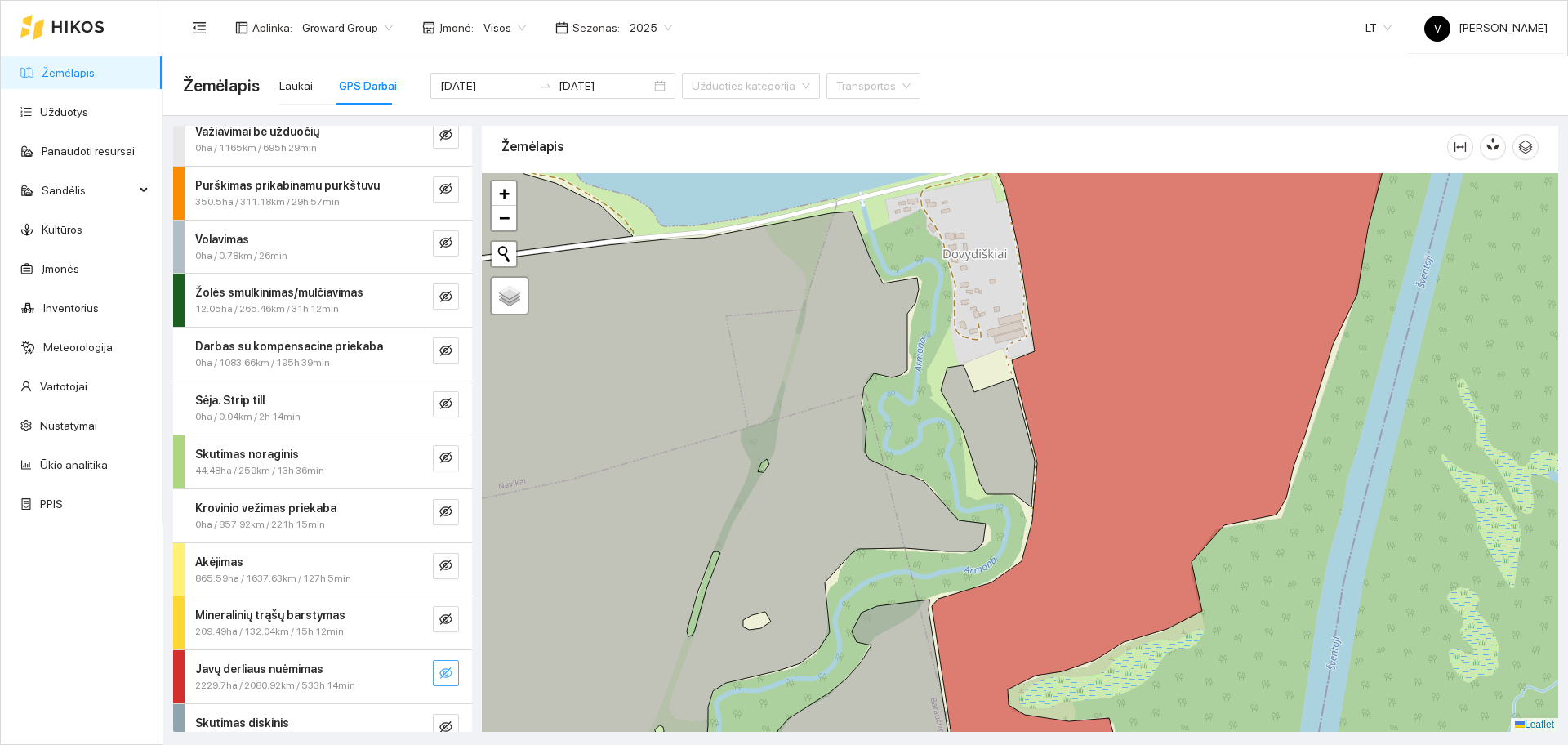
scroll to position [204, 0]
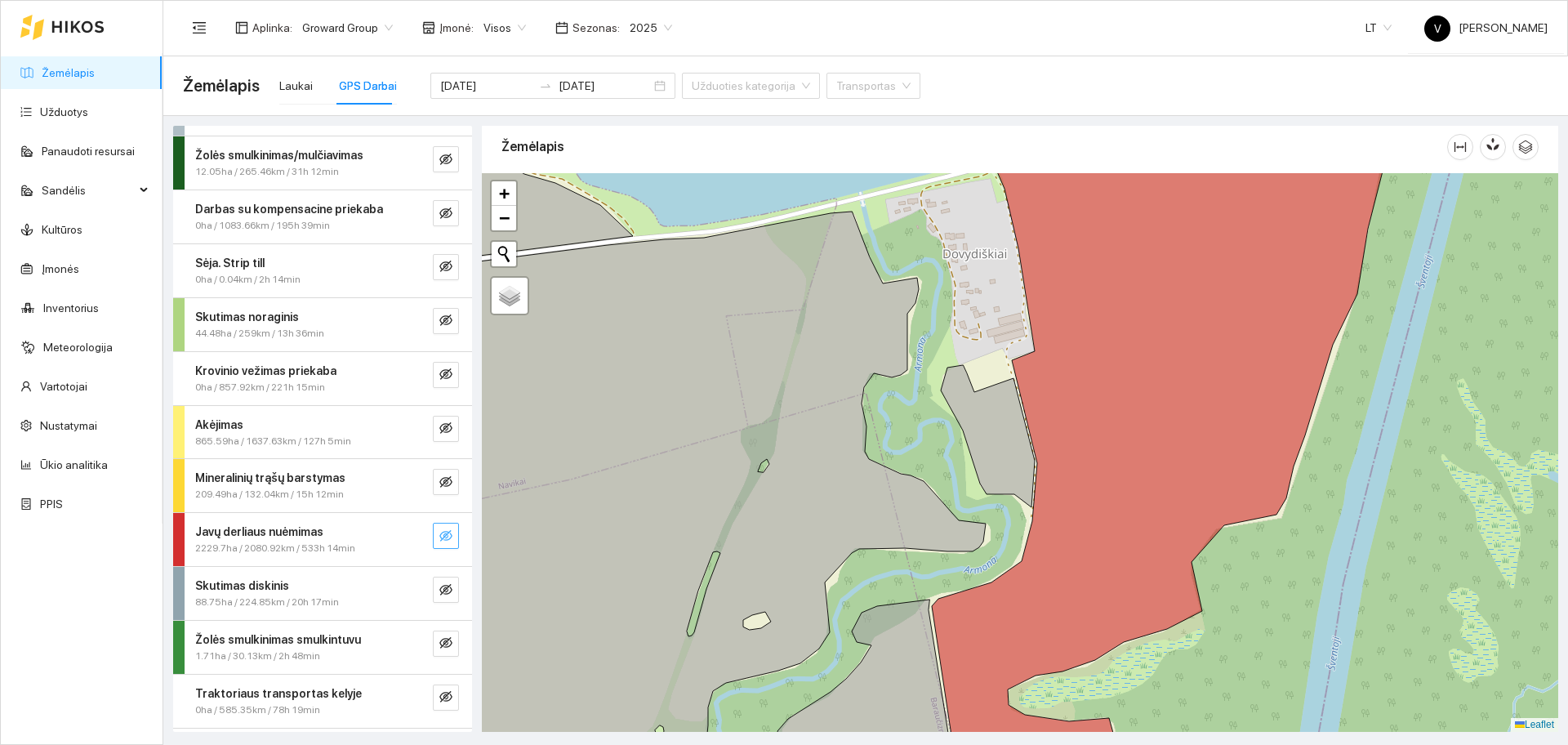
click at [440, 534] on icon "eye-invisible" at bounding box center [446, 535] width 13 height 13
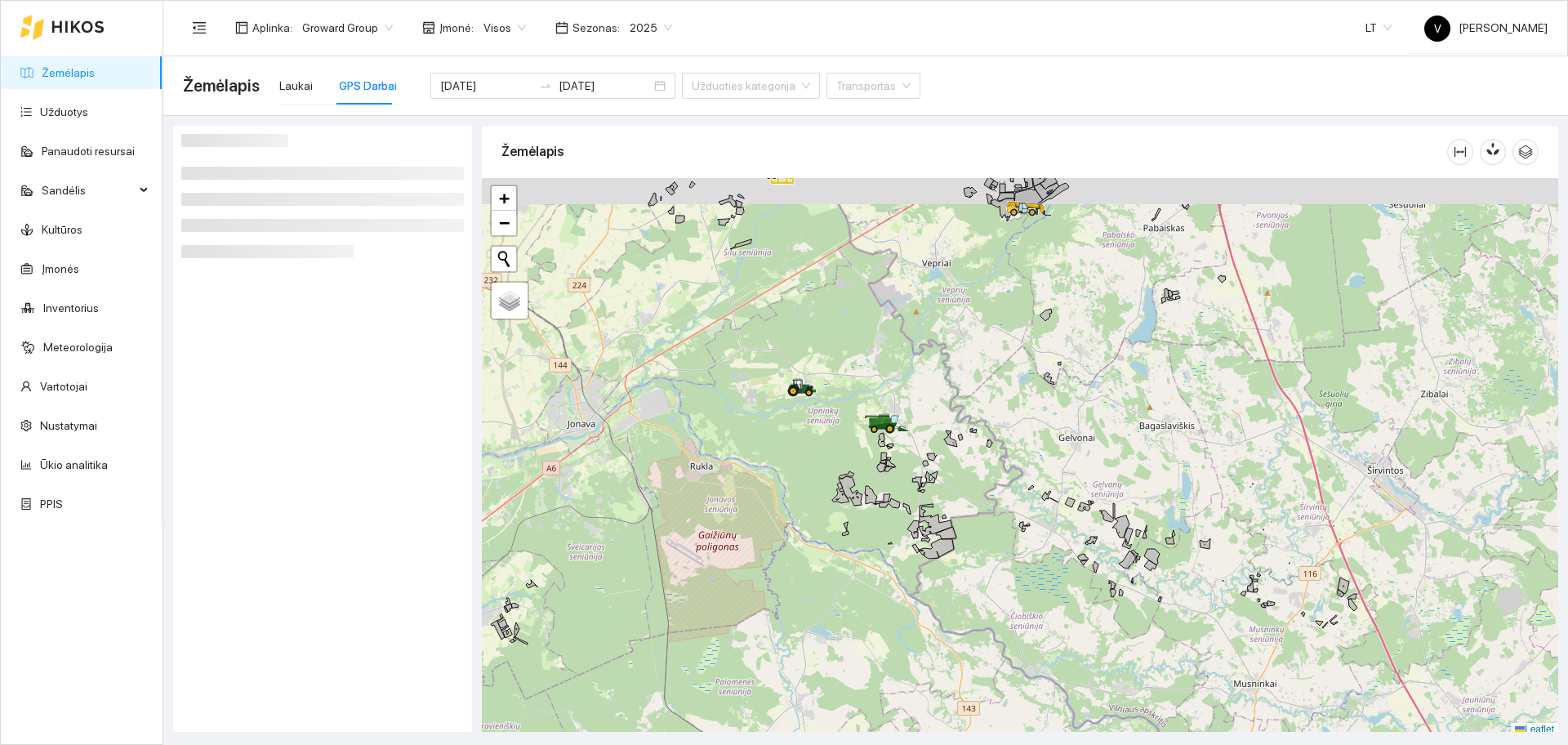
scroll to position [5, 0]
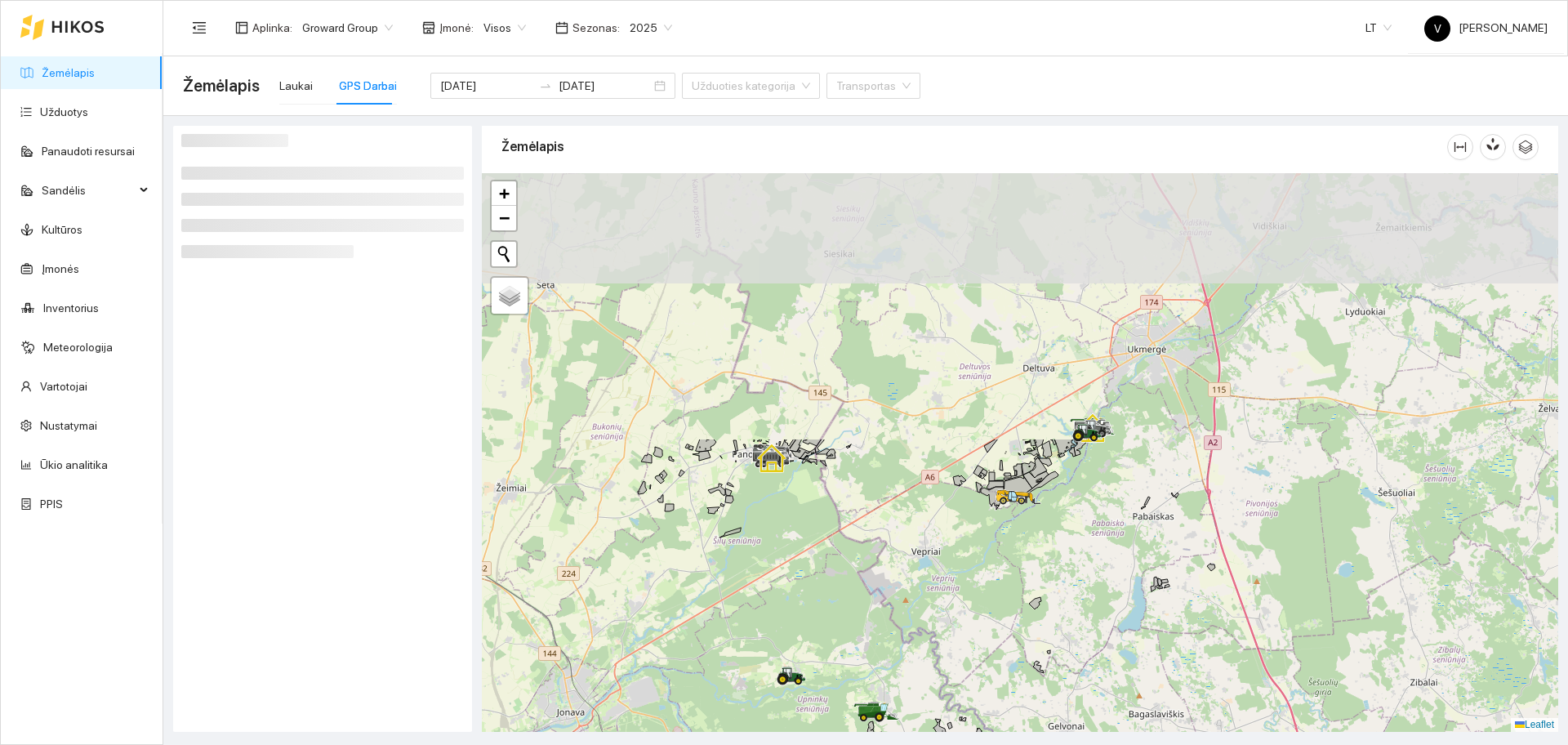
drag, startPoint x: 1023, startPoint y: 337, endPoint x: 1005, endPoint y: 658, distance: 321.5
click at [1005, 658] on div at bounding box center [1020, 452] width 1076 height 559
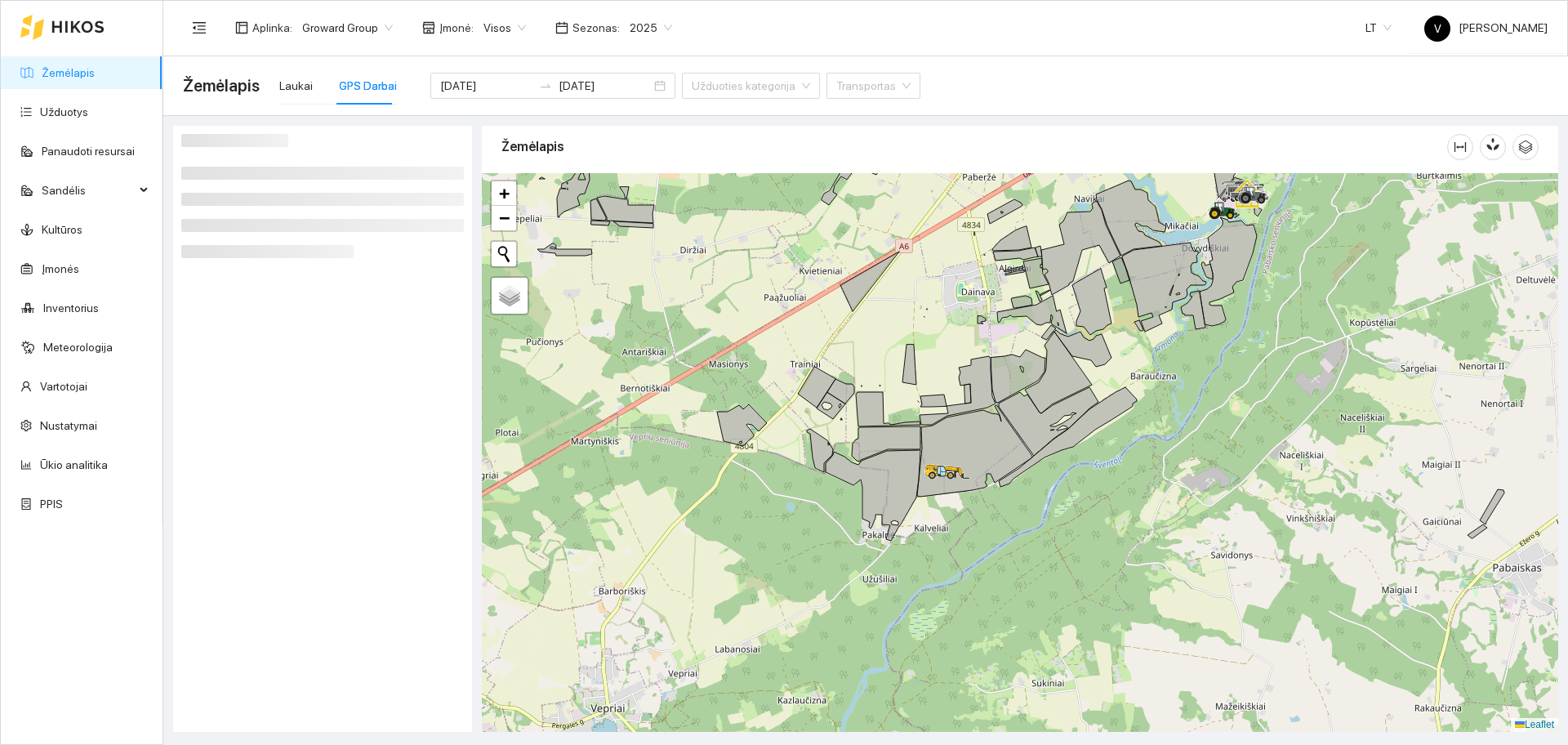
drag, startPoint x: 999, startPoint y: 515, endPoint x: 964, endPoint y: 589, distance: 81.9
click at [964, 589] on div at bounding box center [1020, 452] width 1076 height 559
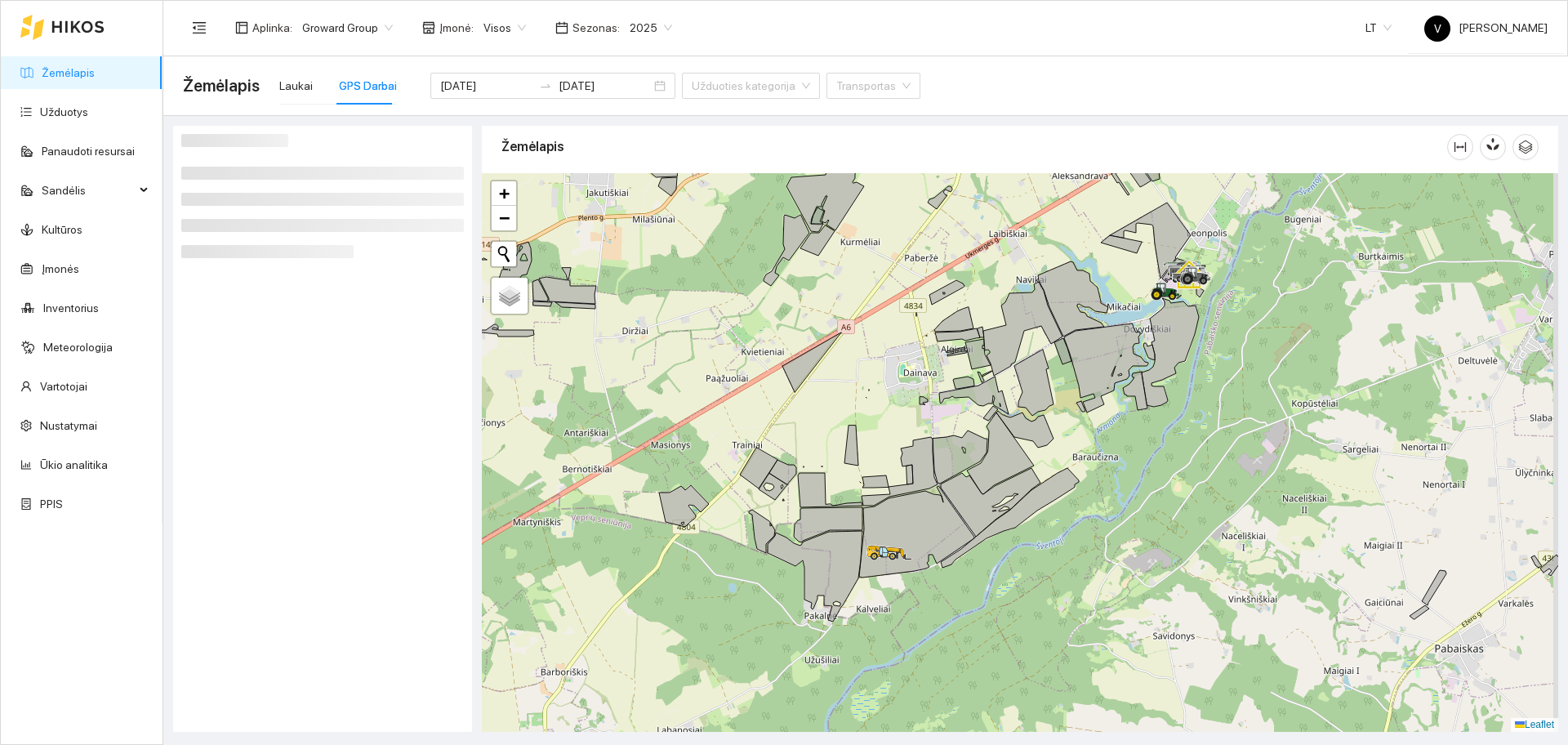
drag, startPoint x: 1136, startPoint y: 429, endPoint x: 1002, endPoint y: 556, distance: 184.6
click at [1006, 557] on div at bounding box center [1020, 452] width 1076 height 559
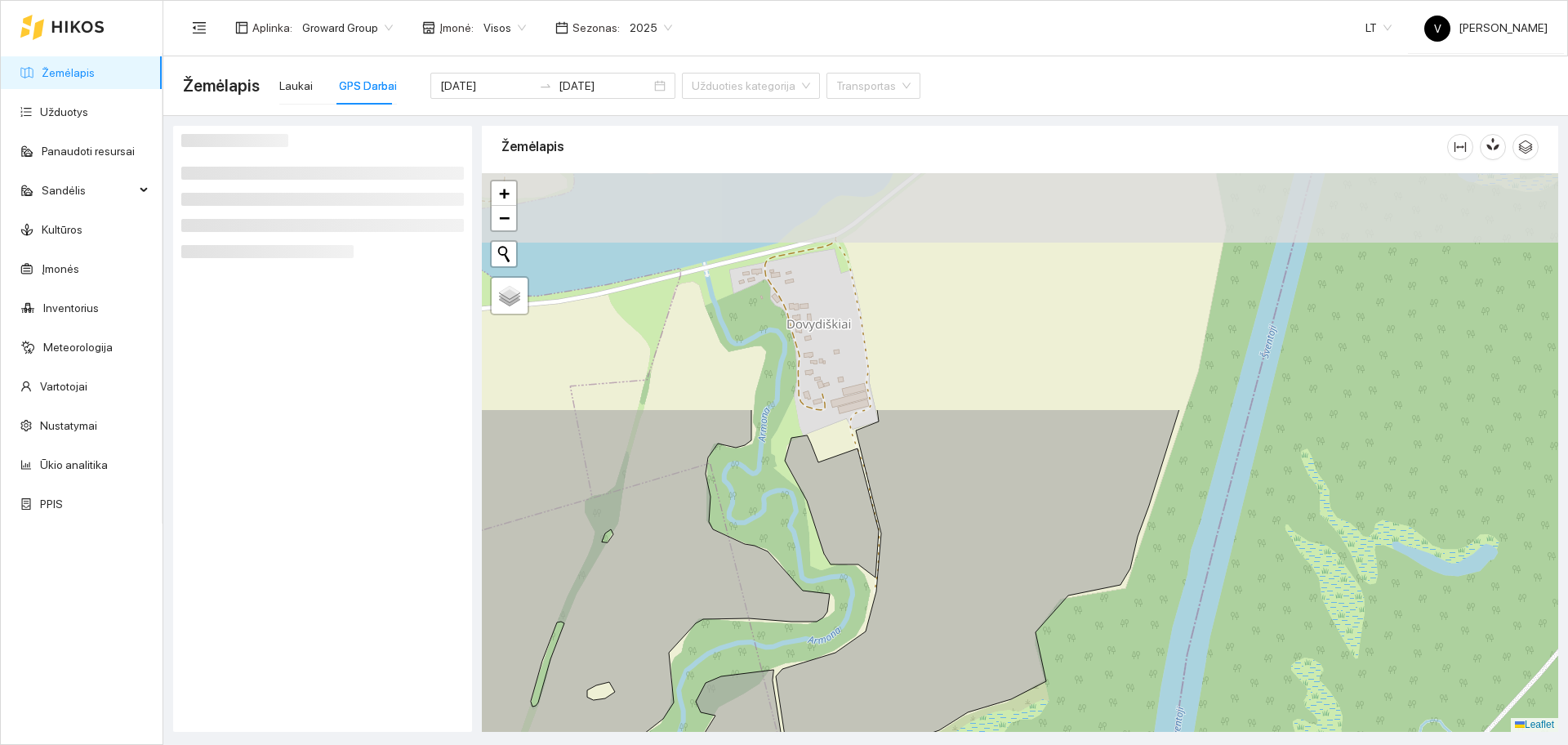
drag, startPoint x: 1037, startPoint y: 546, endPoint x: 970, endPoint y: 693, distance: 161.5
click at [970, 693] on icon at bounding box center [977, 678] width 403 height 538
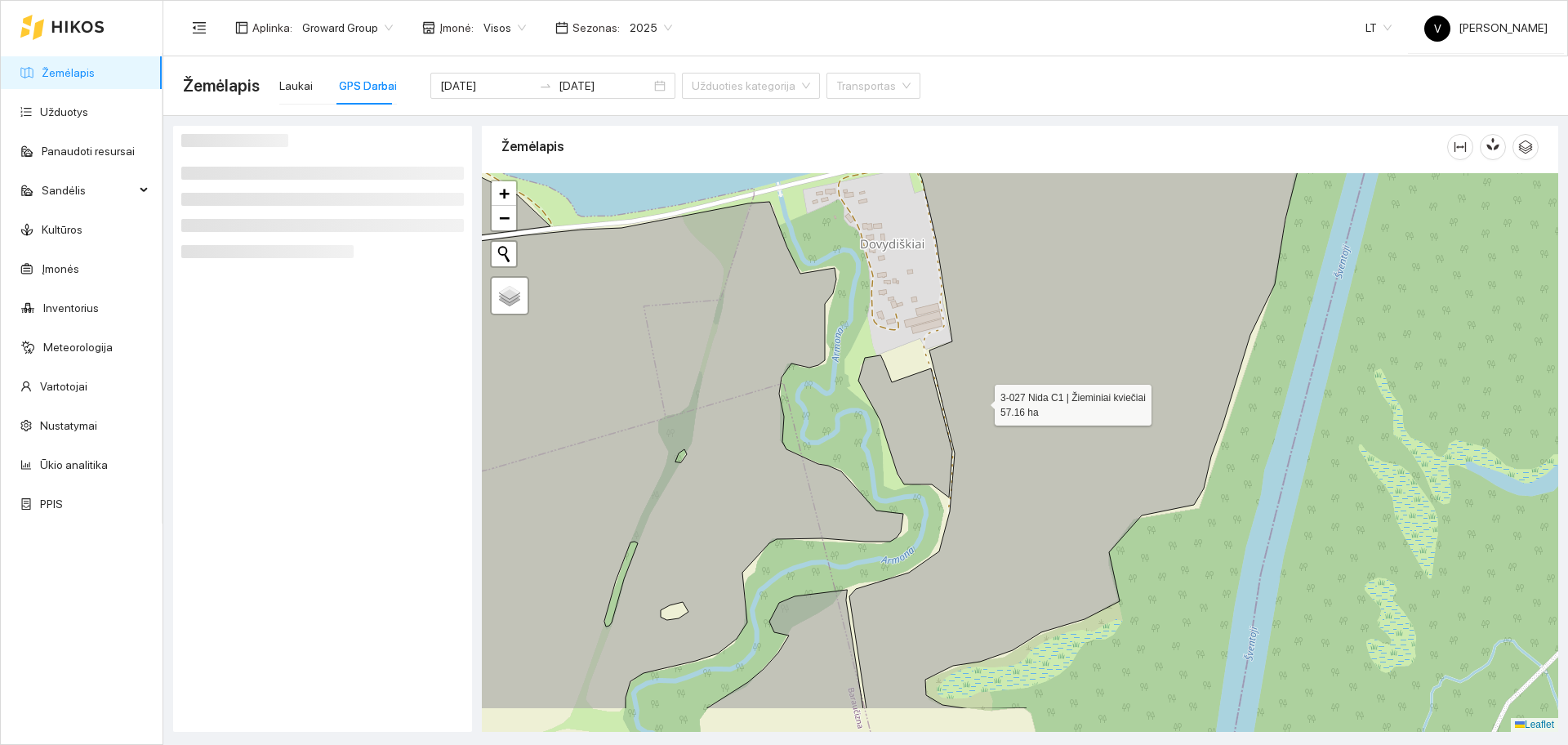
drag, startPoint x: 905, startPoint y: 481, endPoint x: 979, endPoint y: 401, distance: 109.0
click at [979, 401] on icon at bounding box center [1075, 372] width 453 height 672
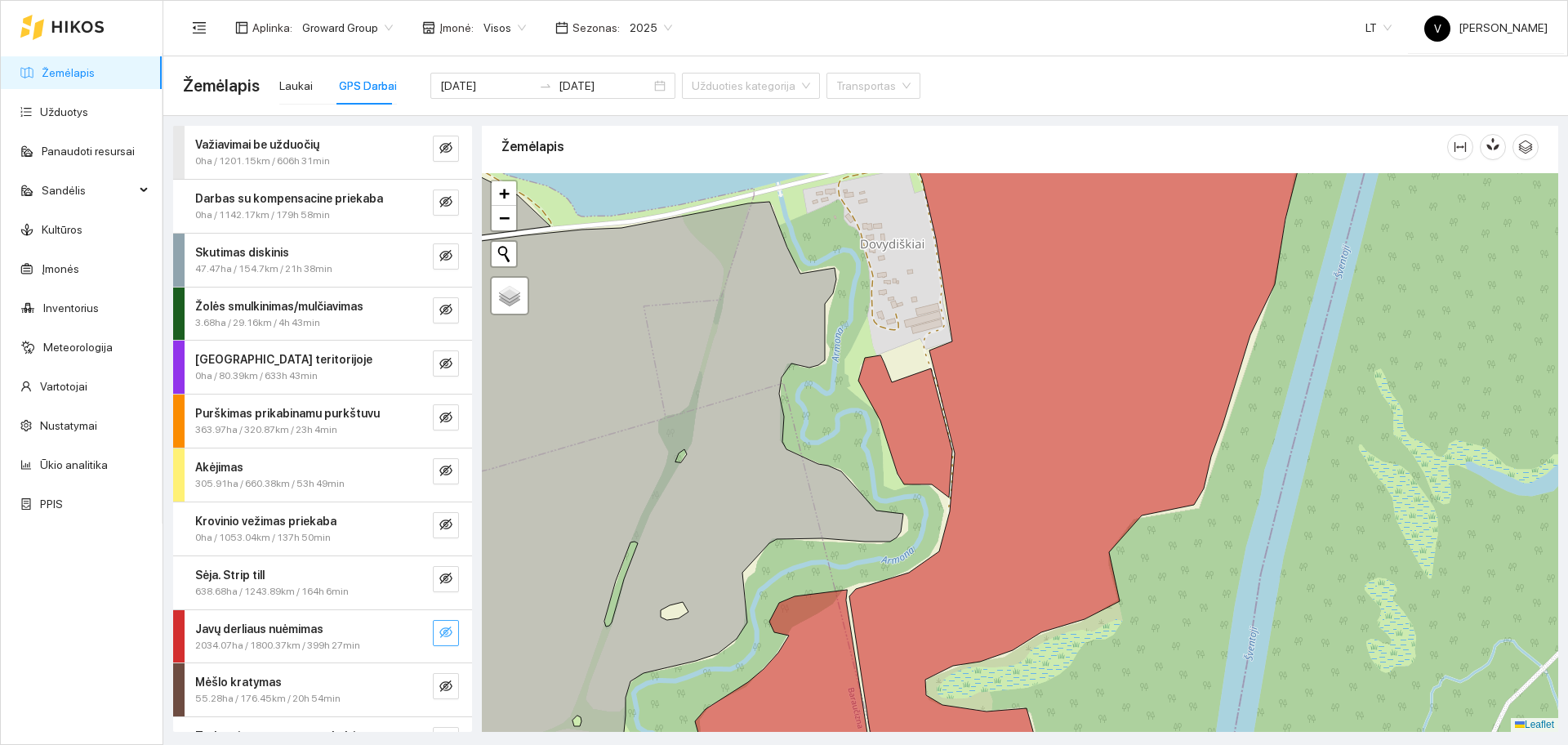
click at [440, 635] on icon "eye-invisible" at bounding box center [446, 632] width 13 height 13
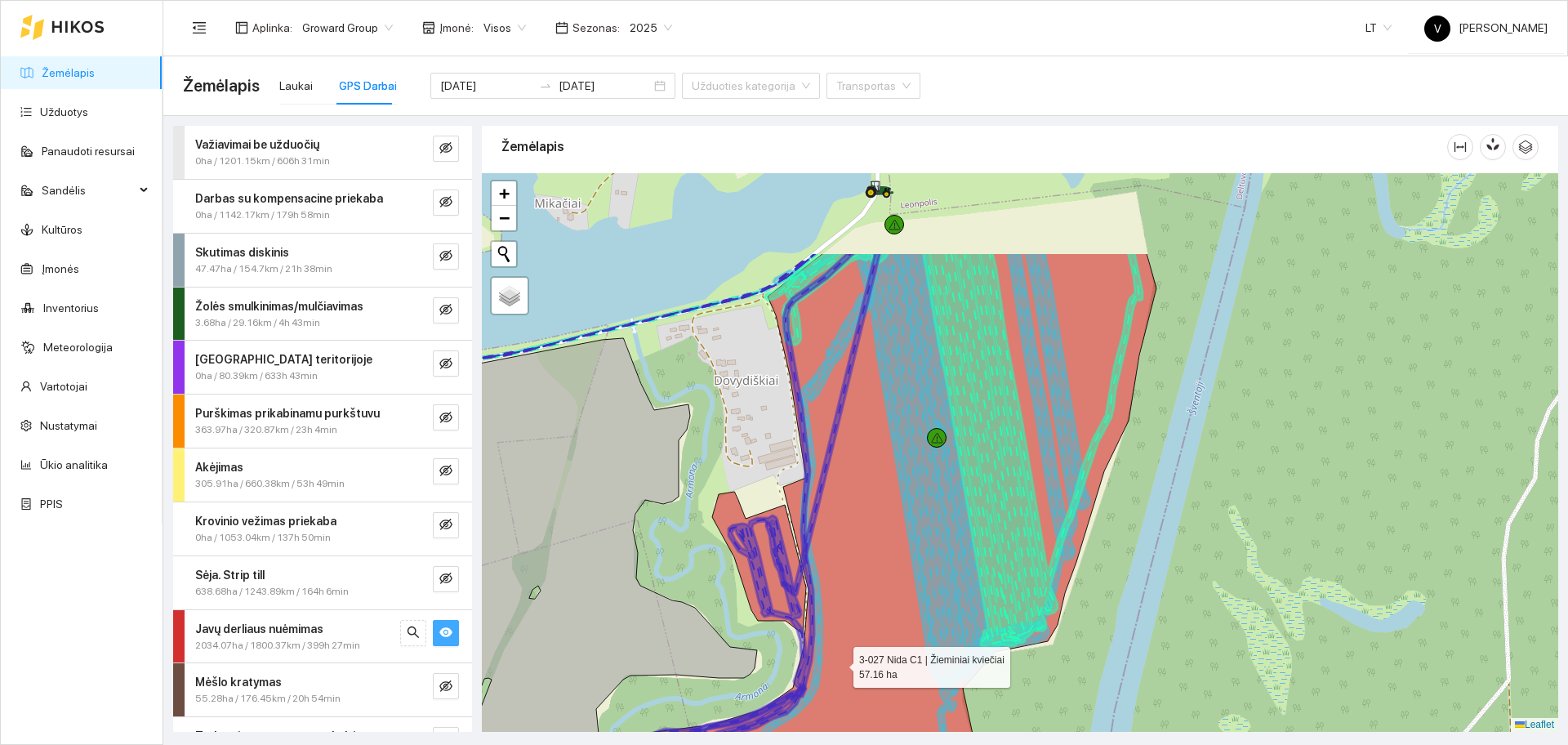
drag, startPoint x: 985, startPoint y: 527, endPoint x: 840, endPoint y: 663, distance: 198.8
click at [840, 663] on icon at bounding box center [929, 589] width 453 height 672
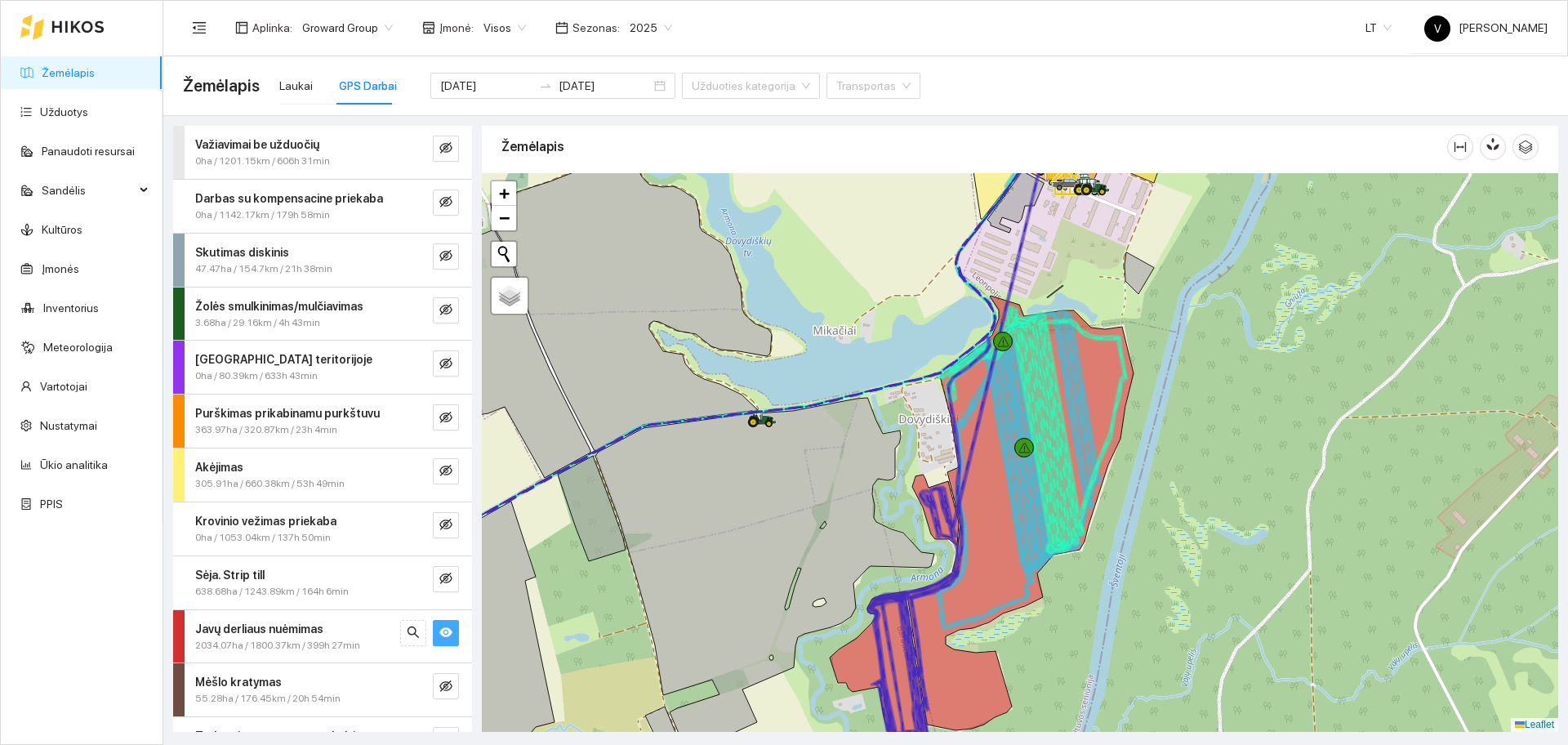
drag, startPoint x: 1180, startPoint y: 526, endPoint x: 1178, endPoint y: 490, distance: 36.1
click at [1180, 495] on div at bounding box center [1020, 452] width 1076 height 559
click at [67, 464] on link "Ūkio analitika" at bounding box center [73, 464] width 68 height 13
